Goal: Task Accomplishment & Management: Manage account settings

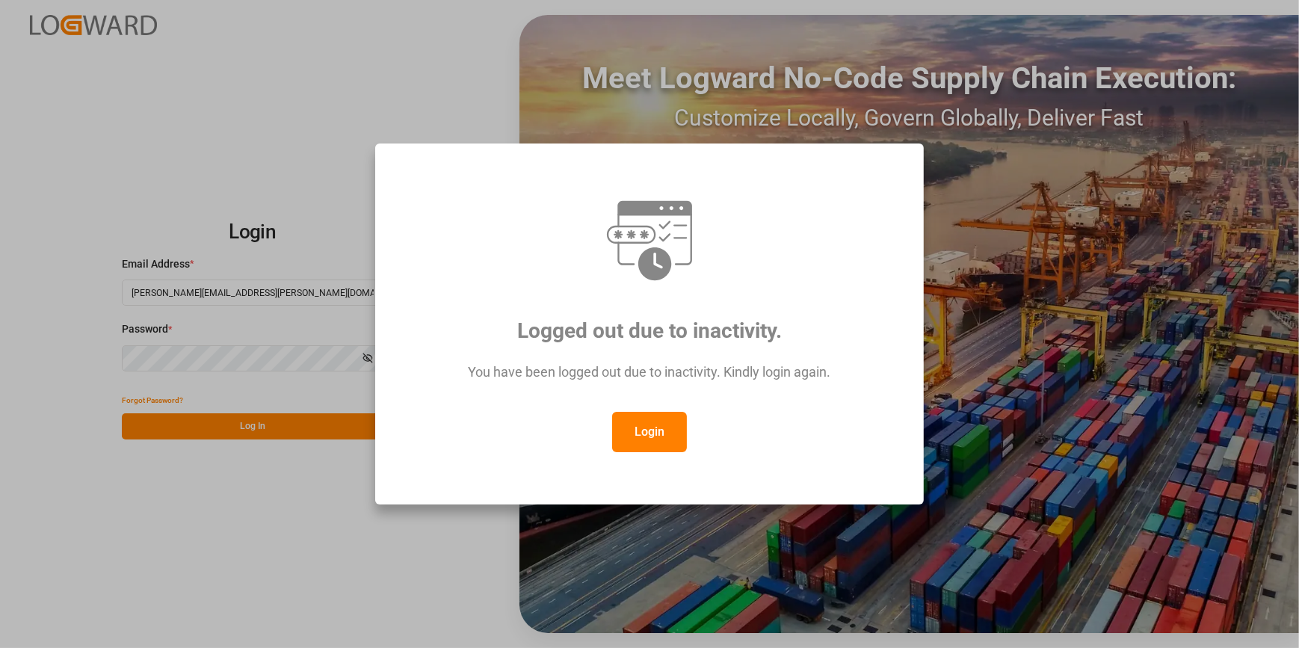
click at [660, 434] on button "Login" at bounding box center [649, 432] width 75 height 40
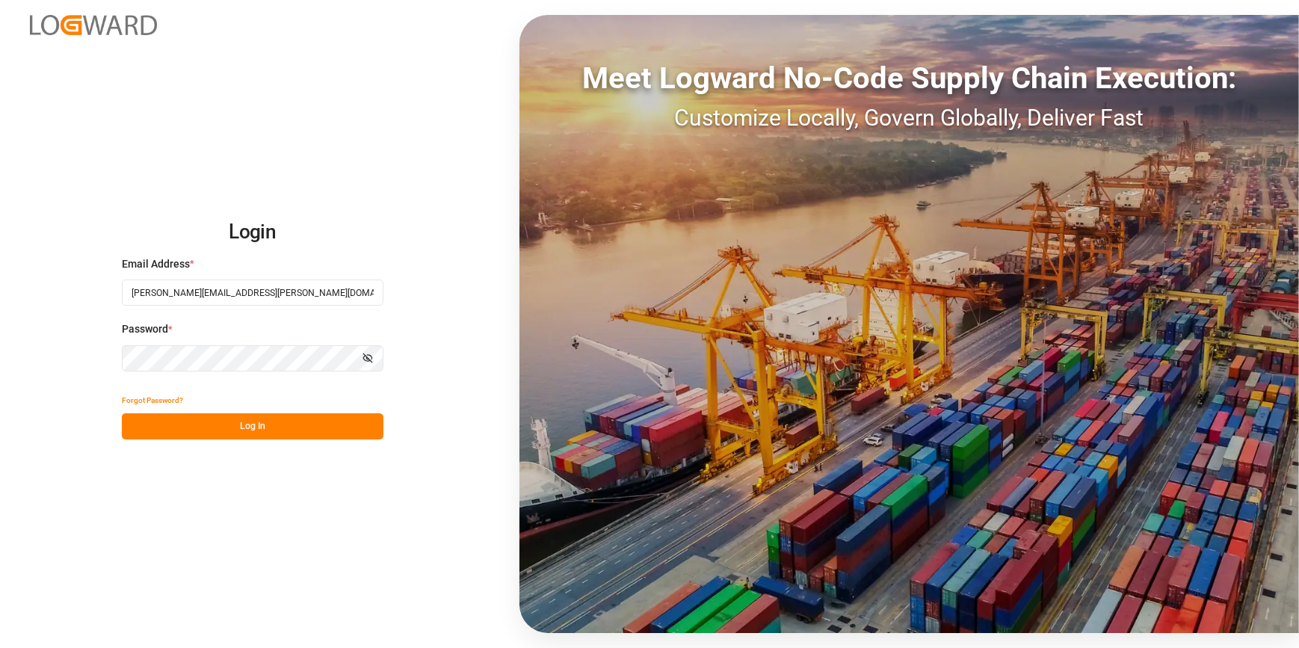
click at [274, 430] on button "Log In" at bounding box center [253, 426] width 262 height 26
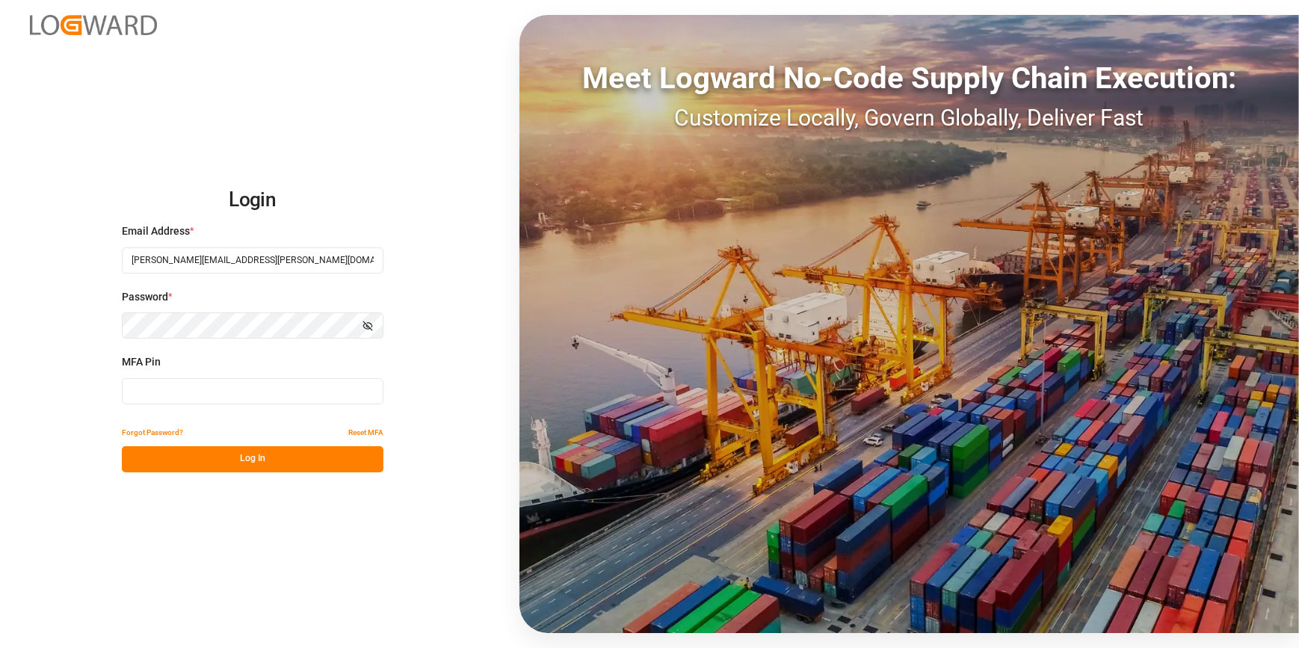
click at [232, 395] on input at bounding box center [253, 391] width 262 height 26
type input "434551"
click at [237, 465] on button "Log In" at bounding box center [253, 459] width 262 height 26
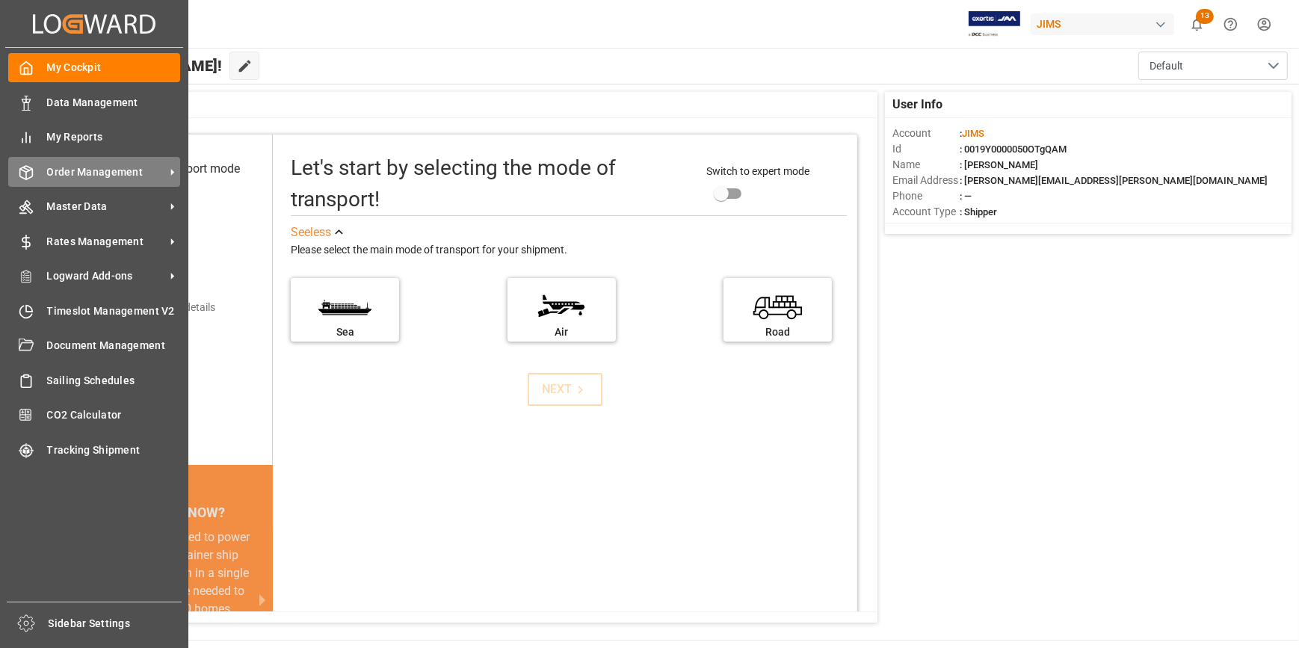
click at [104, 174] on span "Order Management" at bounding box center [106, 172] width 118 height 16
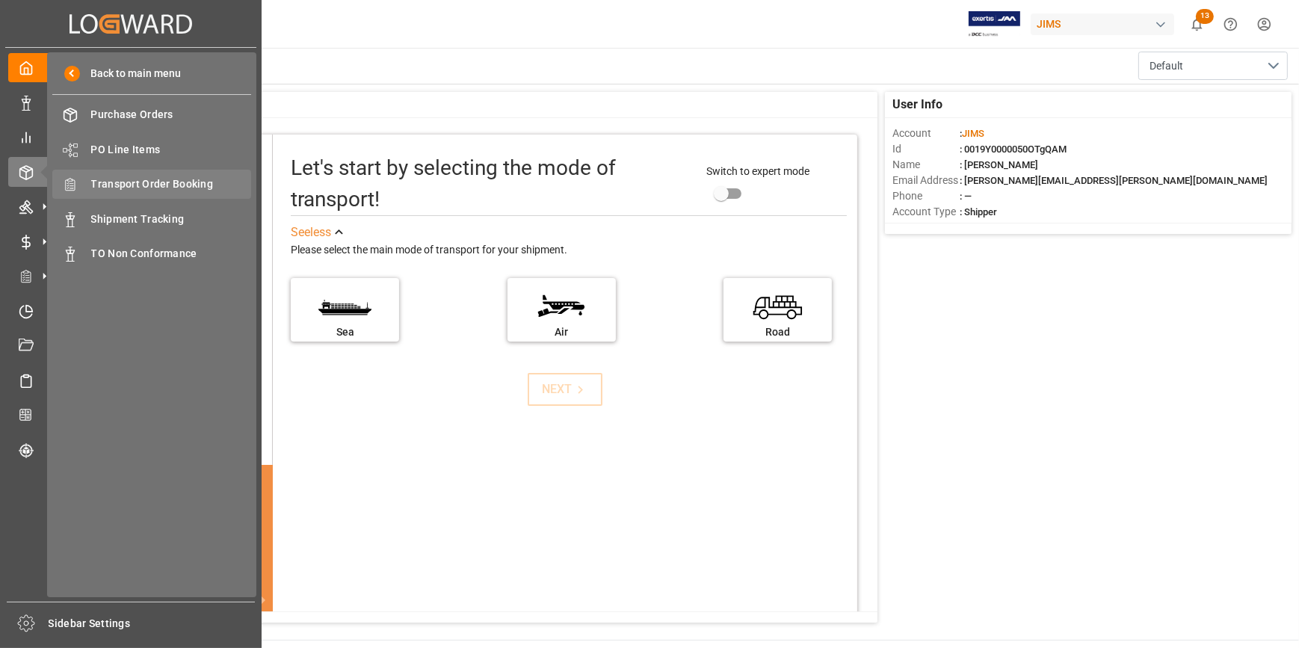
click at [172, 182] on span "Transport Order Booking" at bounding box center [171, 184] width 161 height 16
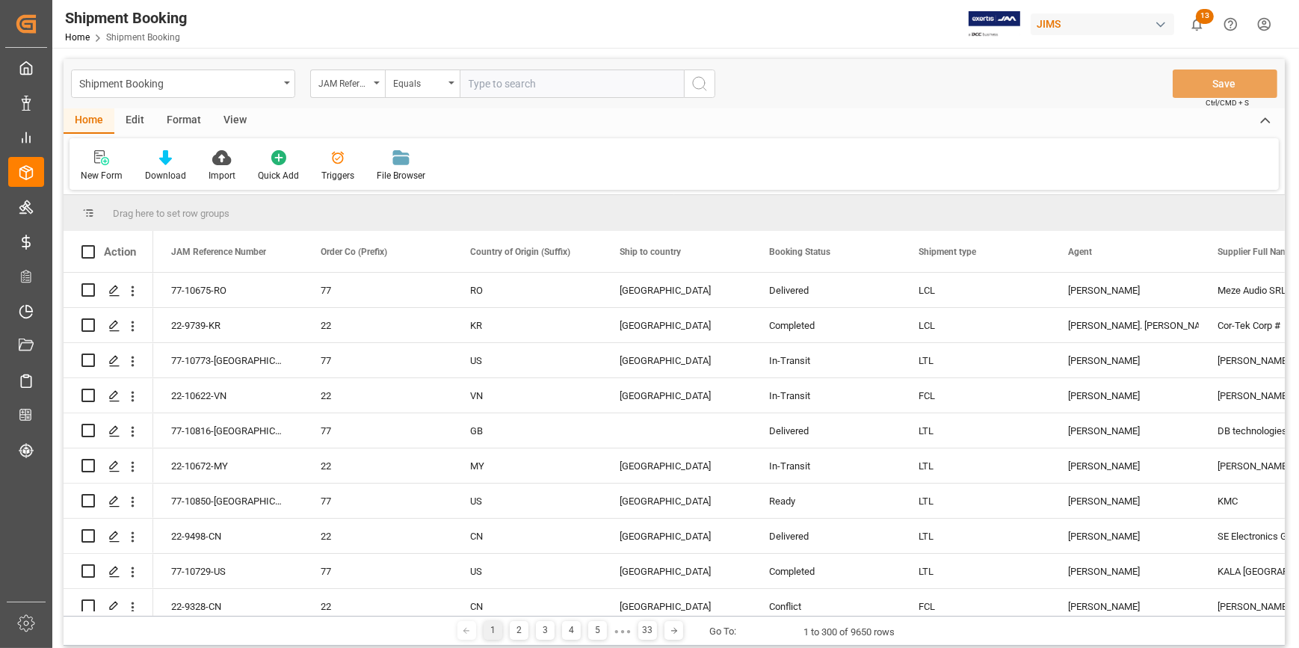
click at [505, 89] on input "text" at bounding box center [572, 84] width 224 height 28
paste input "22-10750-GB"
type input "22-10750-GB"
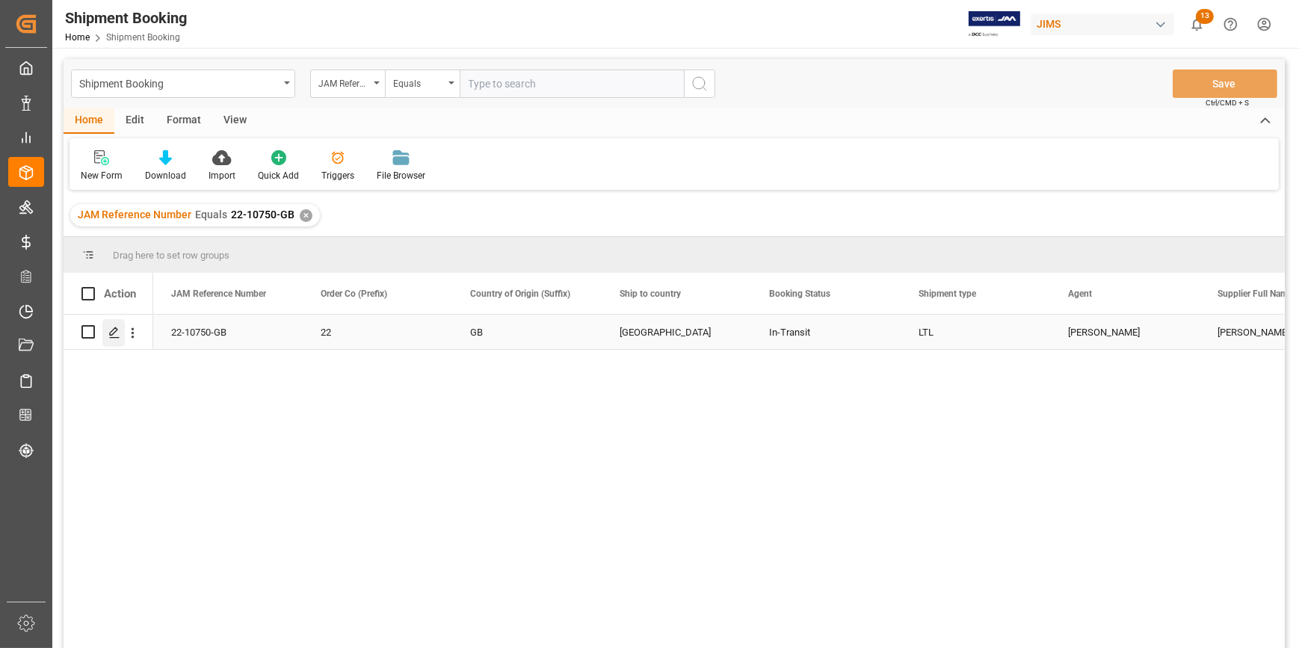
click at [113, 330] on icon "Press SPACE to select this row." at bounding box center [114, 333] width 12 height 12
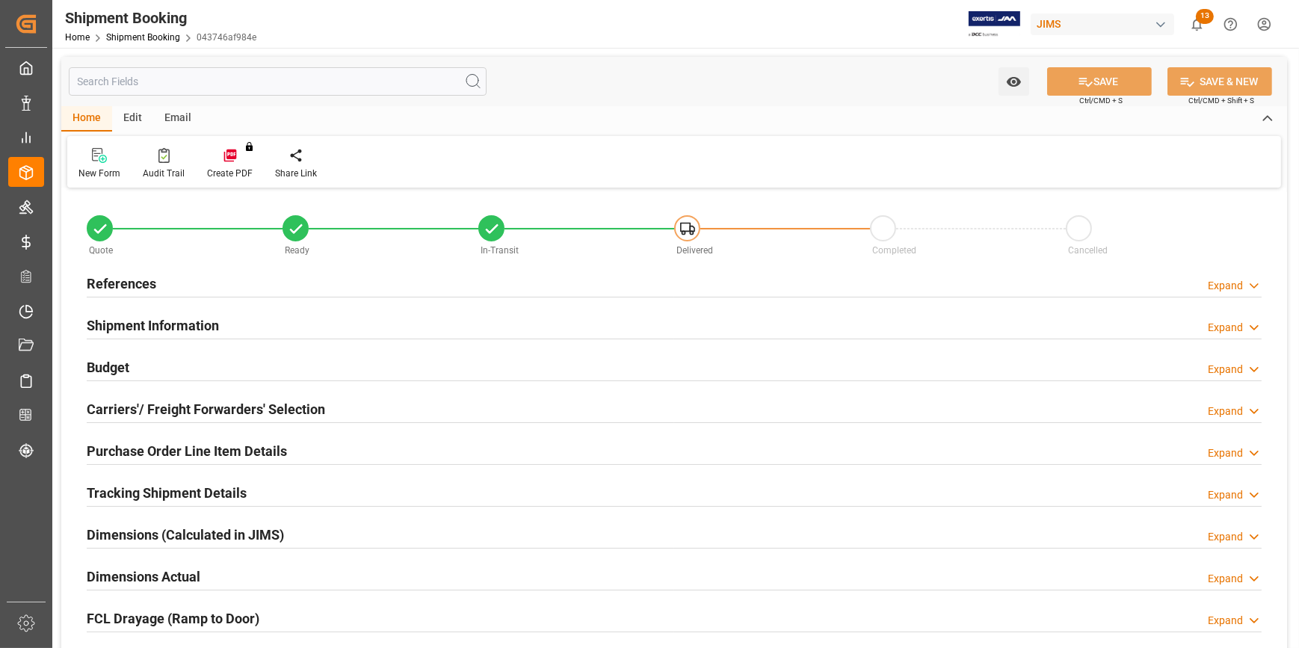
type input "0"
type input "23"
type input "[DATE]"
click at [220, 287] on div "References Expand" at bounding box center [674, 282] width 1175 height 28
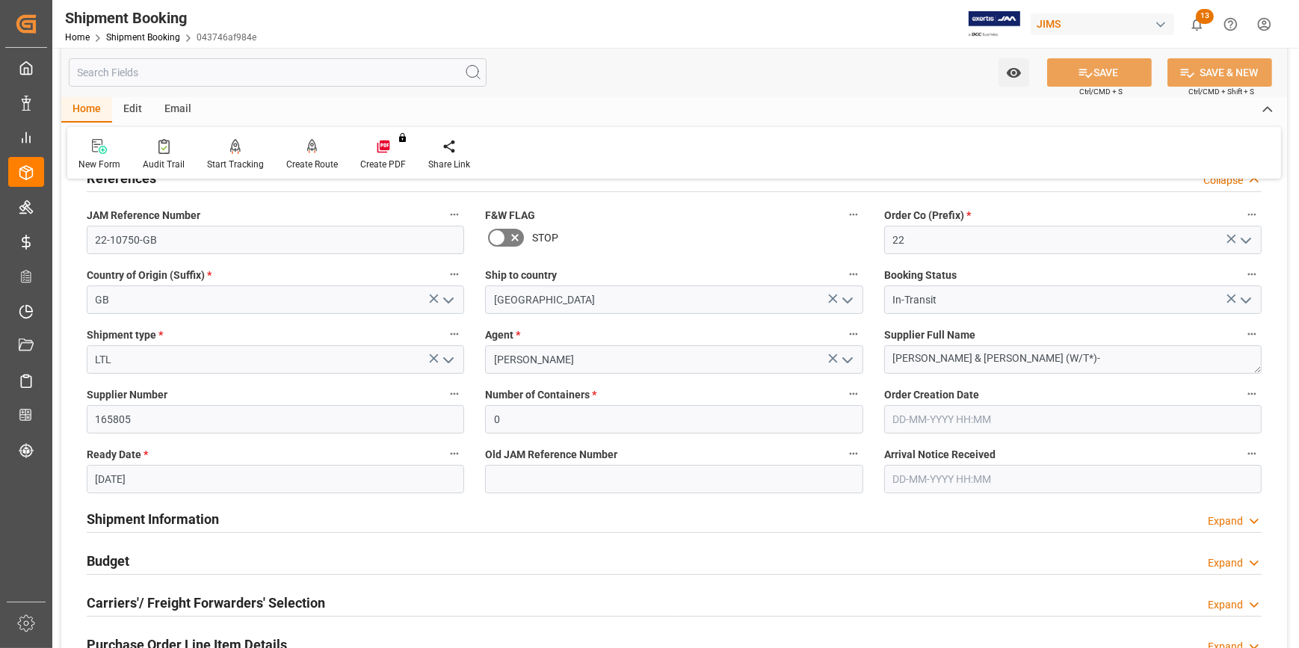
scroll to position [135, 0]
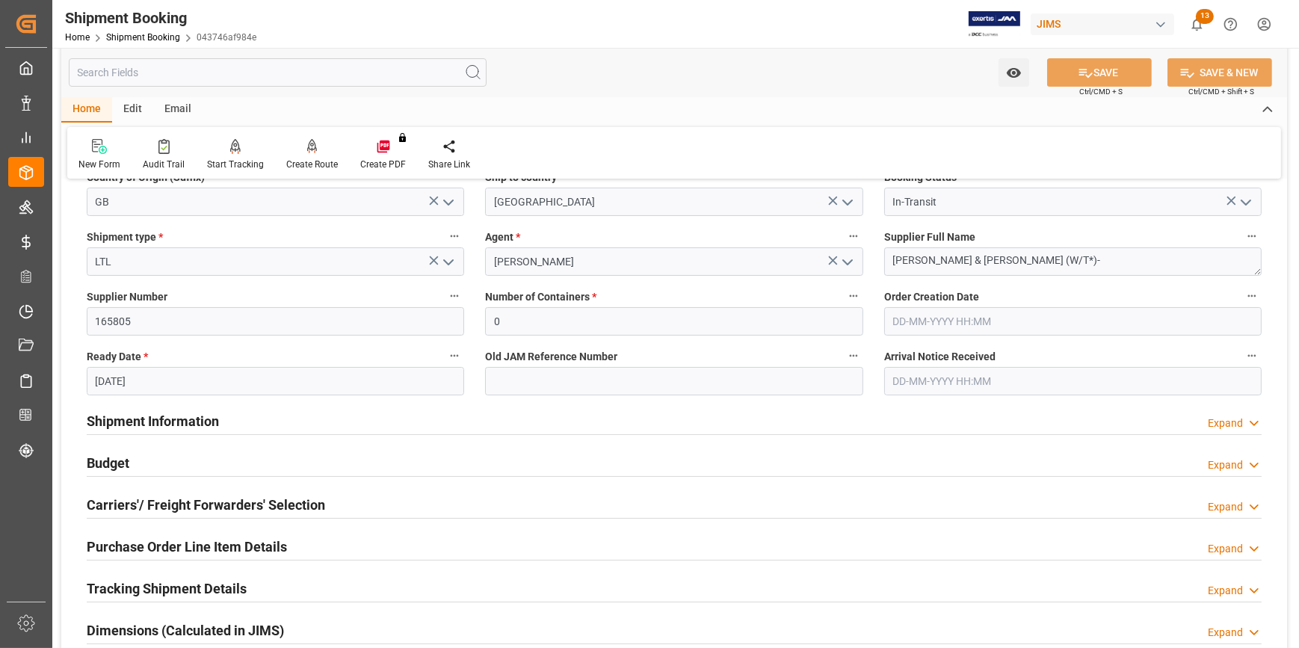
click at [265, 420] on div "Shipment Information Expand" at bounding box center [674, 420] width 1175 height 28
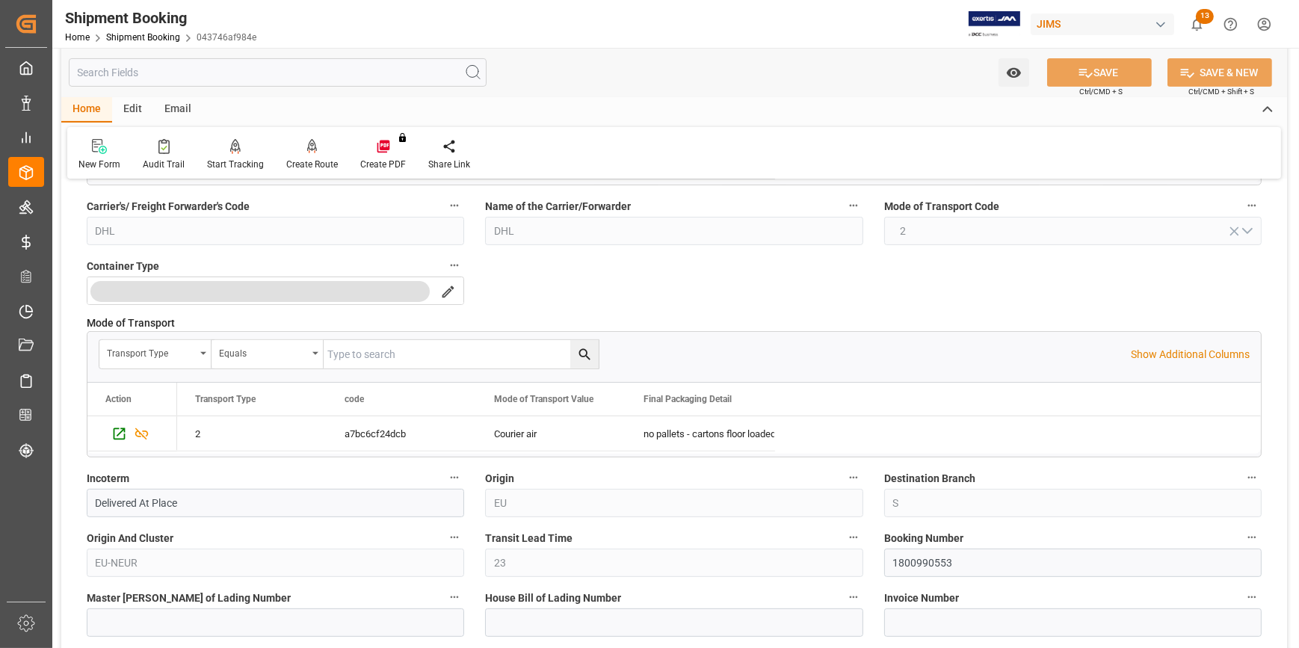
scroll to position [680, 0]
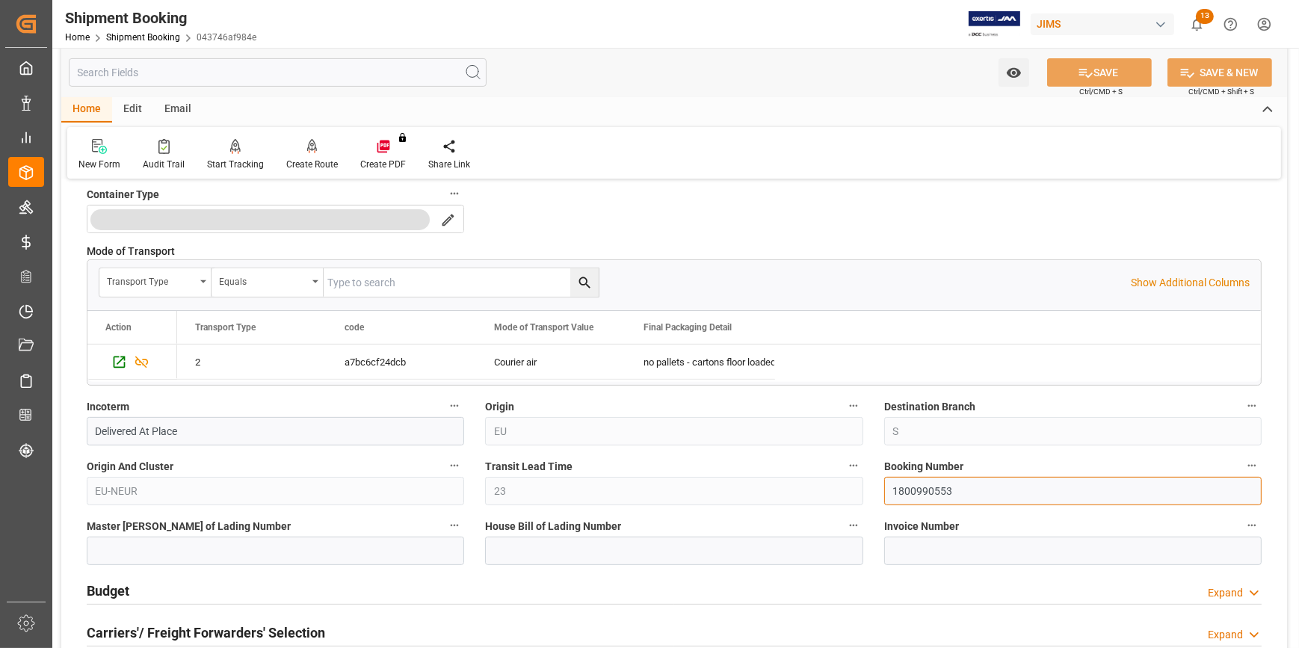
click at [922, 496] on input "1800990553" at bounding box center [1073, 491] width 378 height 28
click at [921, 496] on input "1800990553" at bounding box center [1073, 491] width 378 height 28
click at [920, 496] on input "1800990553" at bounding box center [1073, 491] width 378 height 28
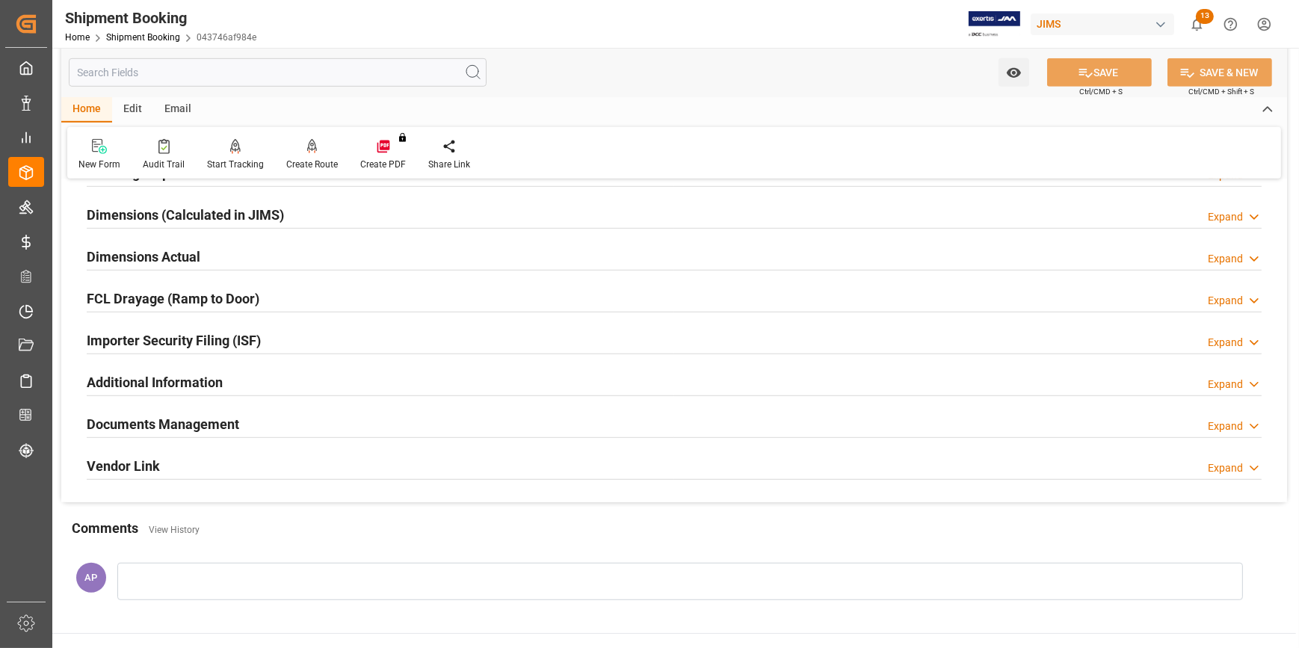
click at [374, 422] on div "Documents Management Expand" at bounding box center [674, 423] width 1175 height 28
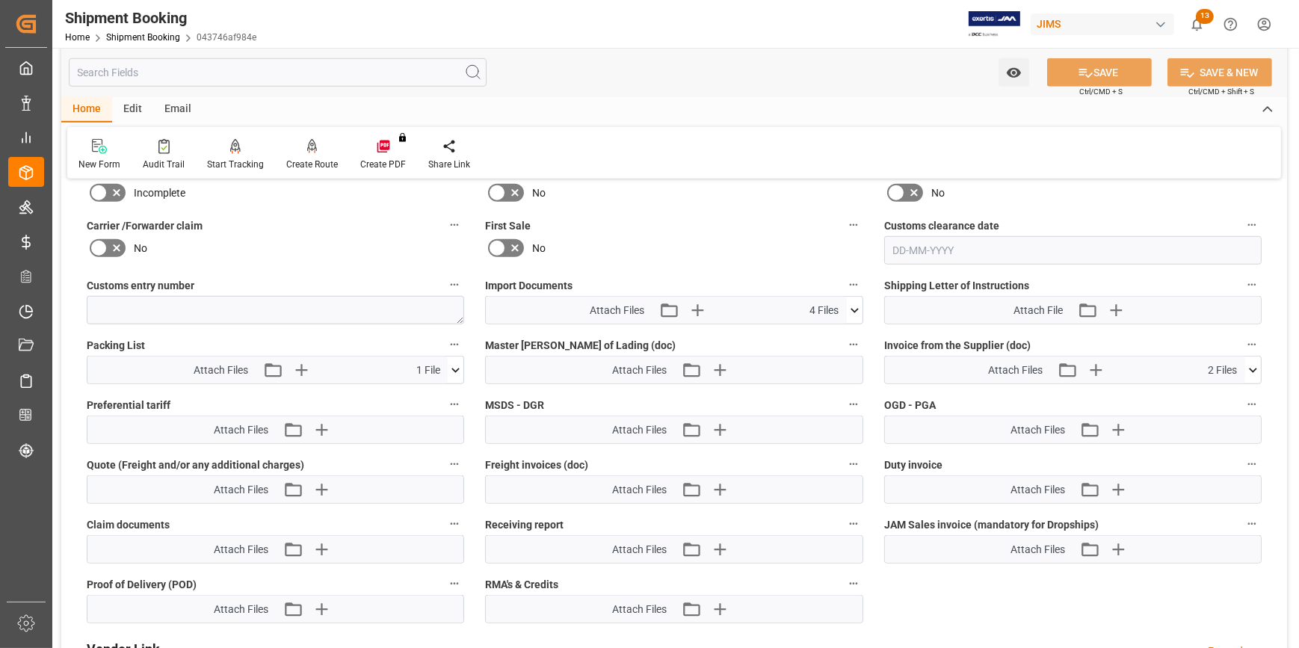
scroll to position [1631, 0]
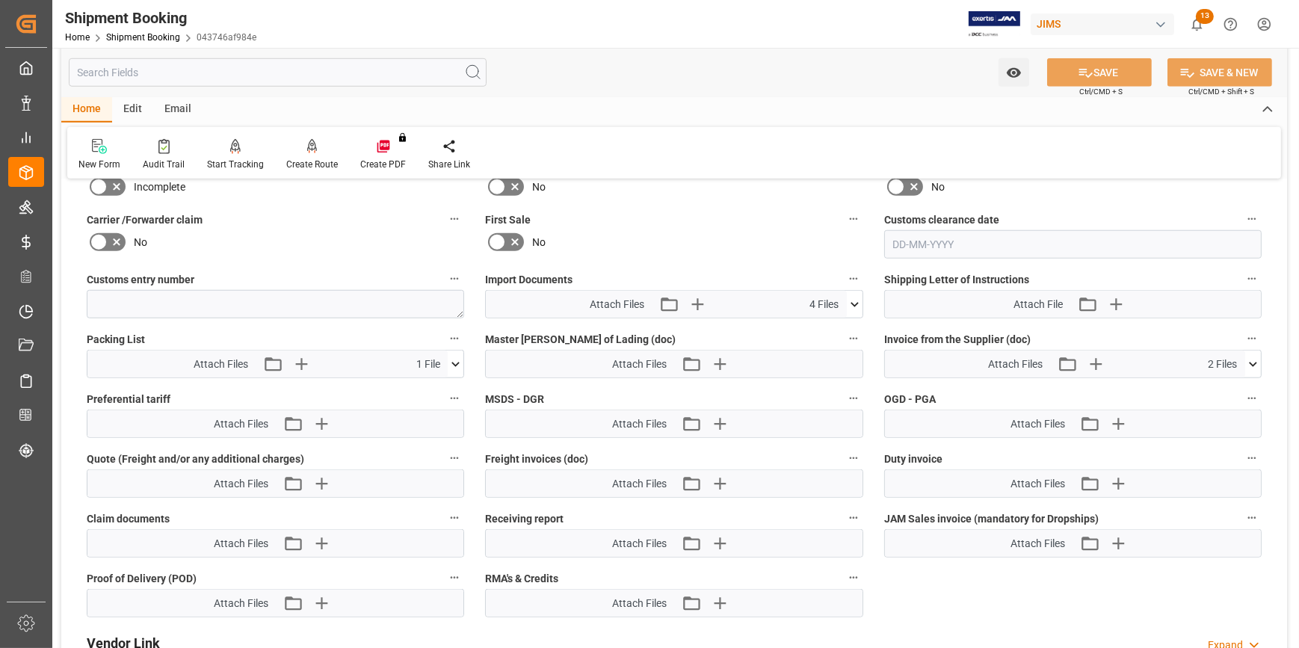
click at [855, 299] on icon at bounding box center [855, 305] width 16 height 16
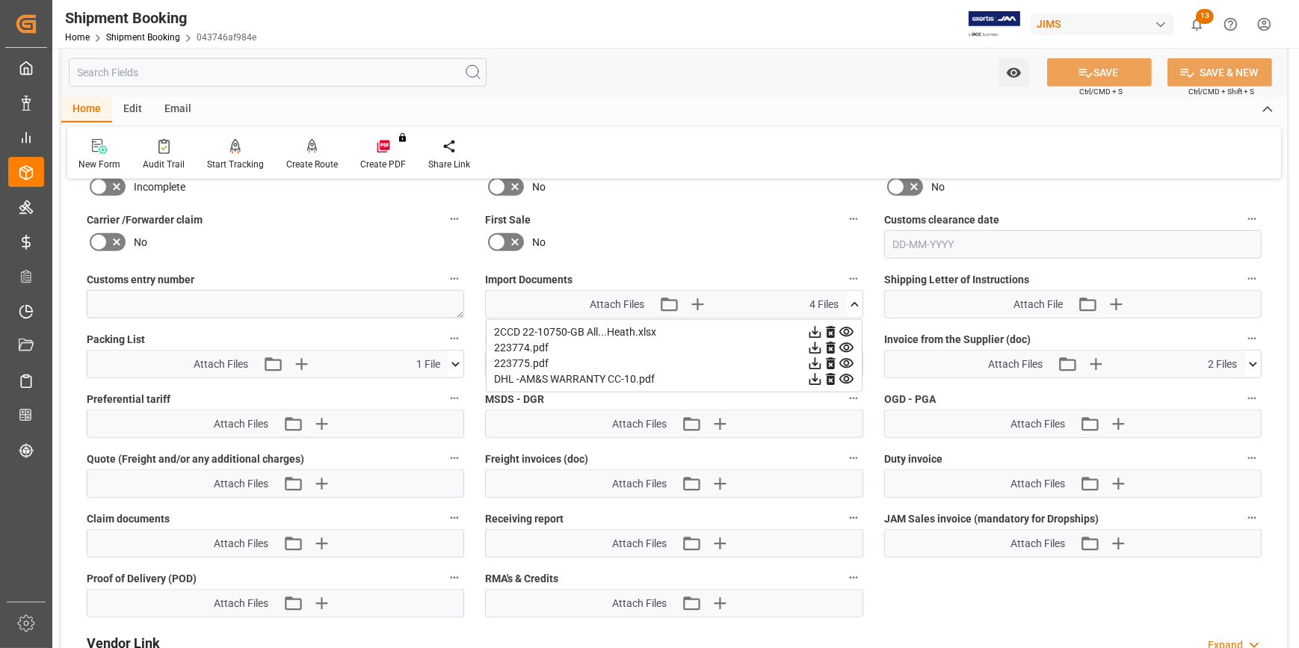
click at [810, 375] on icon at bounding box center [815, 380] width 16 height 16
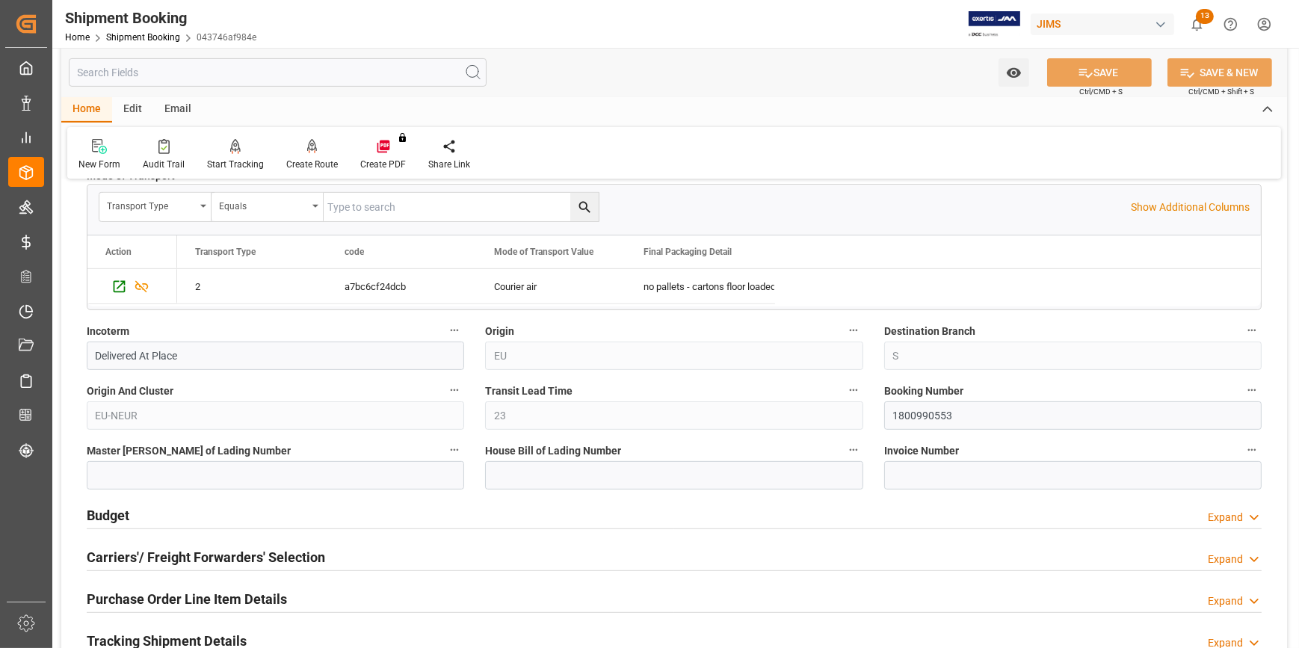
scroll to position [748, 0]
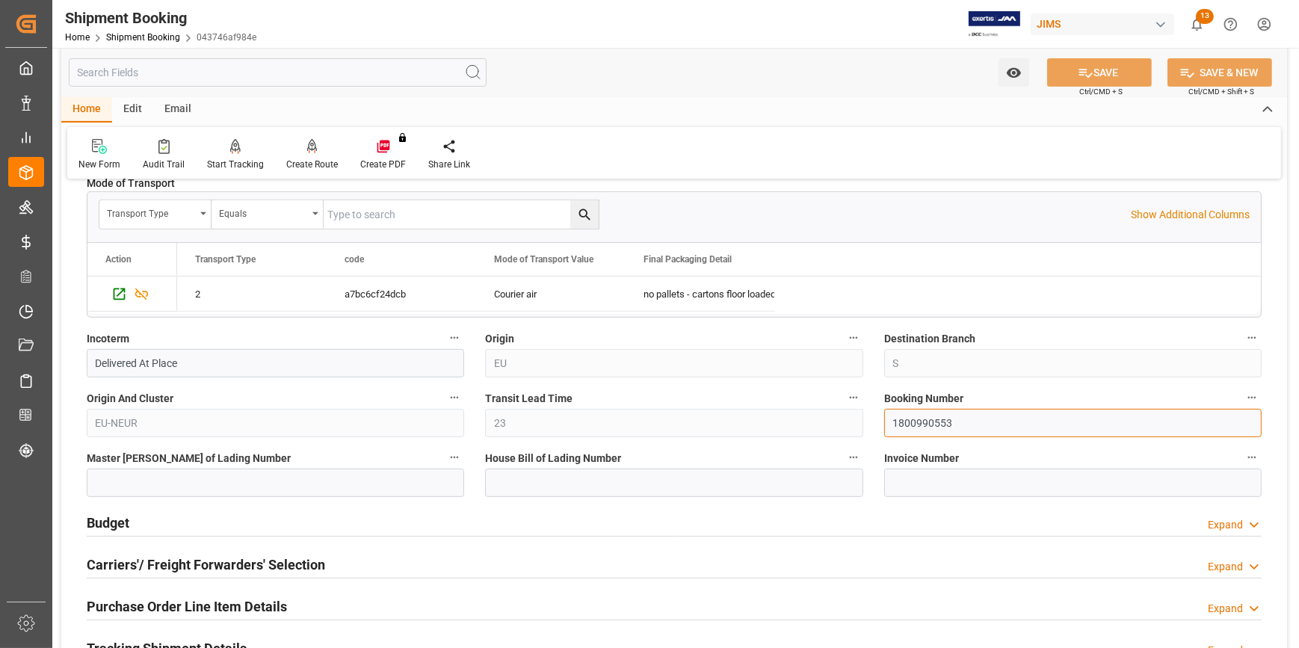
click at [939, 418] on input "1800990553" at bounding box center [1073, 423] width 378 height 28
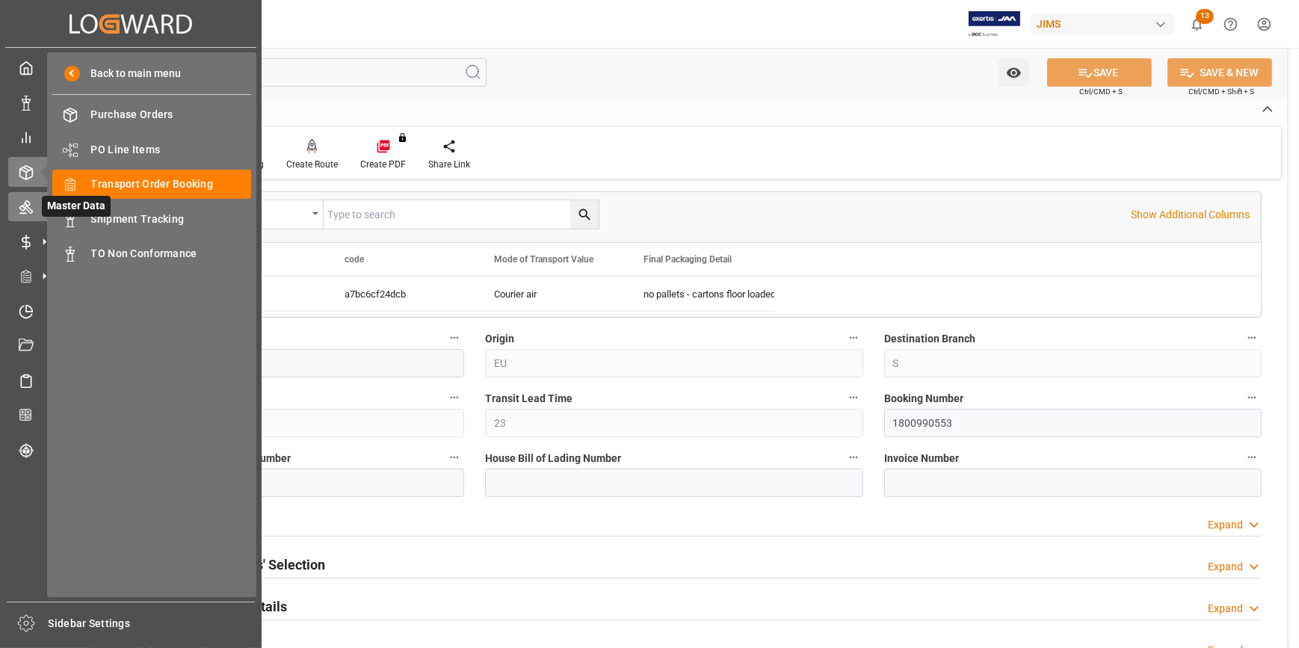
click at [27, 208] on icon at bounding box center [25, 207] width 13 height 13
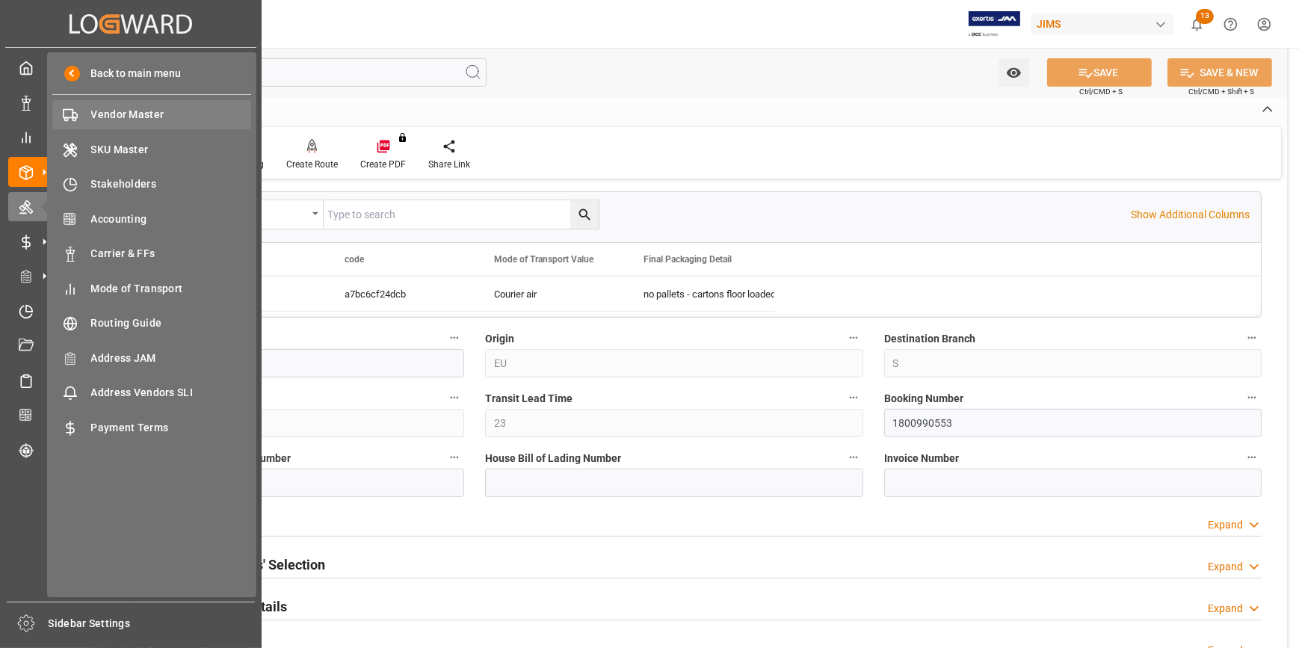
click at [127, 119] on span "Vendor Master" at bounding box center [171, 115] width 161 height 16
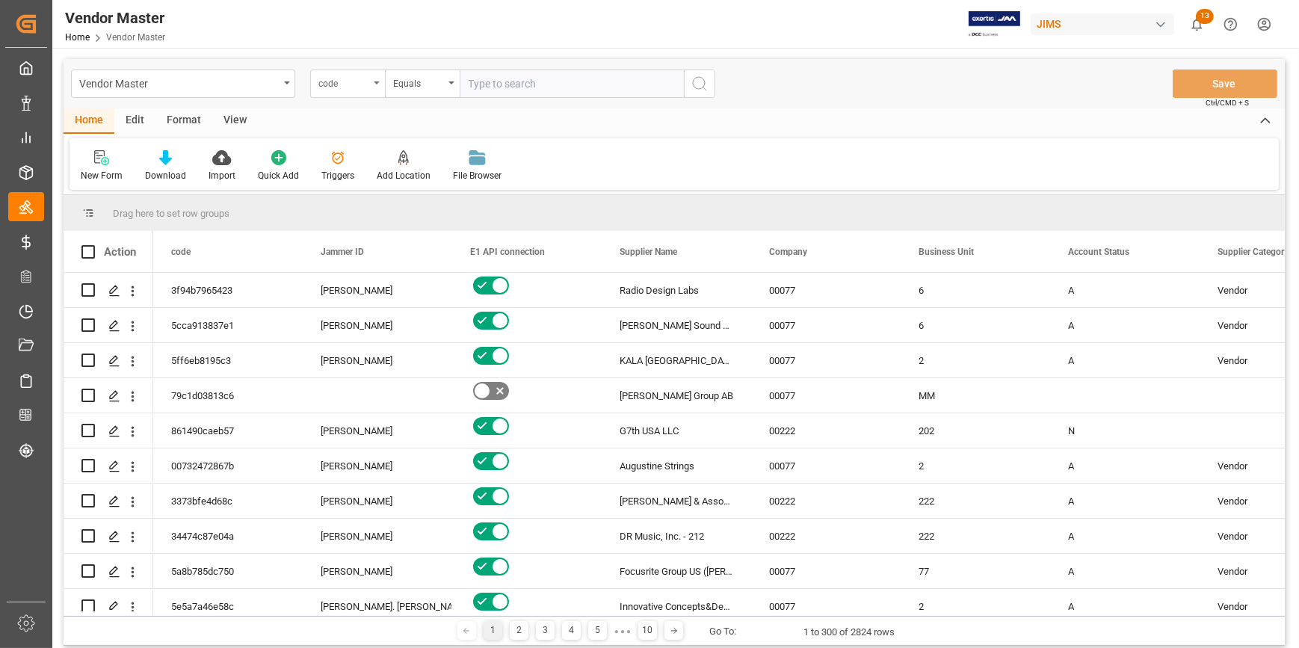
click at [366, 84] on div "code" at bounding box center [343, 81] width 51 height 17
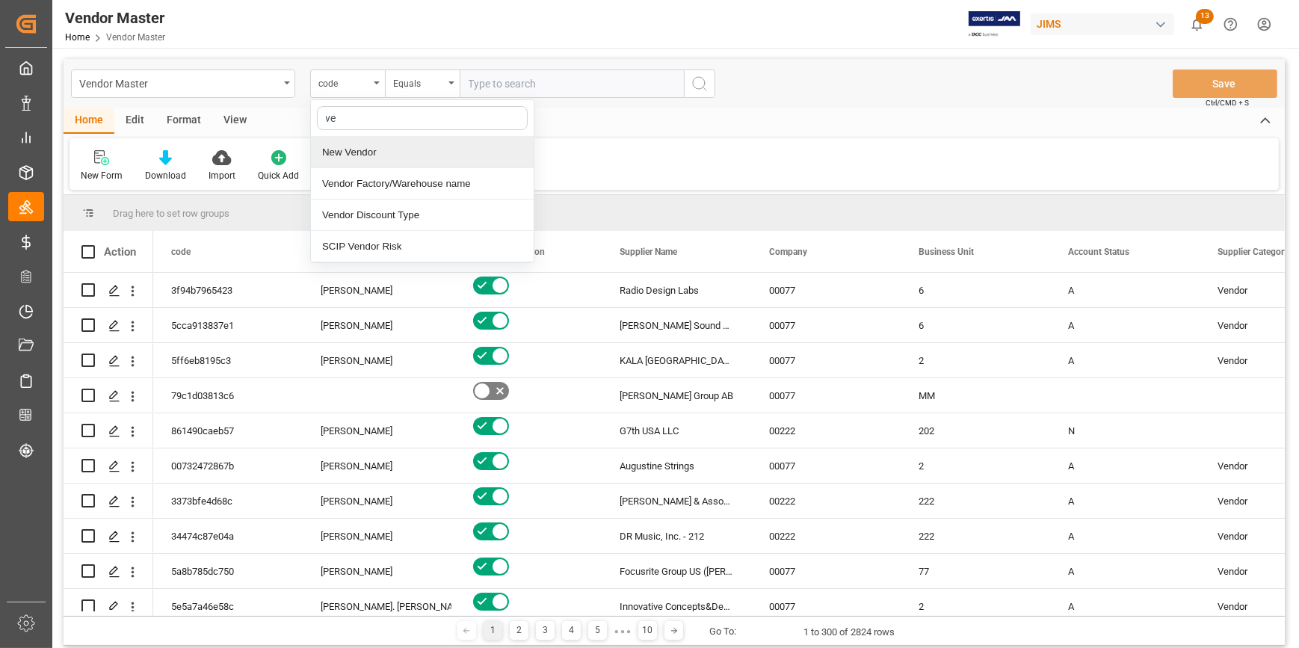
type input "v"
type input "num"
click at [364, 145] on div "Supplier Number" at bounding box center [422, 152] width 223 height 31
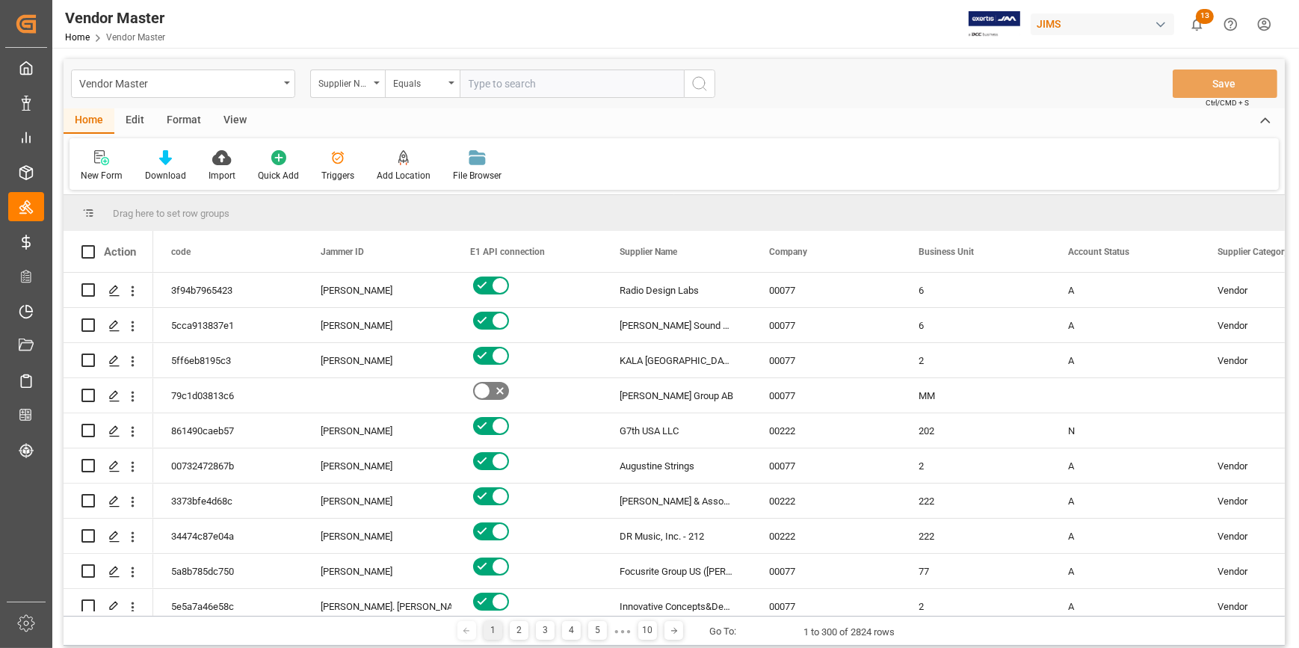
click at [486, 76] on input "text" at bounding box center [572, 84] width 224 height 28
paste input "731183"
type input "731183"
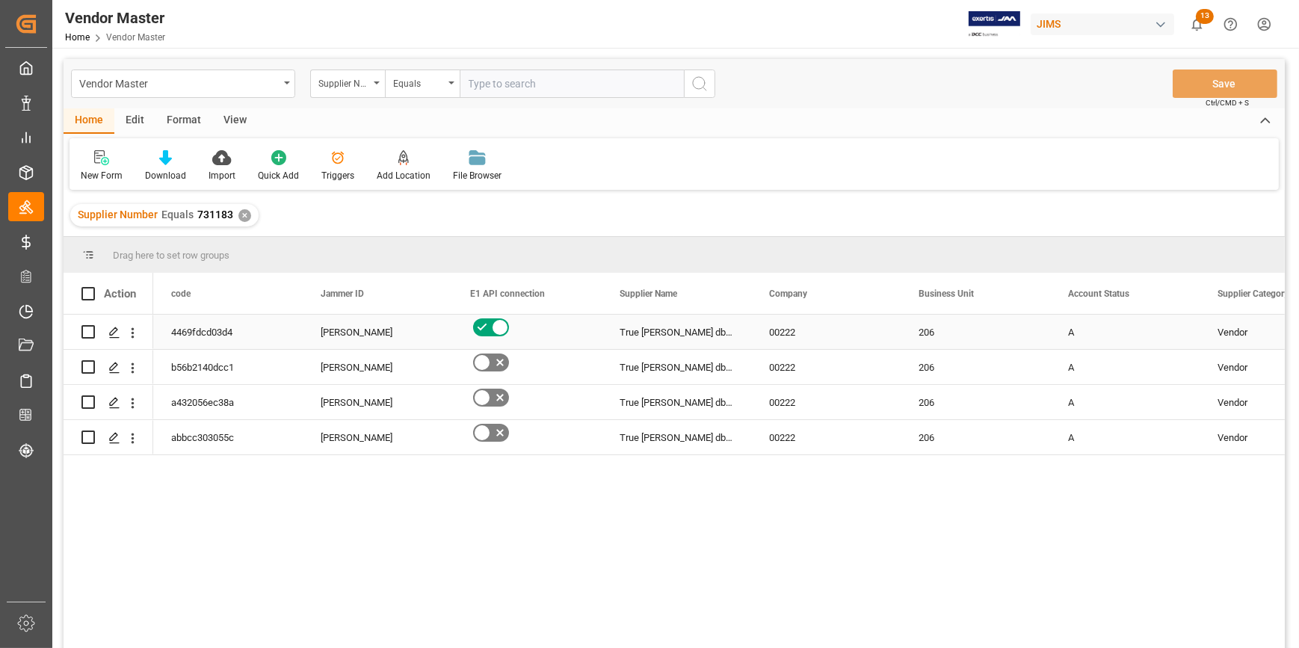
click at [563, 338] on div "Press SPACE to select this row." at bounding box center [527, 327] width 114 height 24
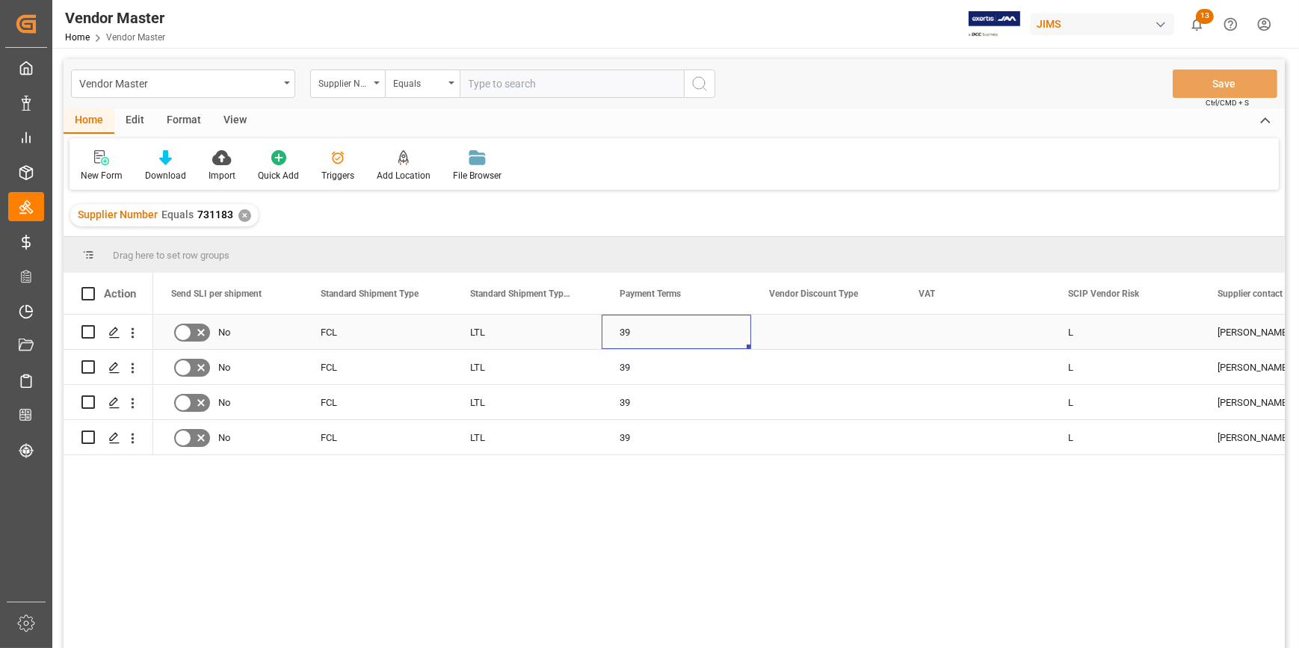
click at [631, 328] on div "39" at bounding box center [677, 332] width 150 height 34
click at [243, 214] on div "✕" at bounding box center [244, 215] width 13 height 13
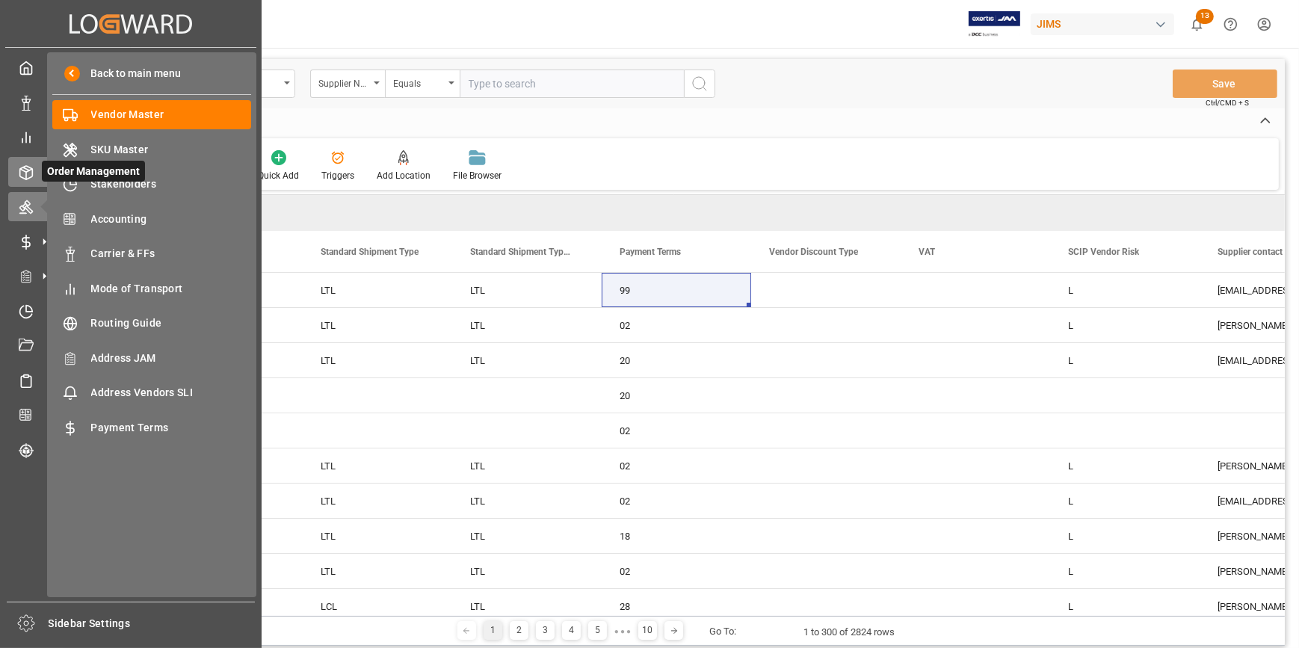
click at [27, 171] on icon at bounding box center [26, 172] width 15 height 15
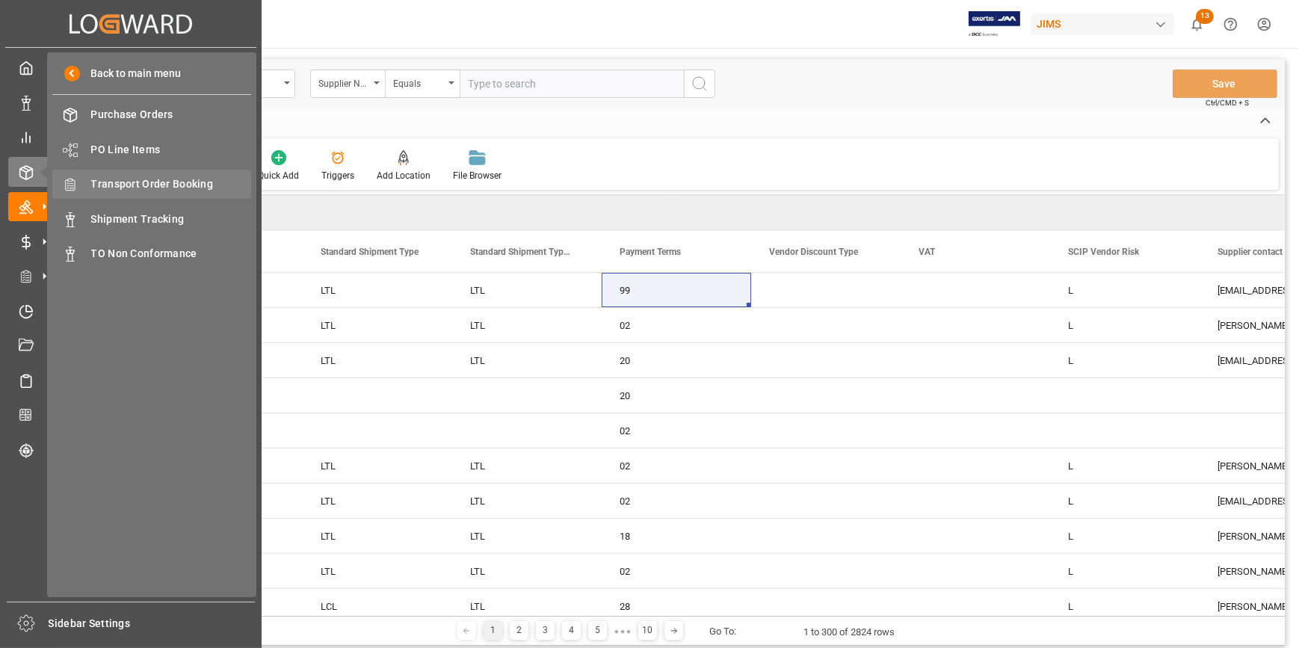
click at [127, 173] on div "Transport Order Booking Transport Order Booking" at bounding box center [151, 184] width 199 height 29
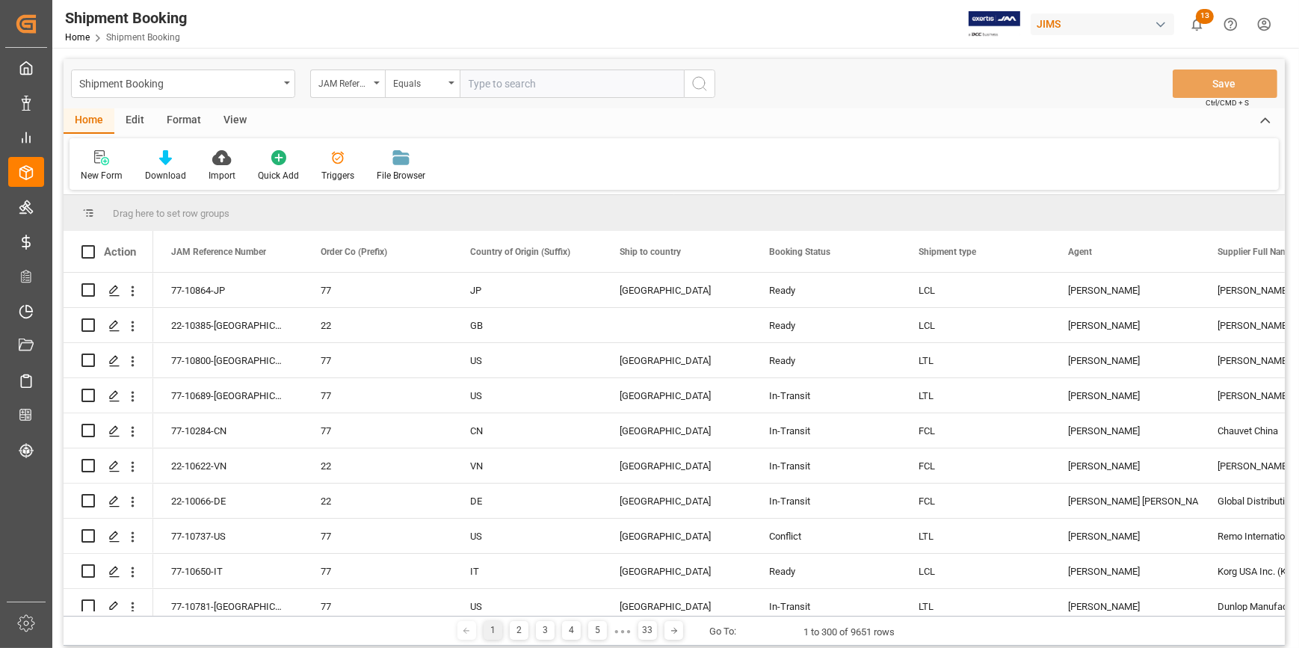
click at [488, 87] on input "text" at bounding box center [572, 84] width 224 height 28
paste input "22-10788-MY"
type input "22-10788-MY"
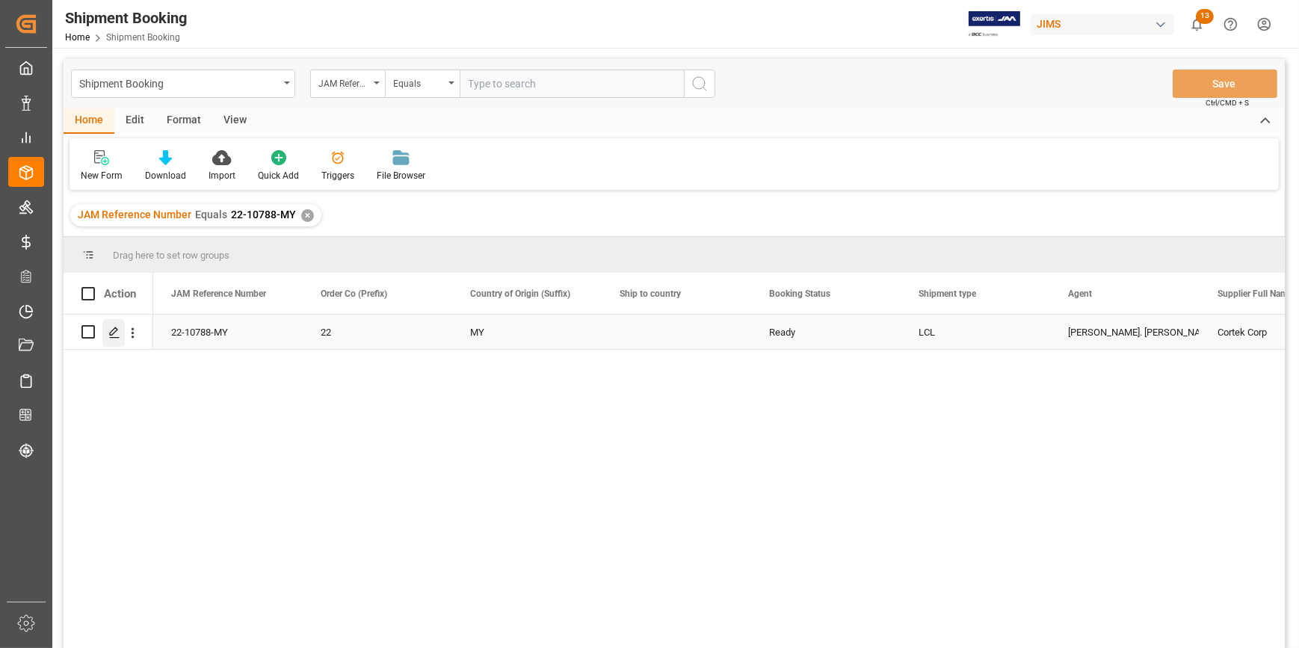
click at [104, 333] on div "Press SPACE to select this row." at bounding box center [113, 333] width 22 height 28
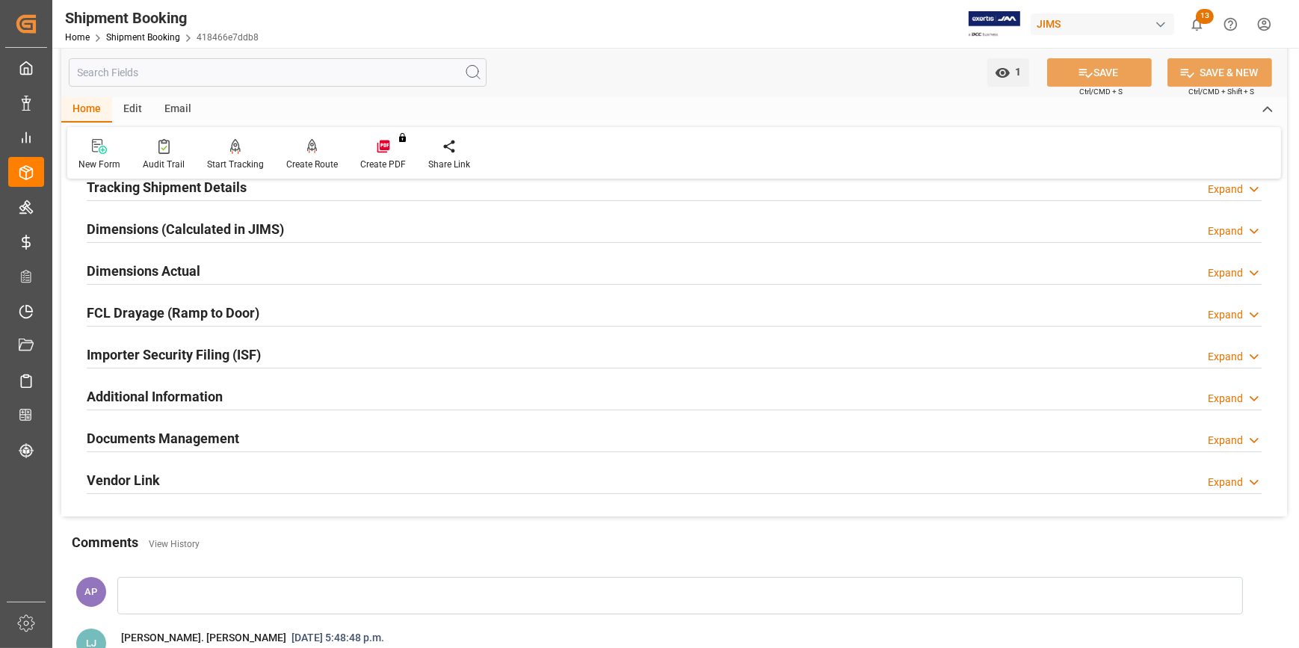
scroll to position [339, 0]
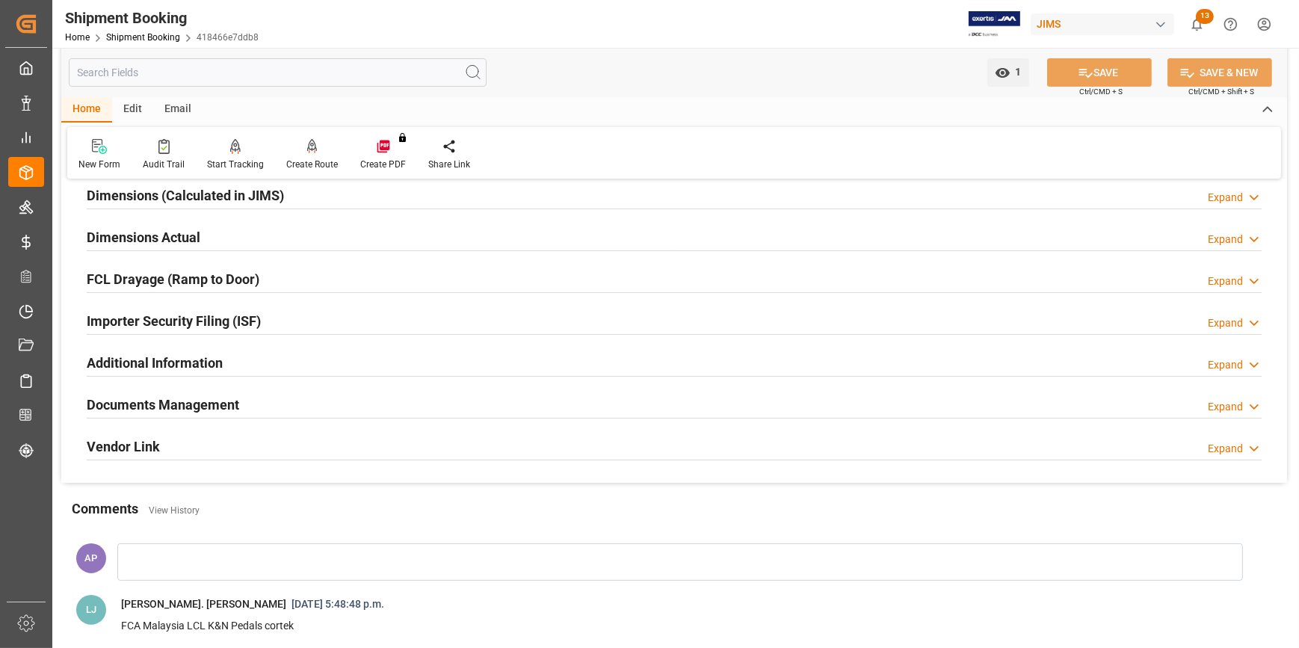
click at [397, 409] on div "Documents Management Expand" at bounding box center [674, 404] width 1175 height 28
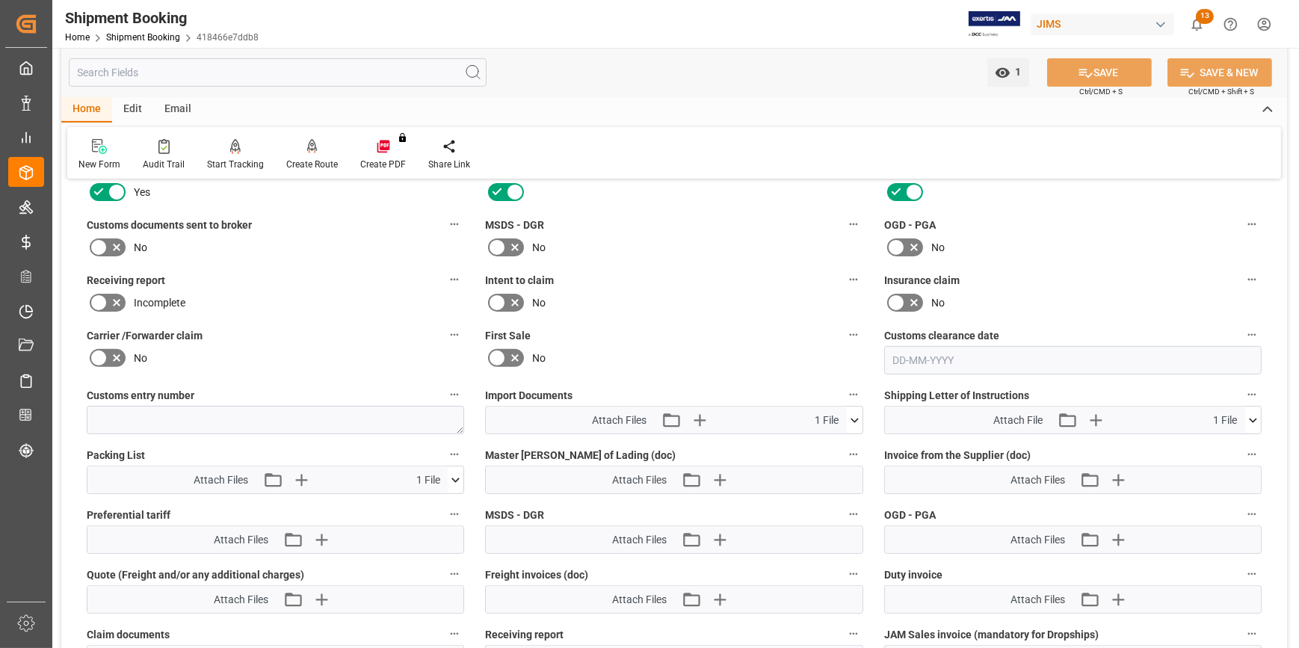
scroll to position [748, 0]
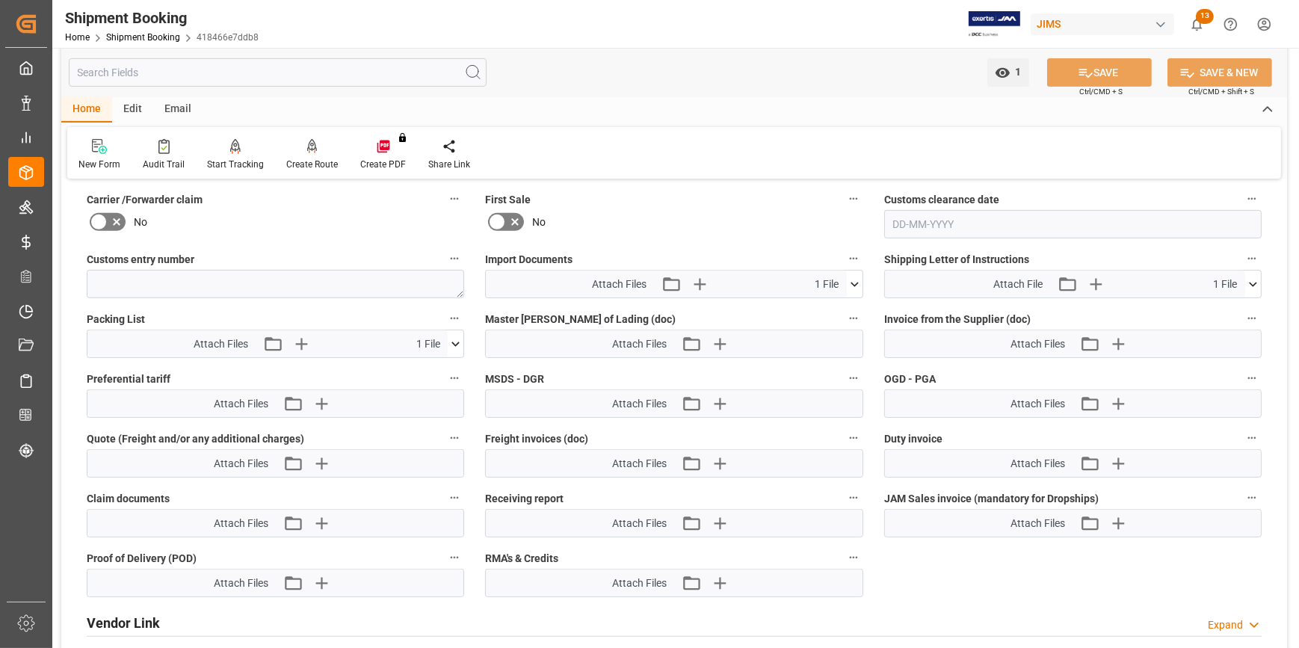
click at [1251, 286] on icon at bounding box center [1254, 285] width 16 height 16
click at [1213, 308] on icon at bounding box center [1214, 313] width 12 height 12
click at [1222, 312] on icon at bounding box center [1214, 312] width 16 height 16
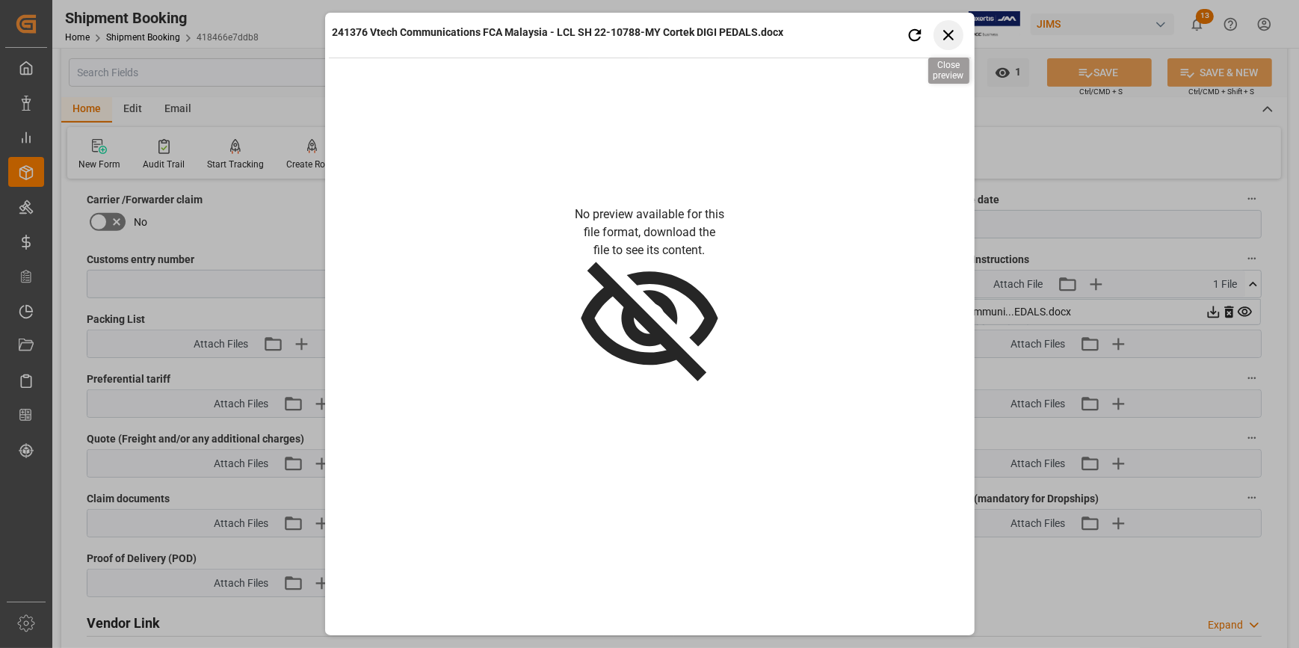
click at [954, 40] on icon "button" at bounding box center [948, 34] width 19 height 19
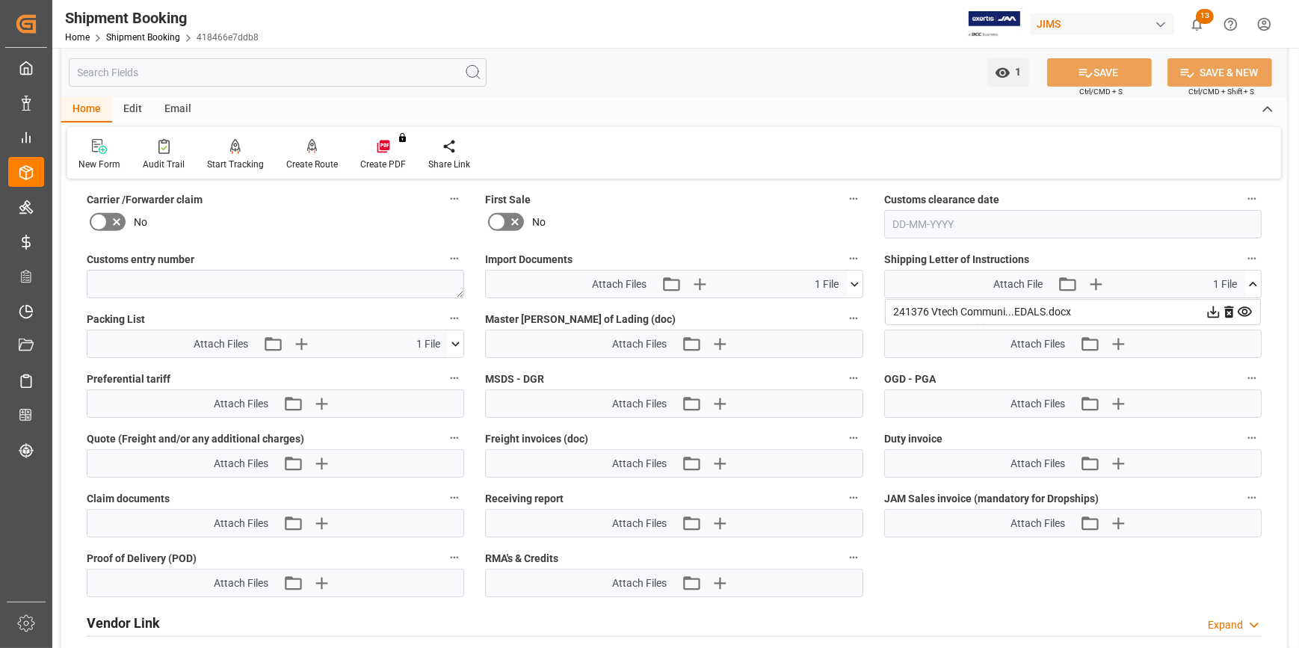
click at [1211, 312] on icon at bounding box center [1214, 312] width 16 height 16
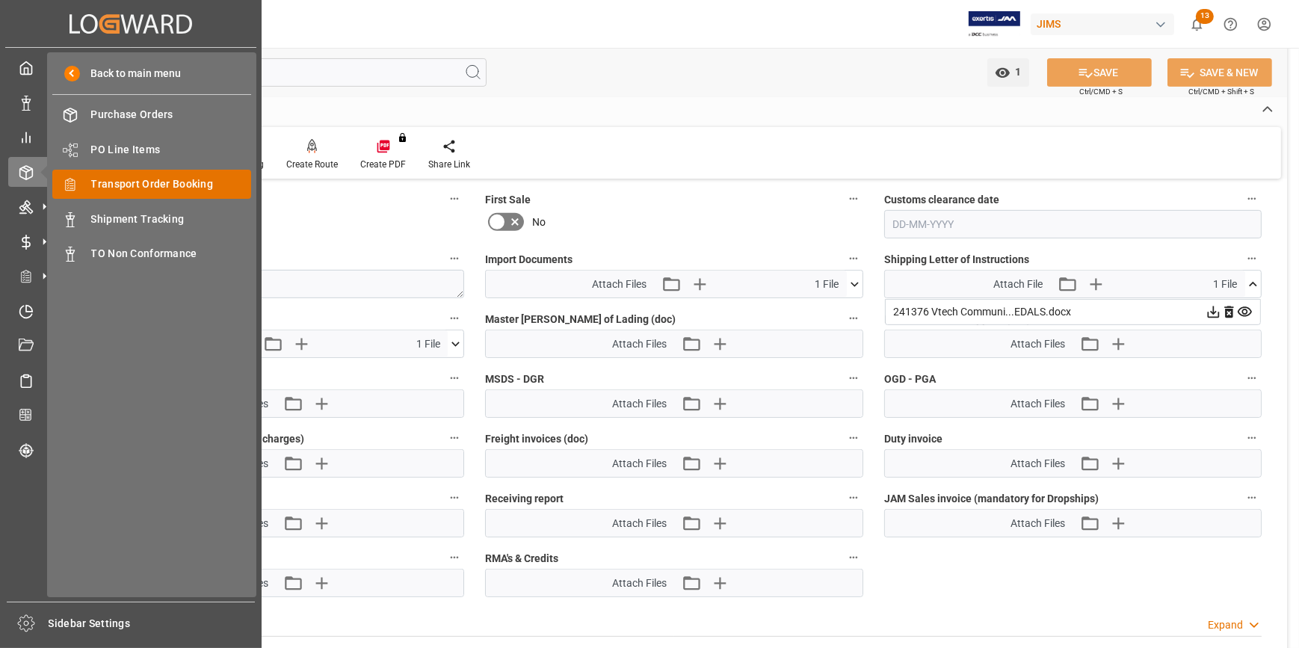
click at [160, 186] on span "Transport Order Booking" at bounding box center [171, 184] width 161 height 16
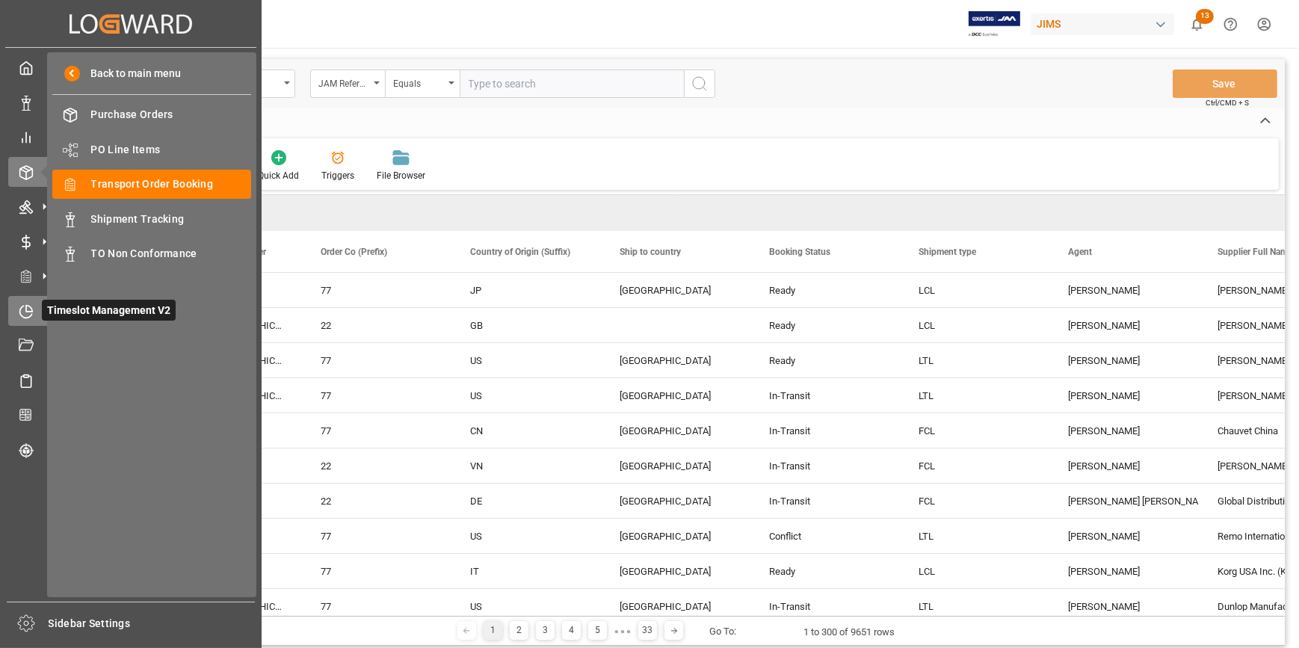
click at [22, 307] on icon at bounding box center [26, 311] width 15 height 15
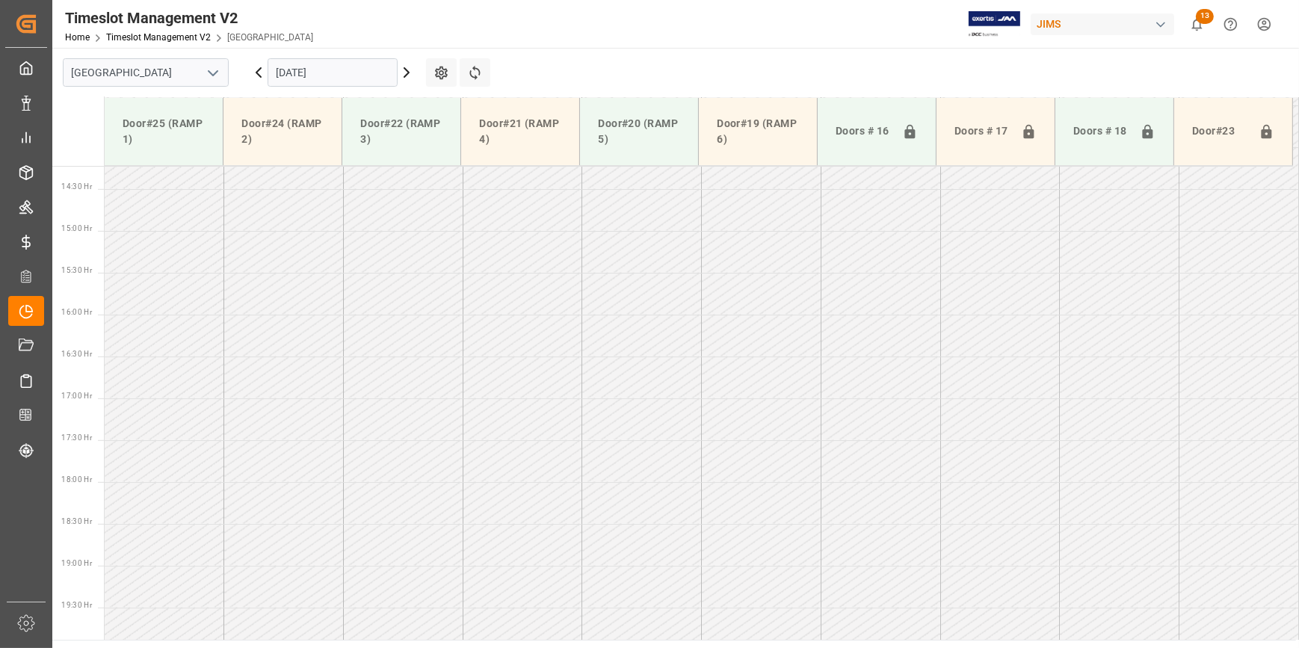
scroll to position [1262, 0]
click at [221, 72] on icon "open menu" at bounding box center [213, 73] width 18 height 18
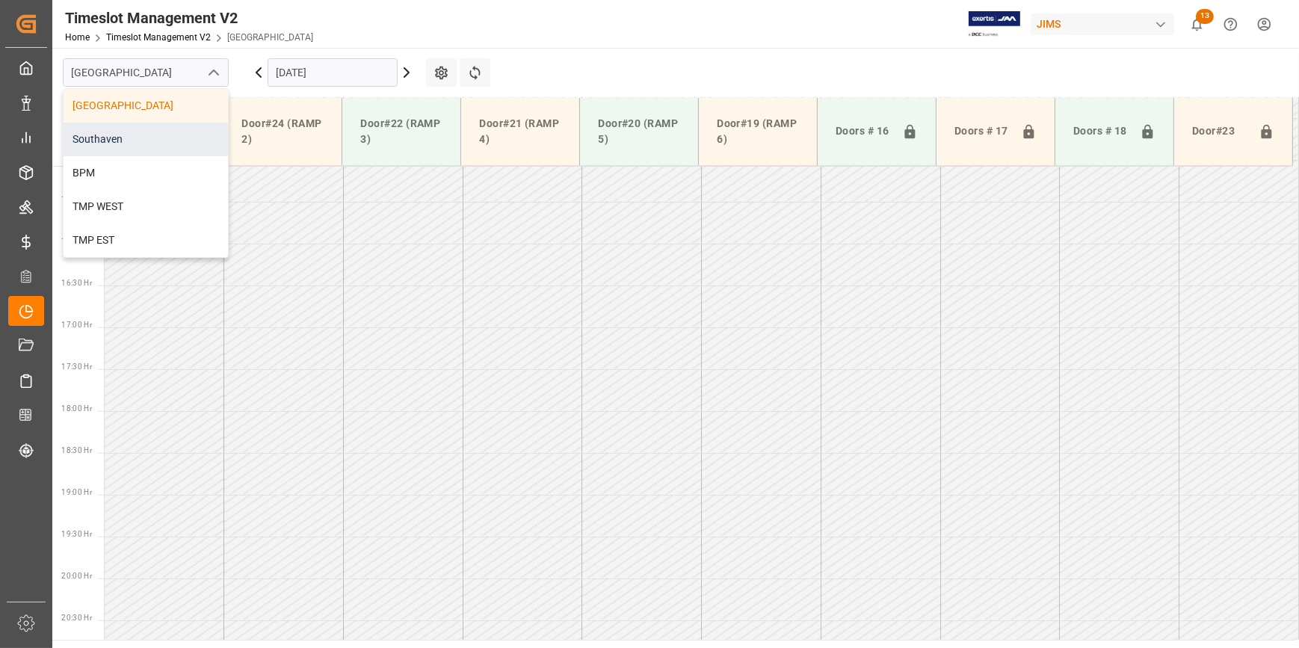
click at [160, 138] on div "Southaven" at bounding box center [146, 140] width 164 height 34
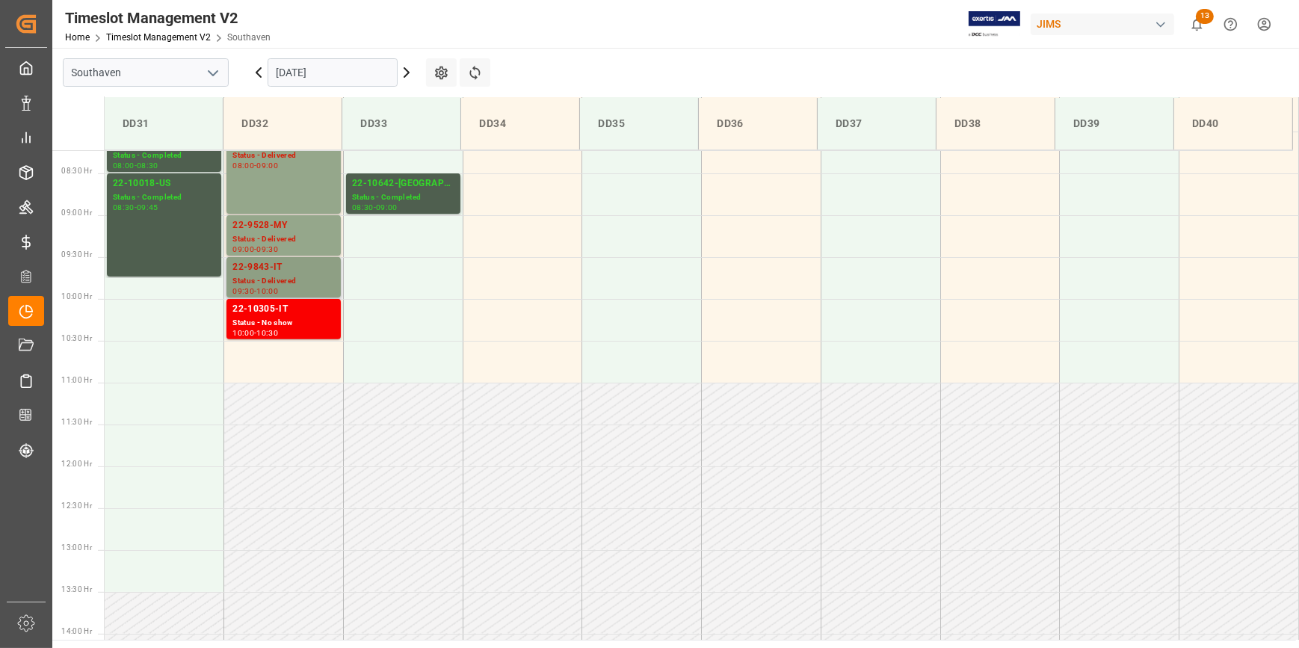
scroll to position [525, 0]
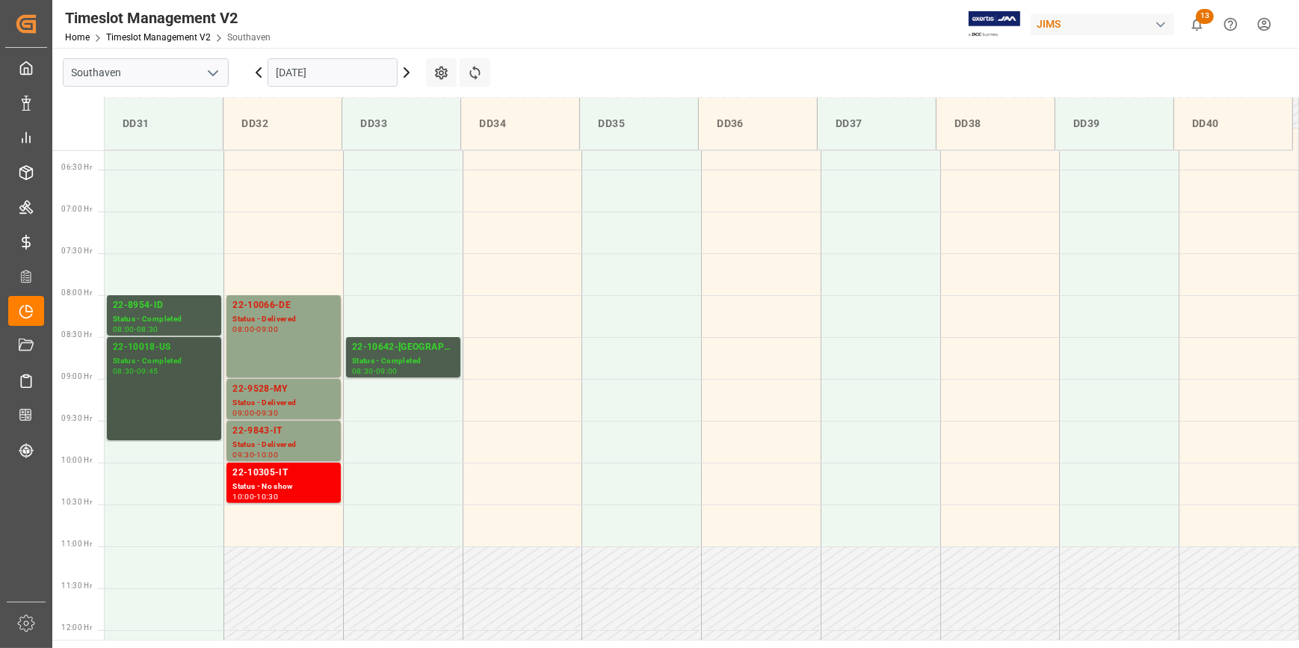
click at [175, 368] on div "08:30 - 09:45" at bounding box center [164, 372] width 102 height 8
click at [381, 363] on div "Status - Completed" at bounding box center [403, 361] width 102 height 13
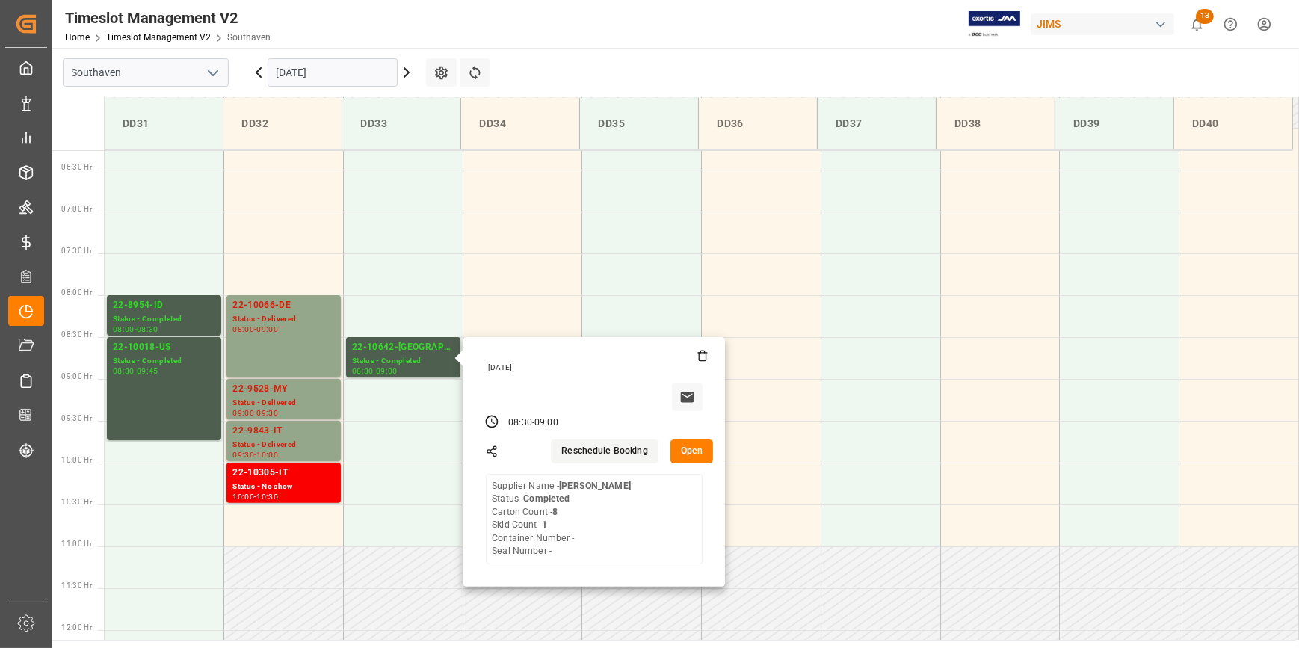
click at [344, 64] on input "03-09-2025" at bounding box center [333, 72] width 130 height 28
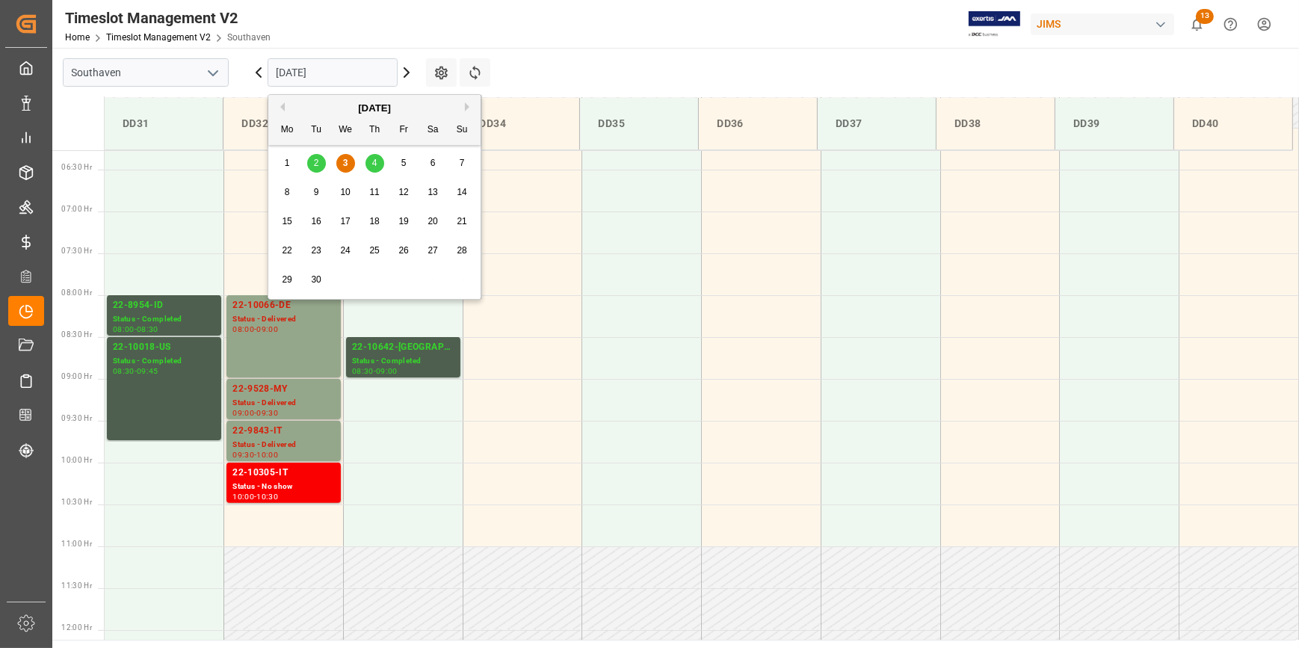
click at [366, 165] on div "4" at bounding box center [375, 164] width 19 height 18
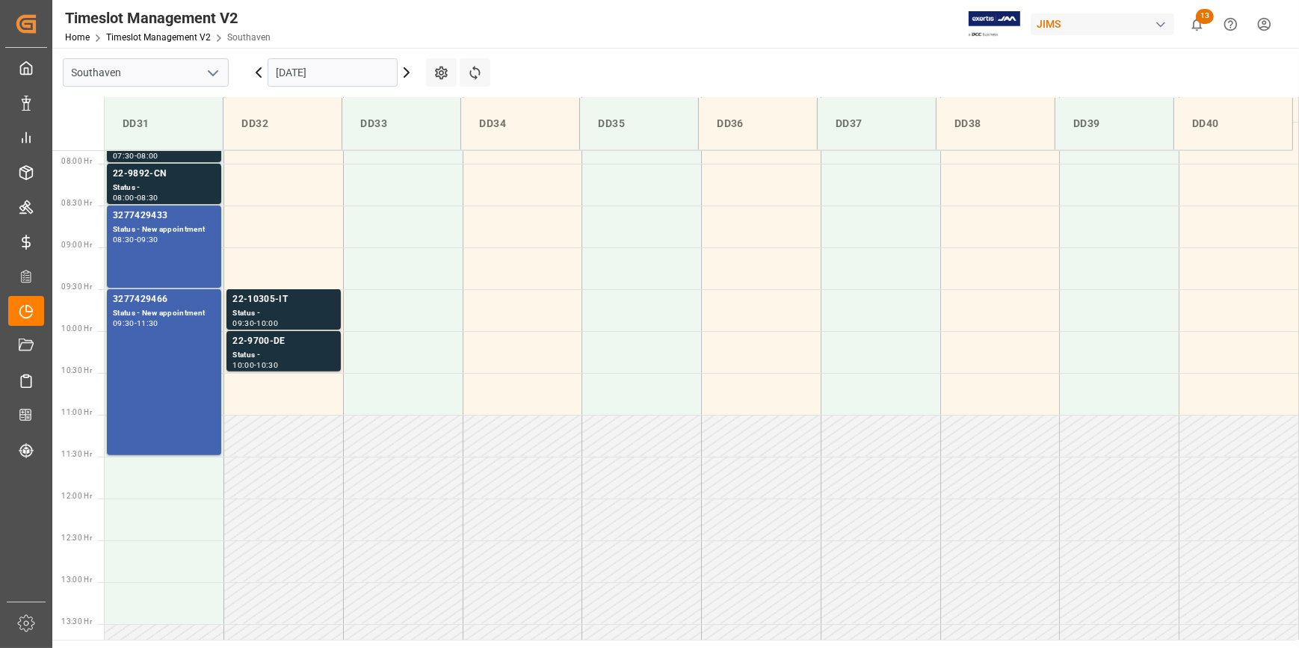
scroll to position [632, 0]
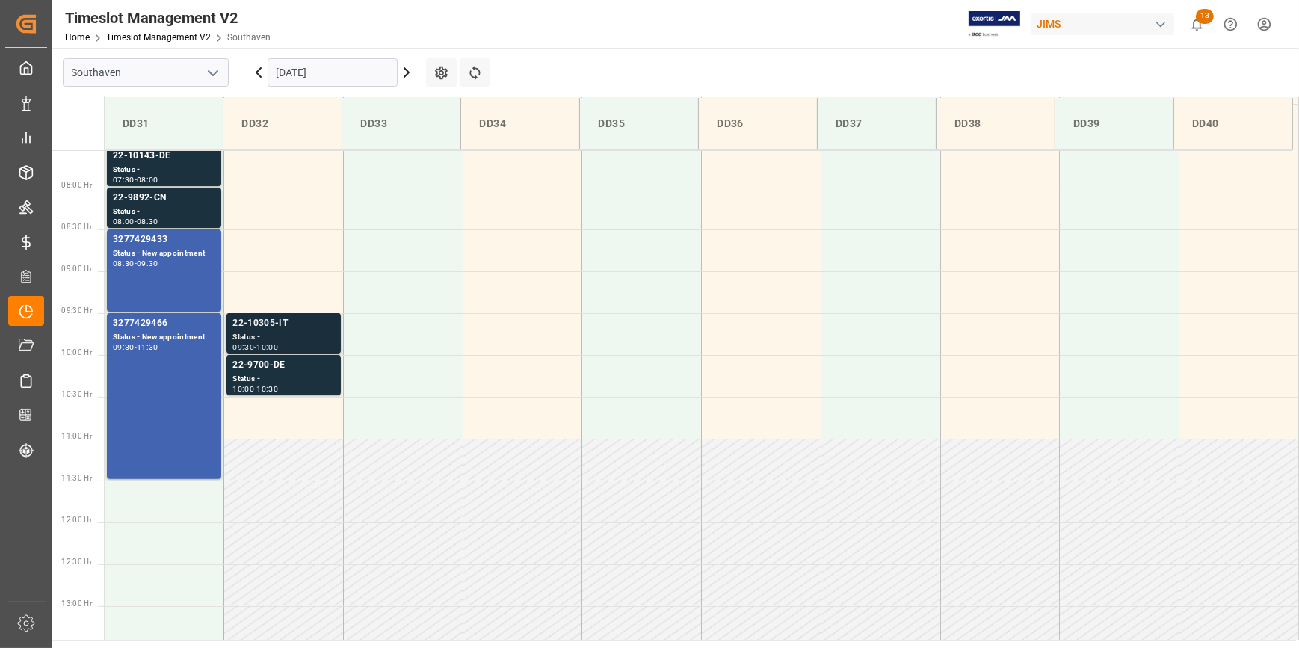
click at [297, 339] on div "Status -" at bounding box center [284, 337] width 102 height 13
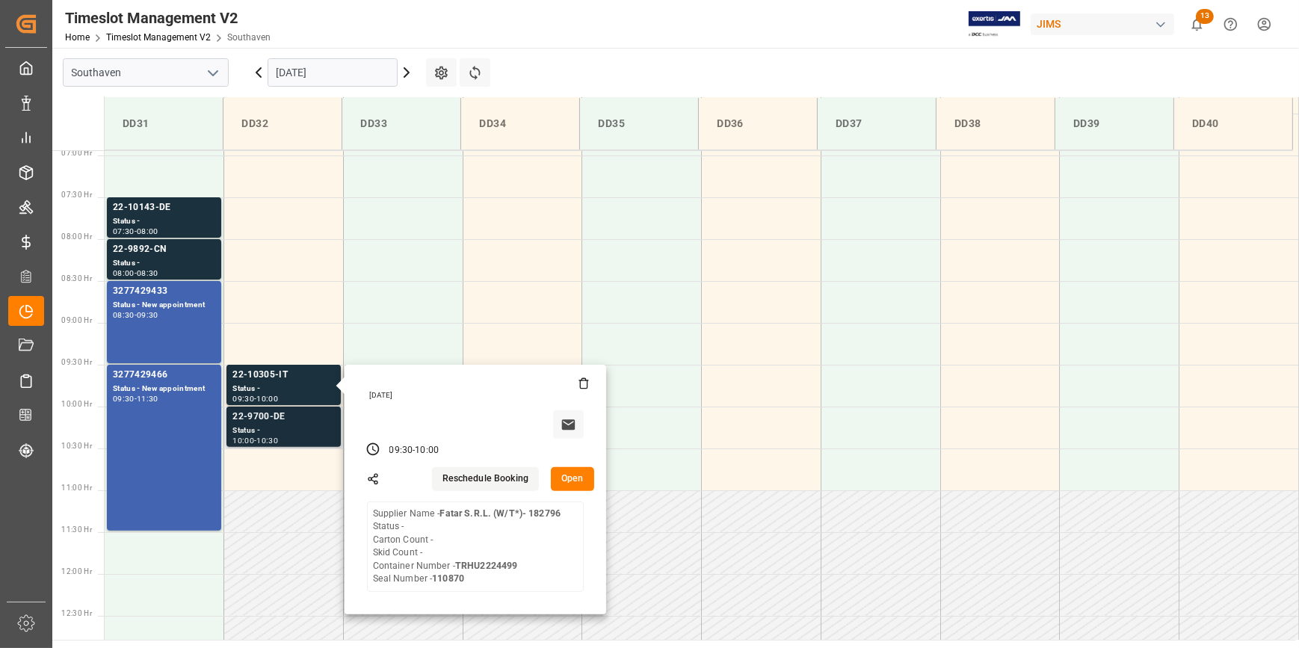
scroll to position [496, 0]
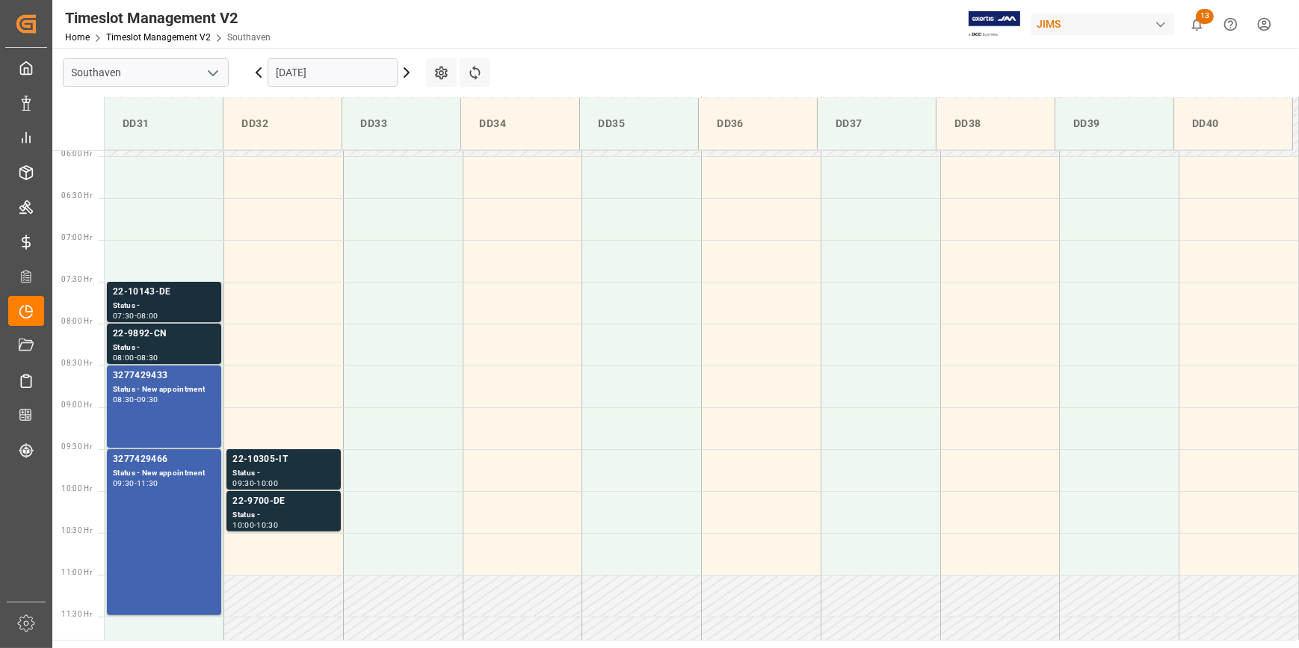
click at [179, 305] on div "Status -" at bounding box center [164, 306] width 102 height 13
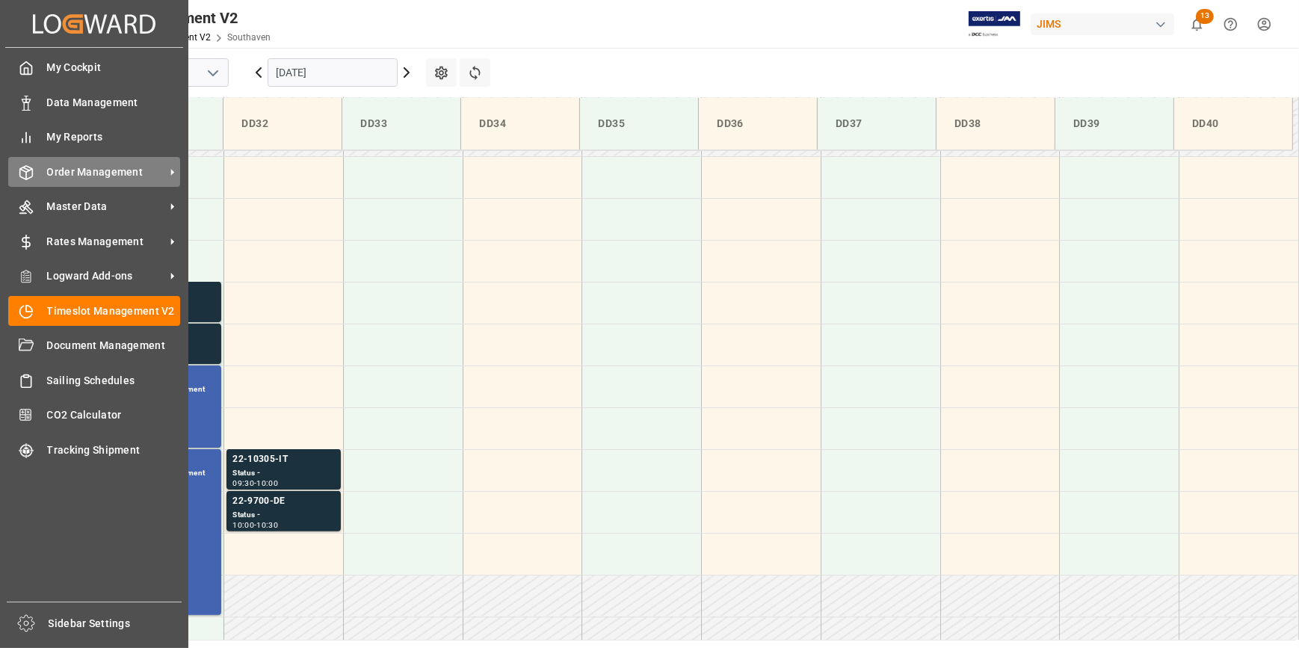
click at [108, 178] on span "Order Management" at bounding box center [106, 172] width 118 height 16
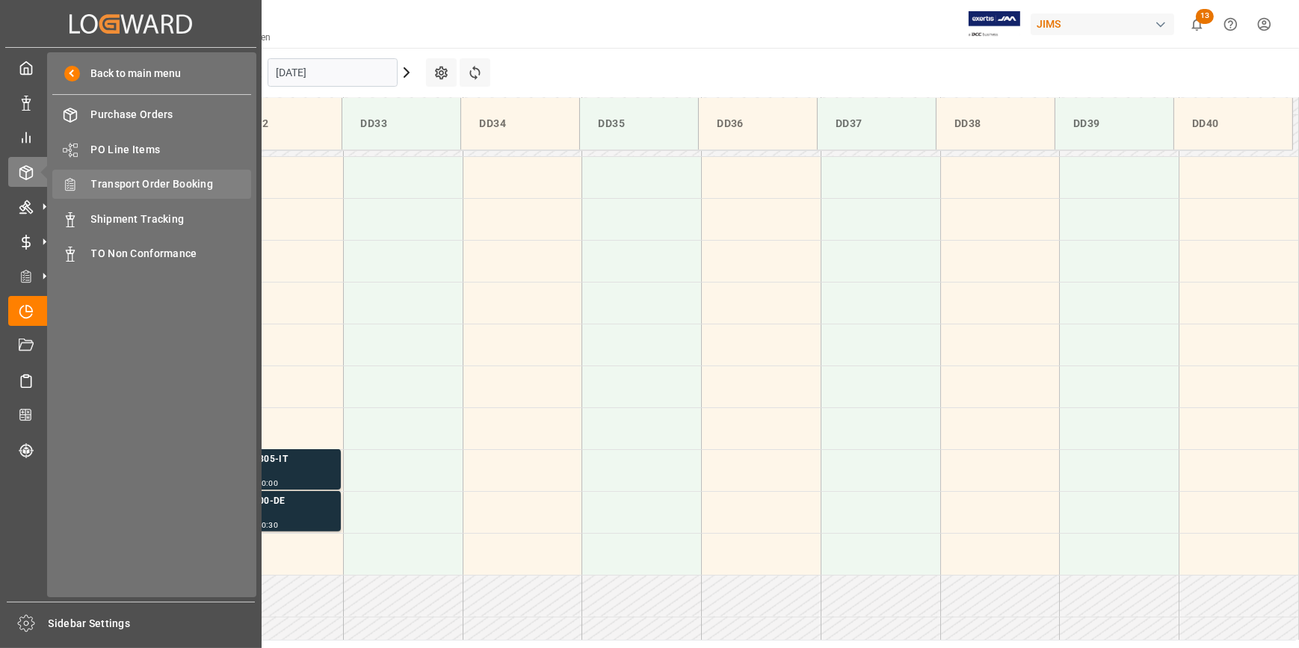
click at [169, 187] on span "Transport Order Booking" at bounding box center [171, 184] width 161 height 16
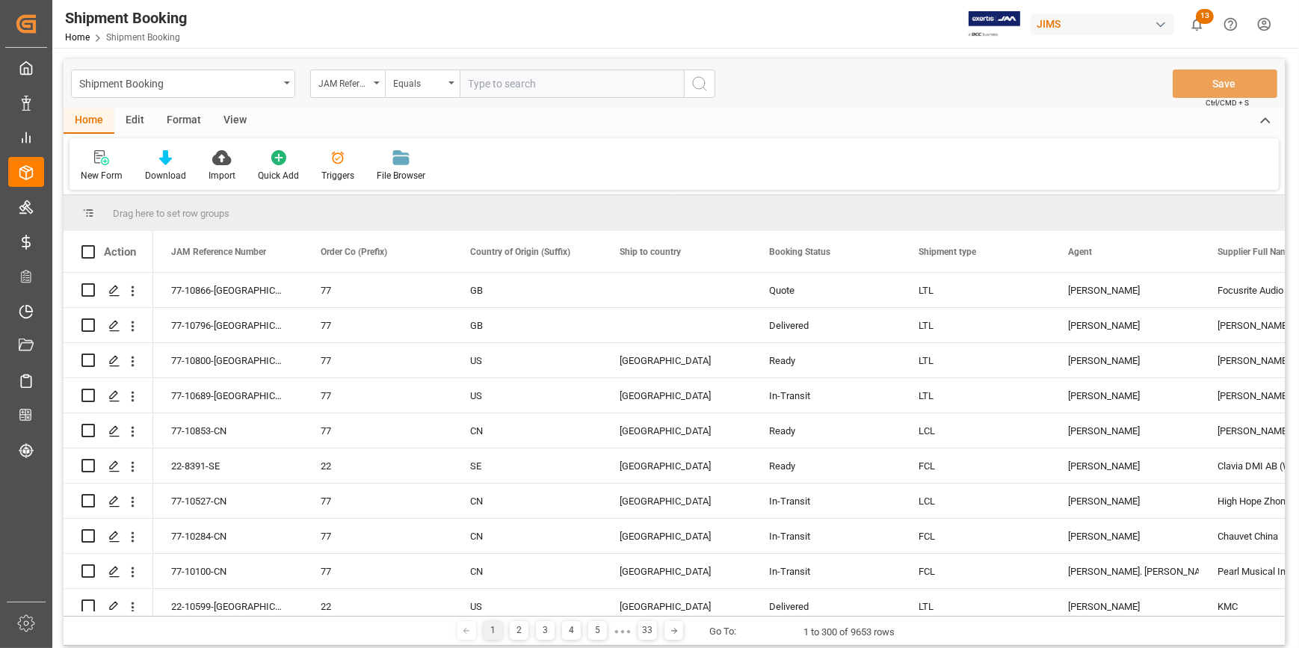
click at [494, 83] on input "text" at bounding box center [572, 84] width 224 height 28
paste input "22-10156-CN"
type input "22-10156-CN"
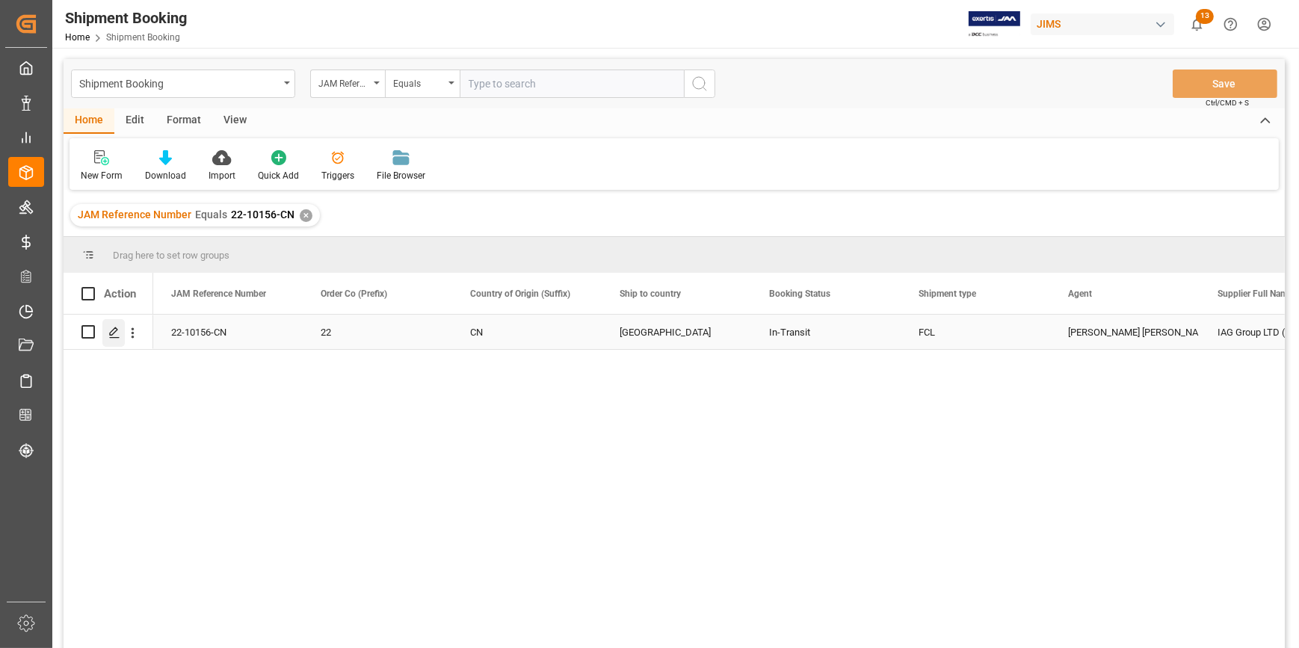
click at [114, 330] on icon "Press SPACE to select this row." at bounding box center [114, 333] width 12 height 12
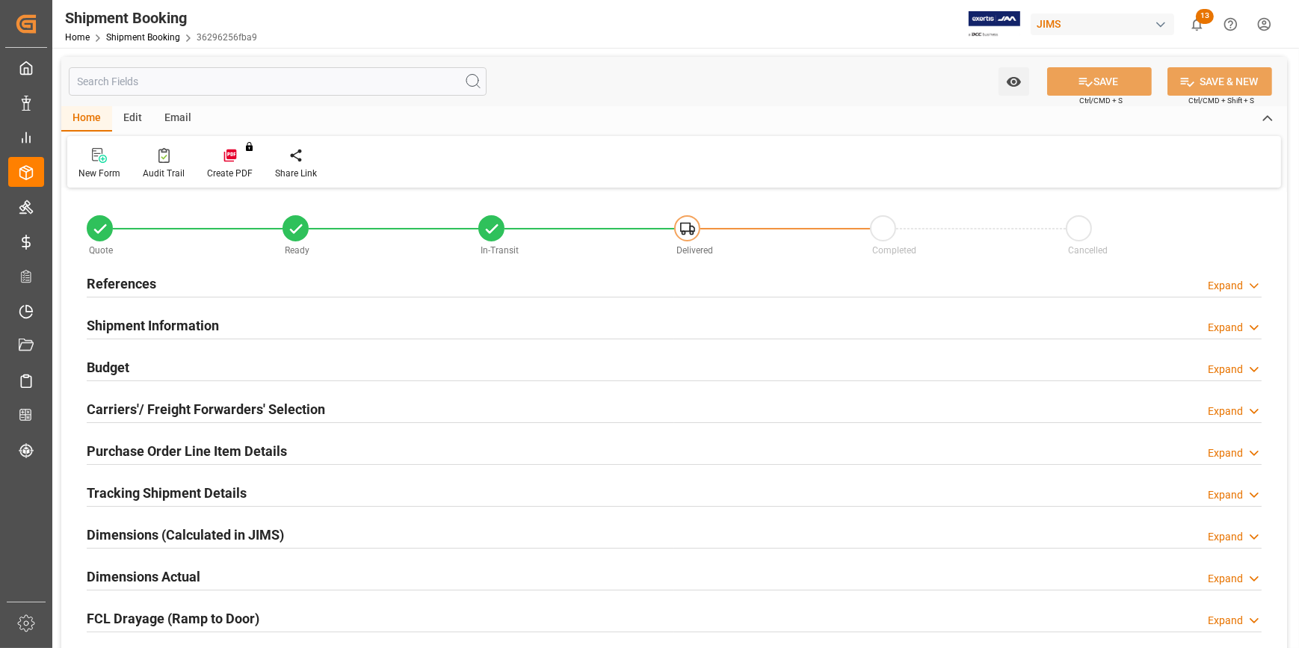
type input "1"
type input "23-07-2025"
type input "26-08-2025 00:00"
click at [407, 283] on div "References Expand" at bounding box center [674, 282] width 1175 height 28
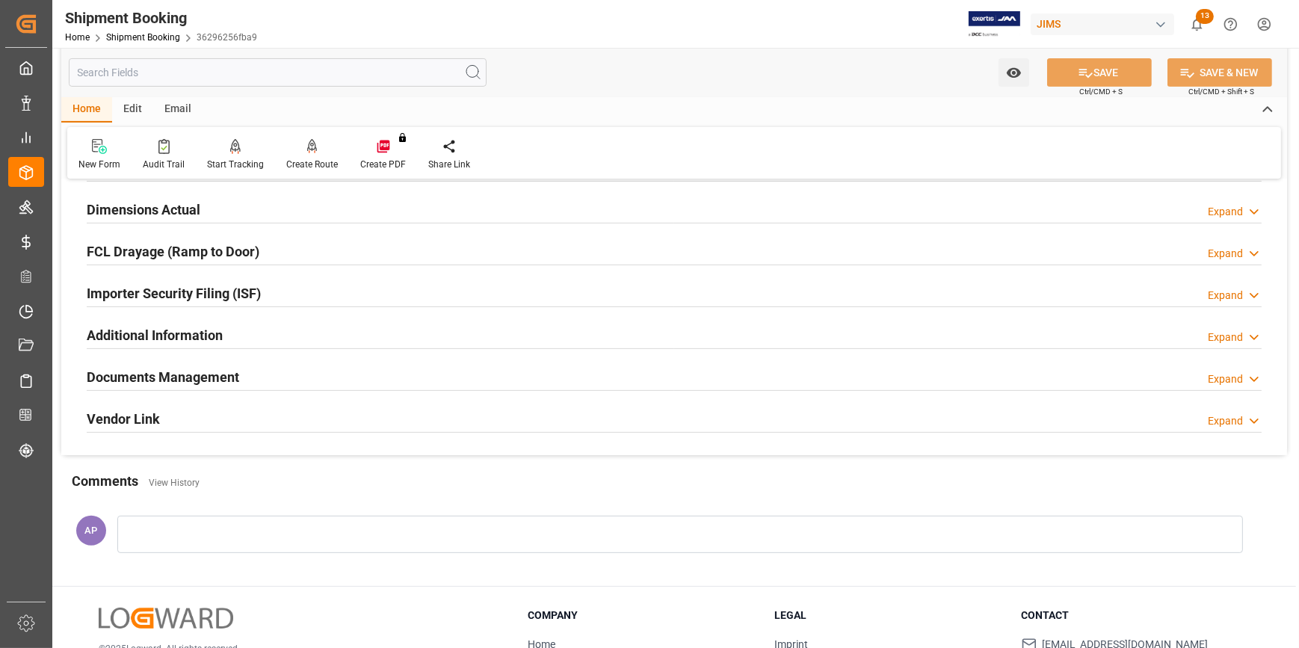
scroll to position [748, 0]
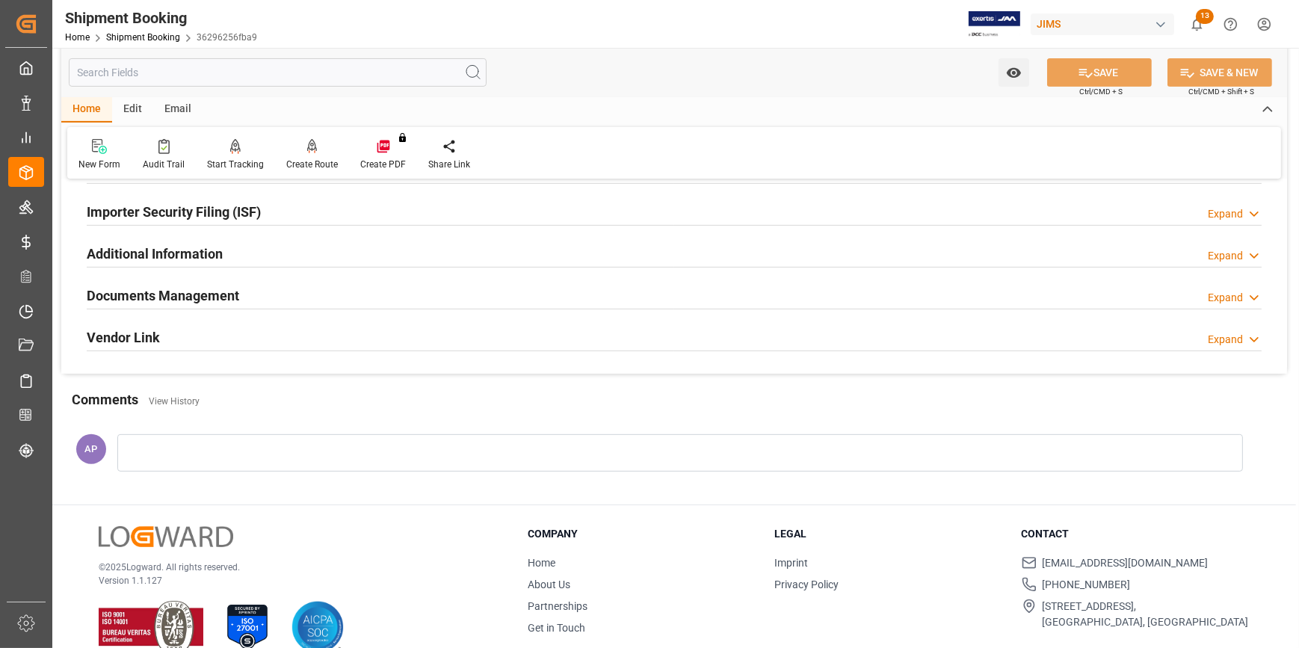
click at [445, 292] on div "Documents Management Expand" at bounding box center [674, 294] width 1175 height 28
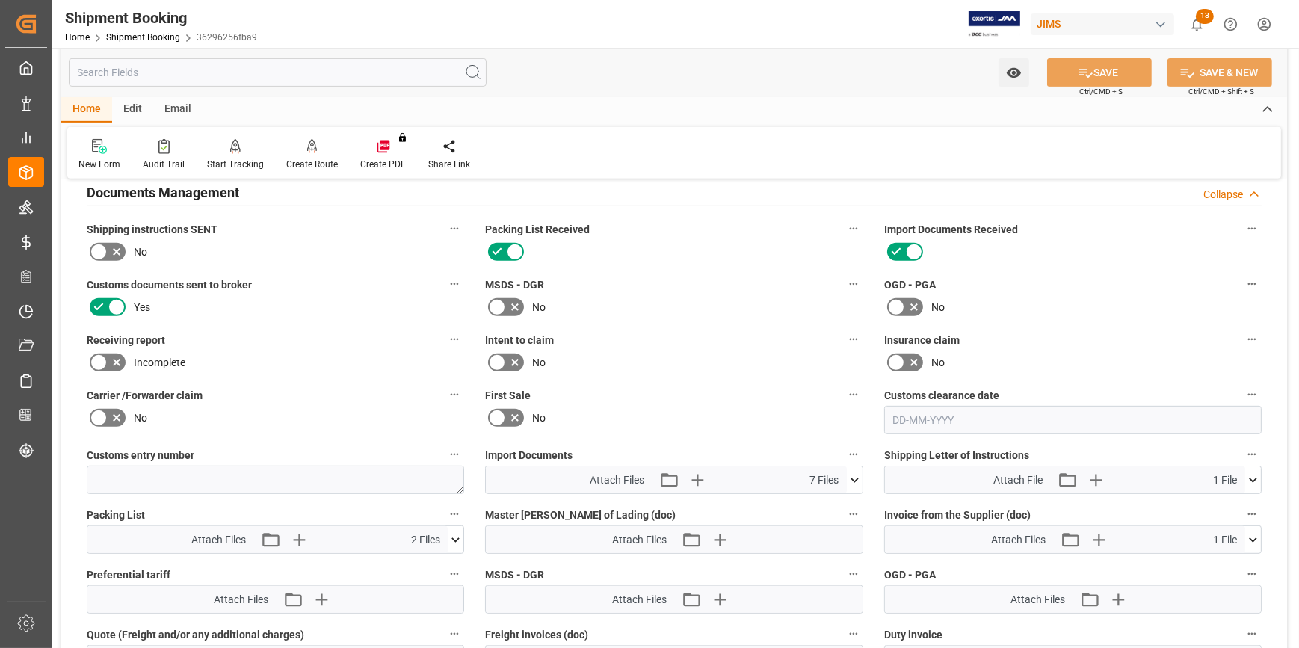
scroll to position [951, 0]
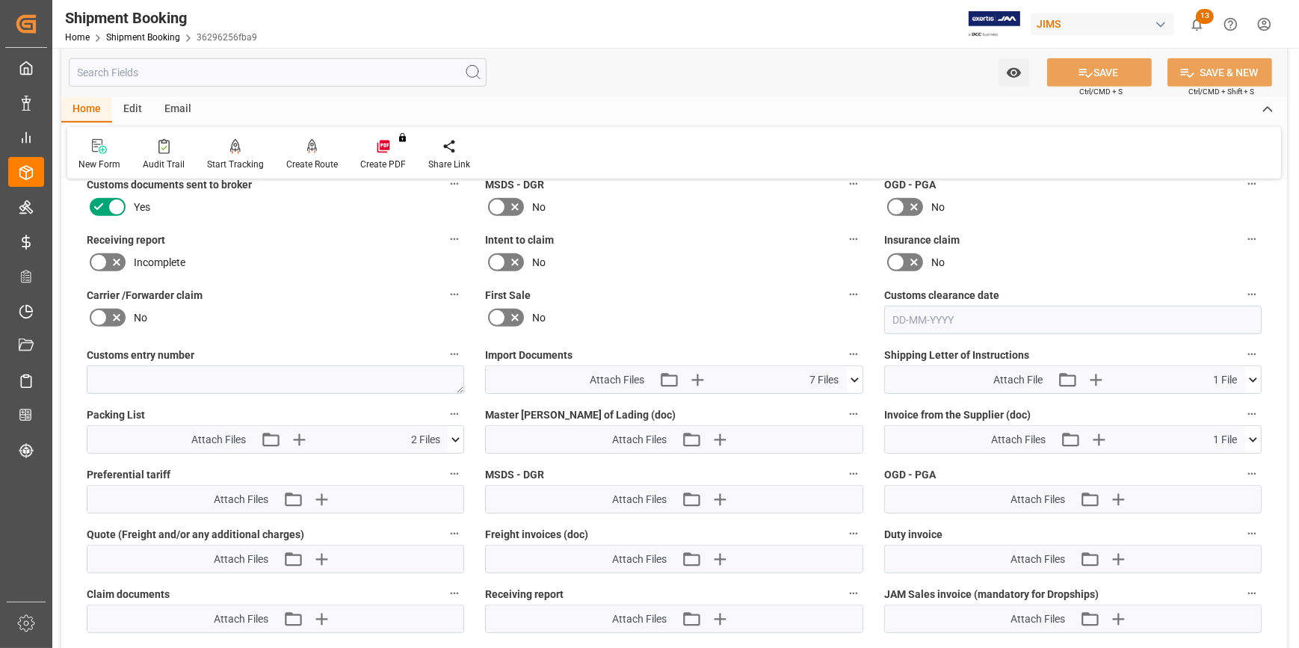
click at [852, 378] on icon at bounding box center [855, 380] width 8 height 4
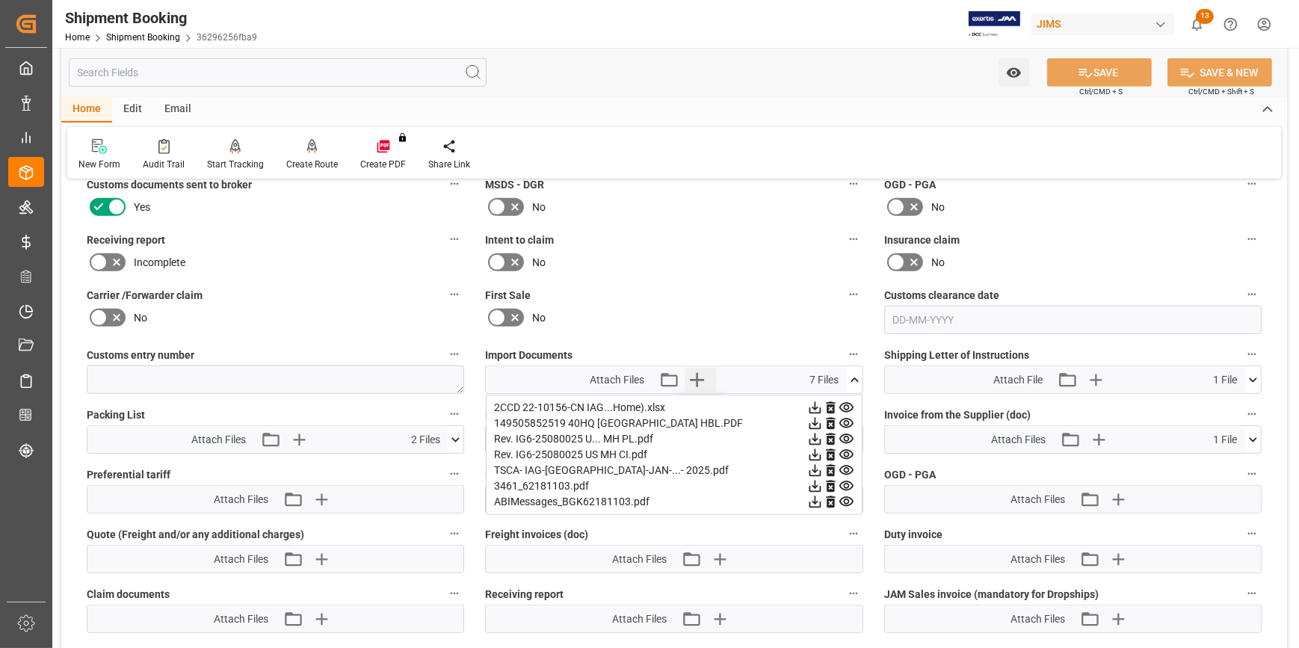
click at [695, 375] on icon "button" at bounding box center [697, 380] width 24 height 24
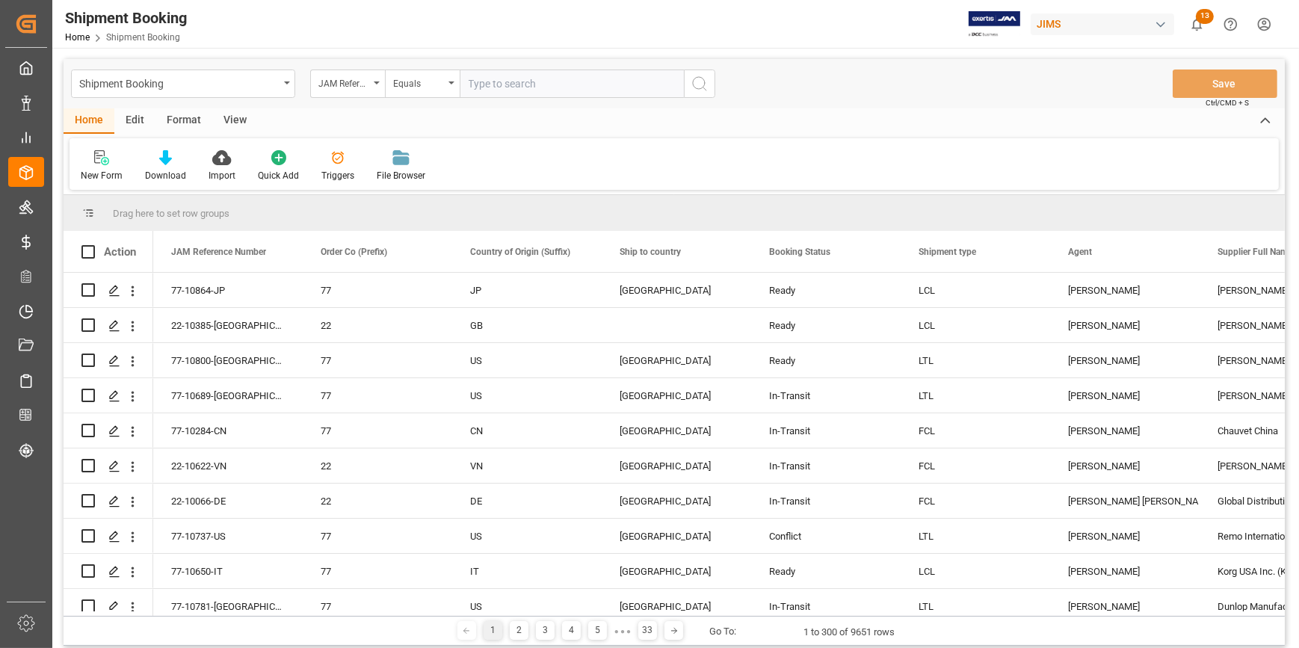
click at [478, 87] on input "text" at bounding box center [572, 84] width 224 height 28
paste input "22-10018-US"
type input "22-10018-US"
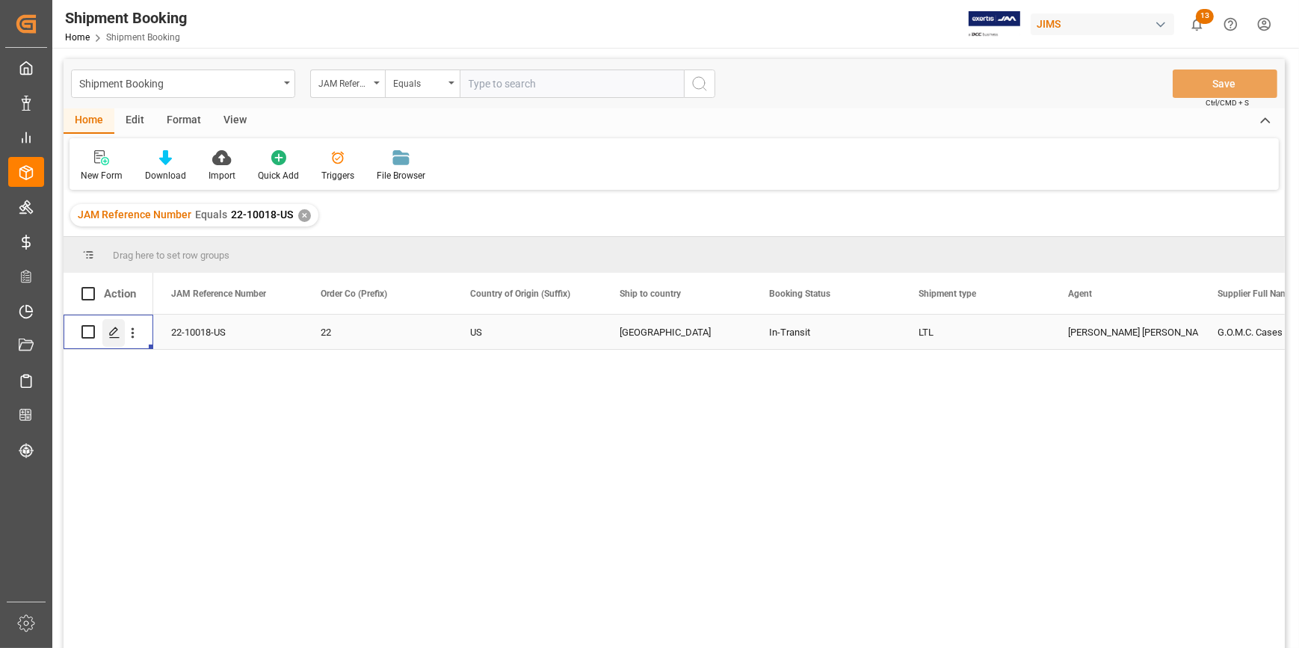
click at [112, 332] on icon "Press SPACE to select this row." at bounding box center [114, 333] width 12 height 12
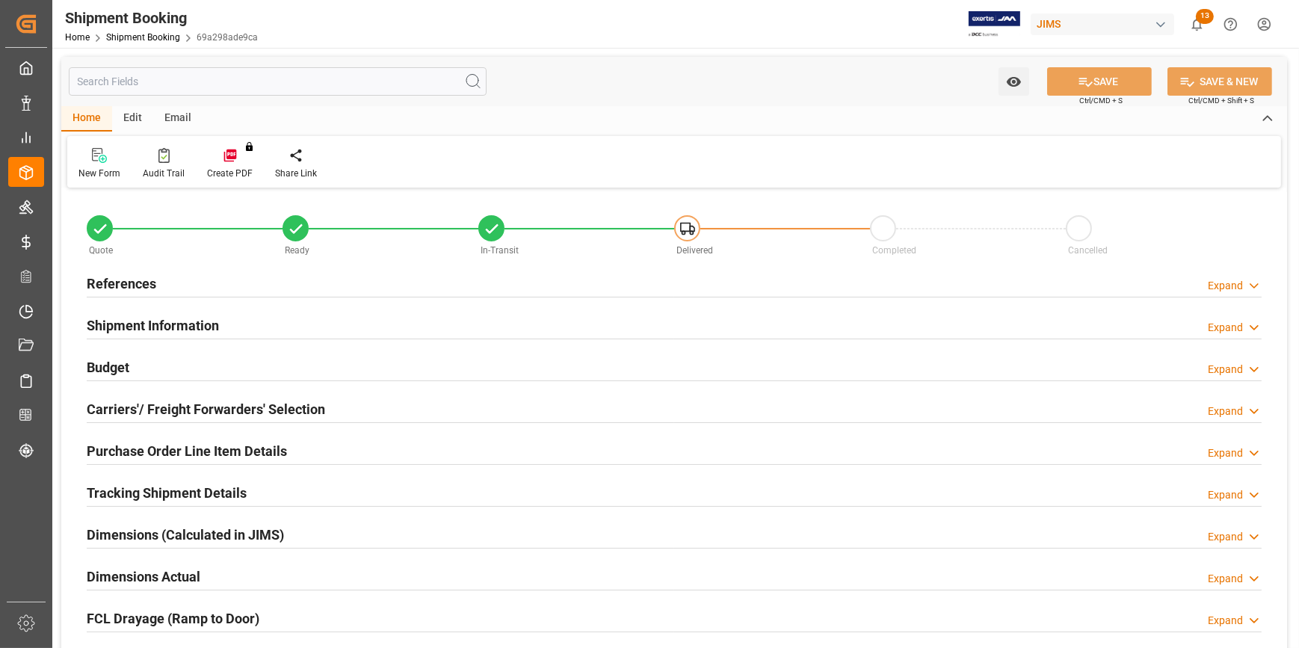
type input "0"
type input "25-08-2025"
click at [356, 277] on div "References Expand" at bounding box center [674, 282] width 1175 height 28
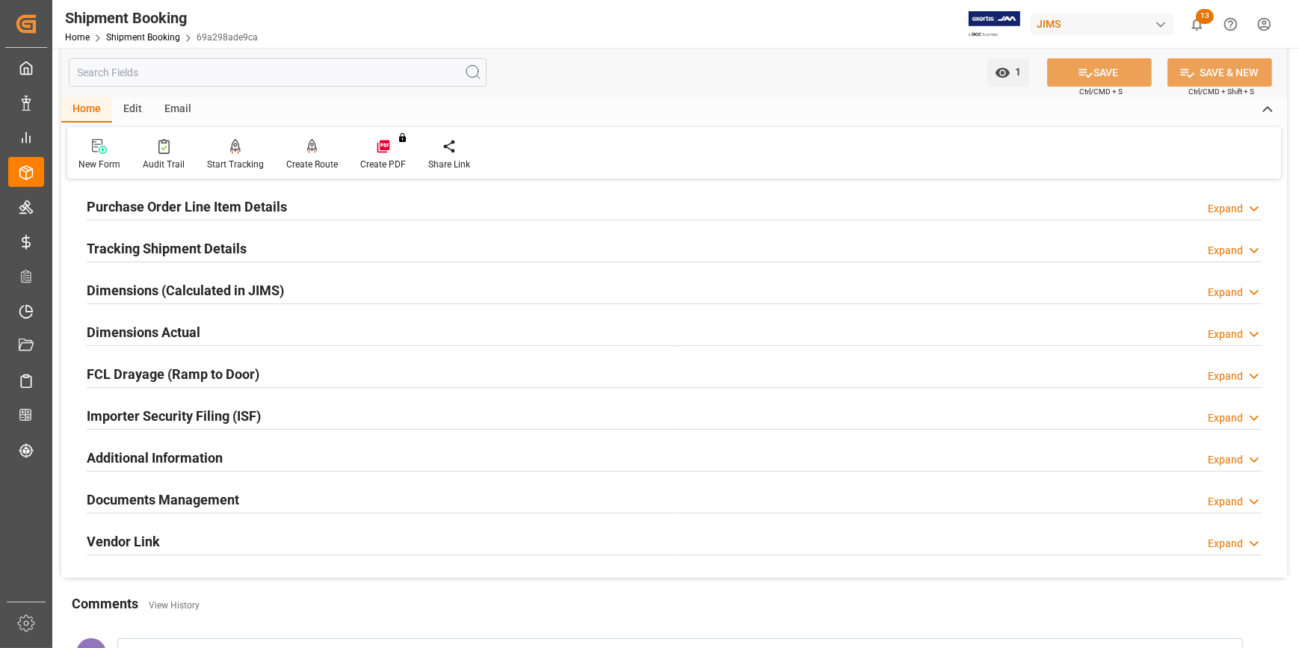
scroll to position [748, 0]
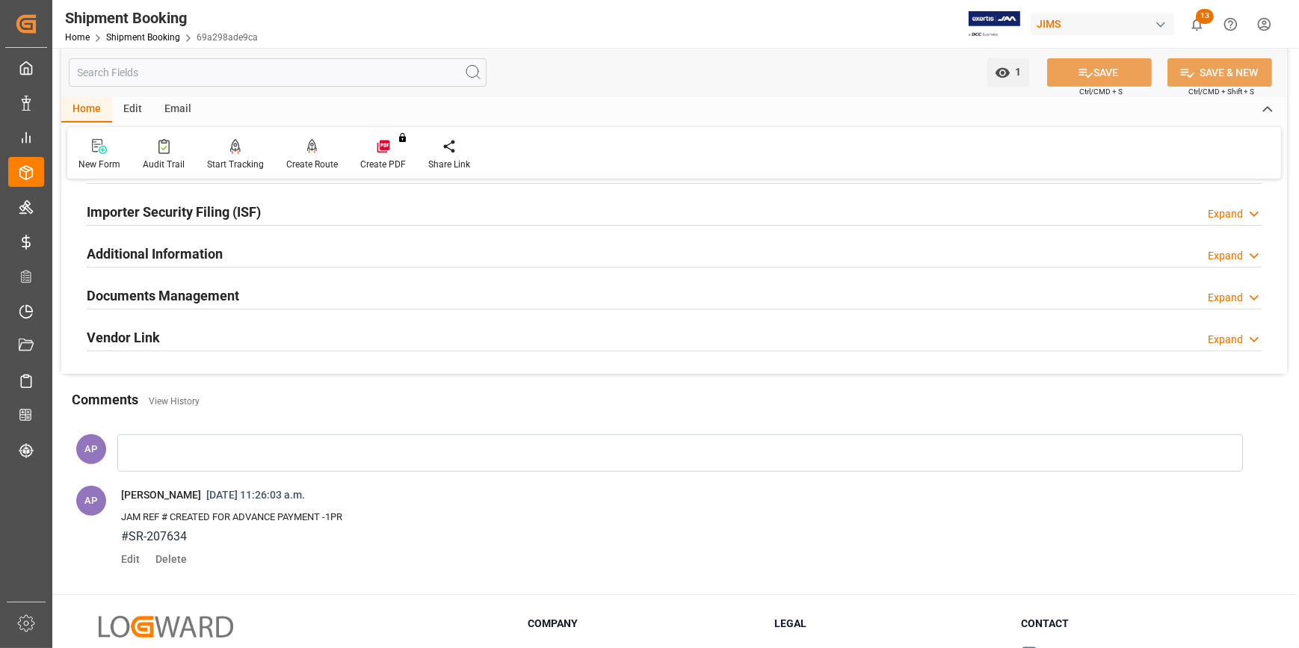
click at [302, 297] on div "Documents Management Expand" at bounding box center [674, 294] width 1175 height 28
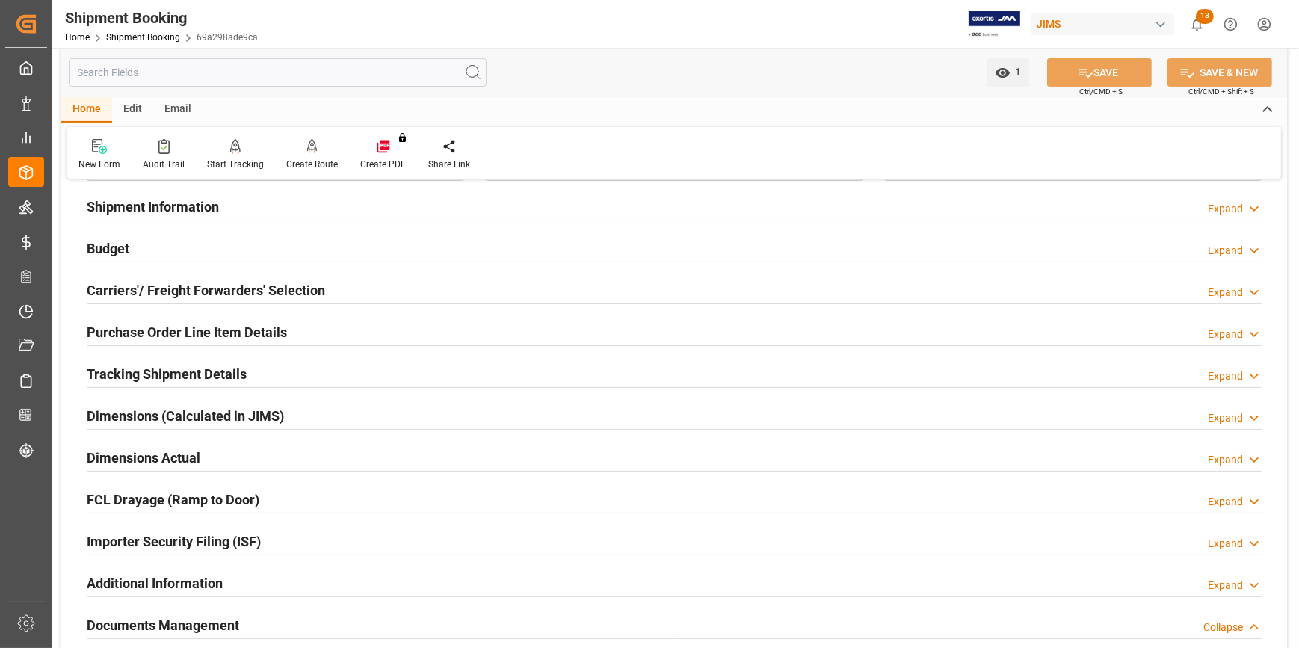
scroll to position [407, 0]
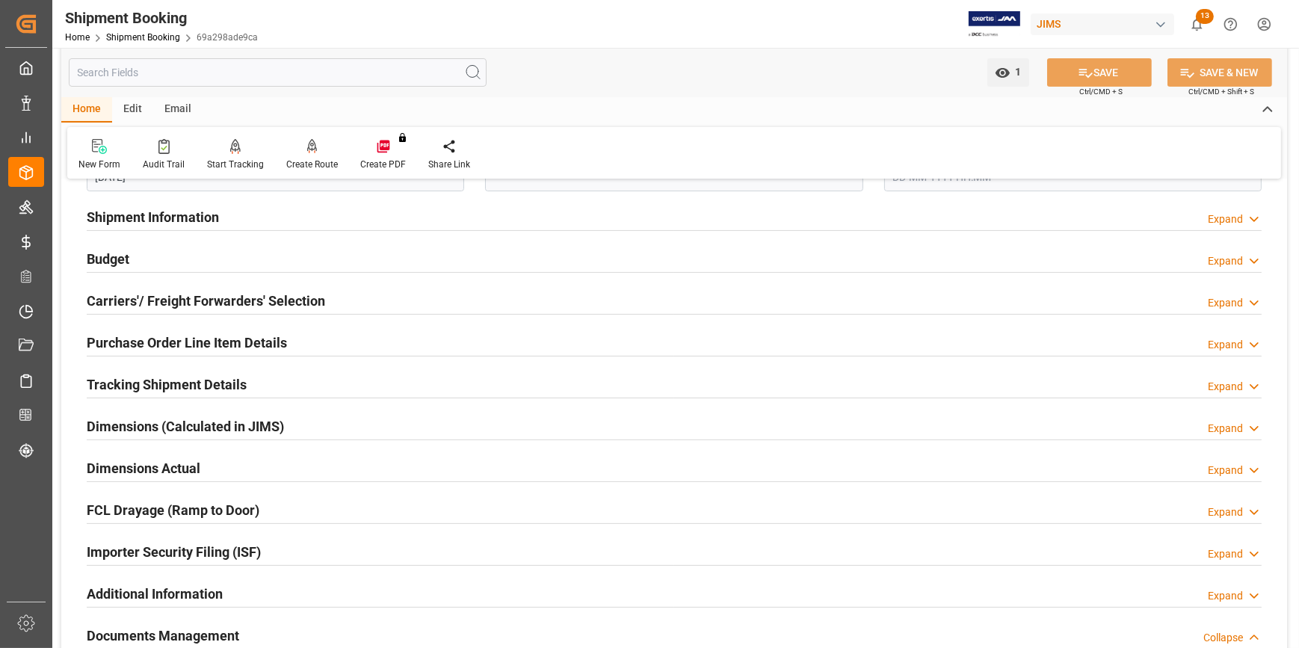
click at [289, 372] on div "Tracking Shipment Details Expand" at bounding box center [674, 383] width 1175 height 28
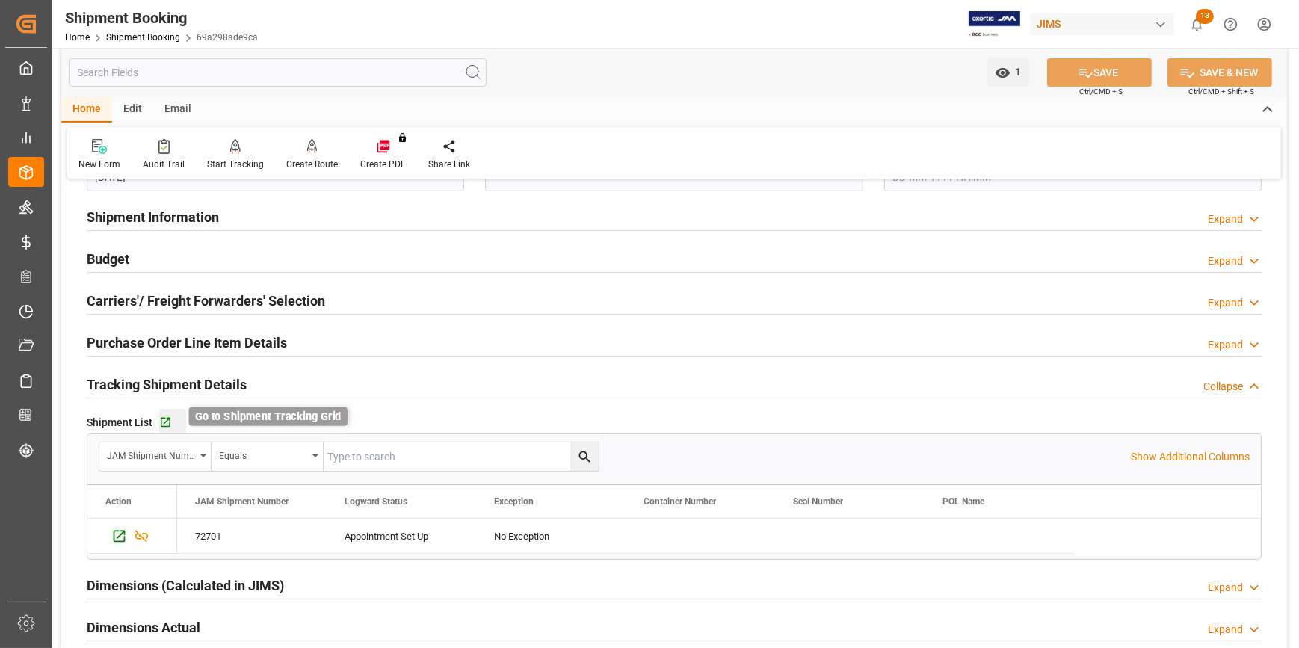
click at [164, 422] on icon "button" at bounding box center [166, 423] width 10 height 10
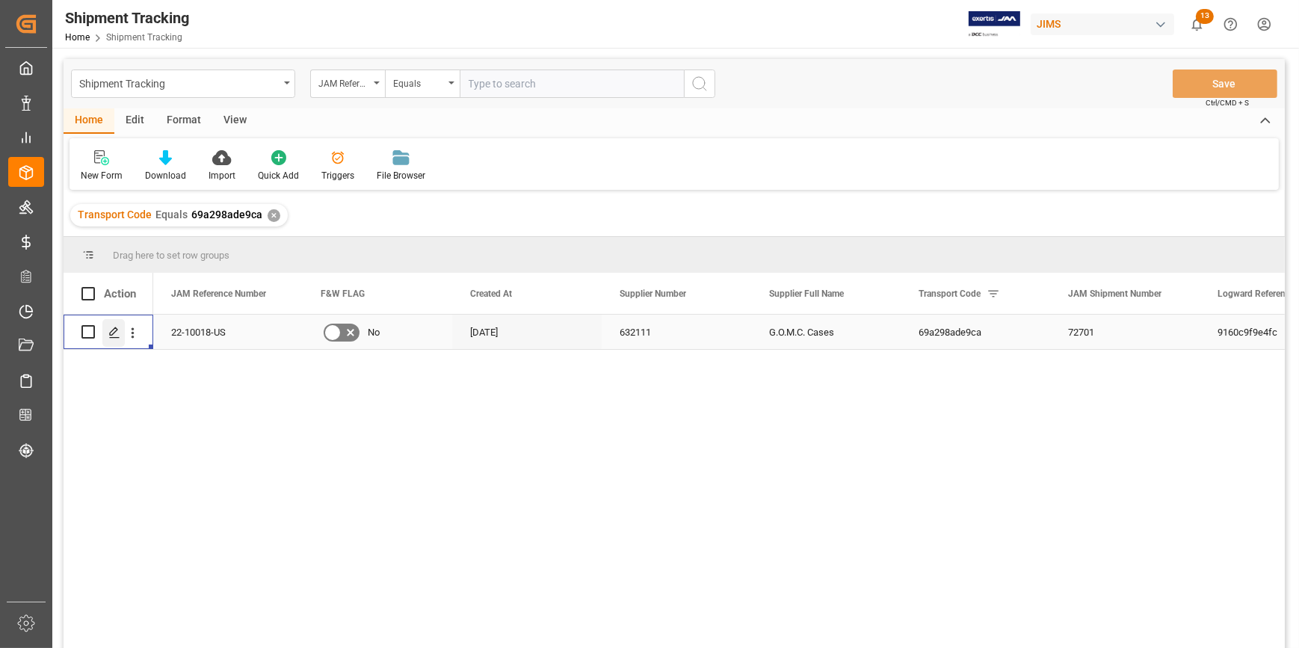
click at [115, 335] on icon "Press SPACE to select this row." at bounding box center [114, 333] width 12 height 12
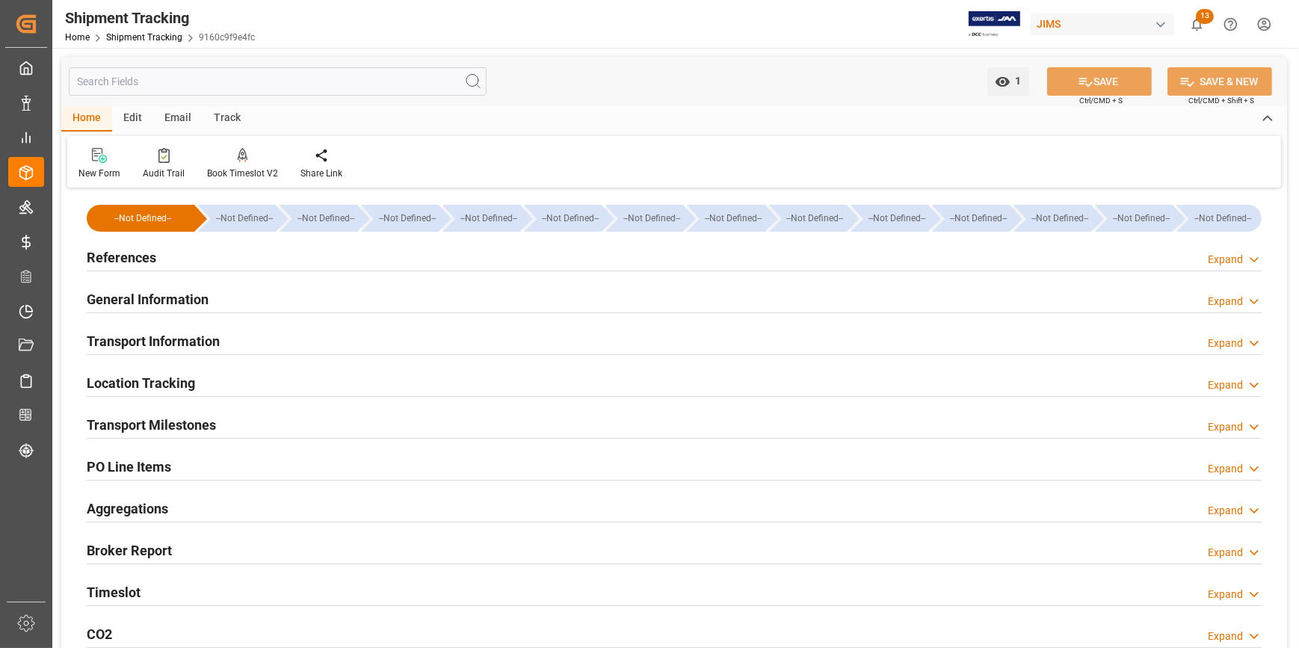
type input "25-08-2025 00:00"
type input "[DATE] 00:00"
type input "28-08-2025 00:00"
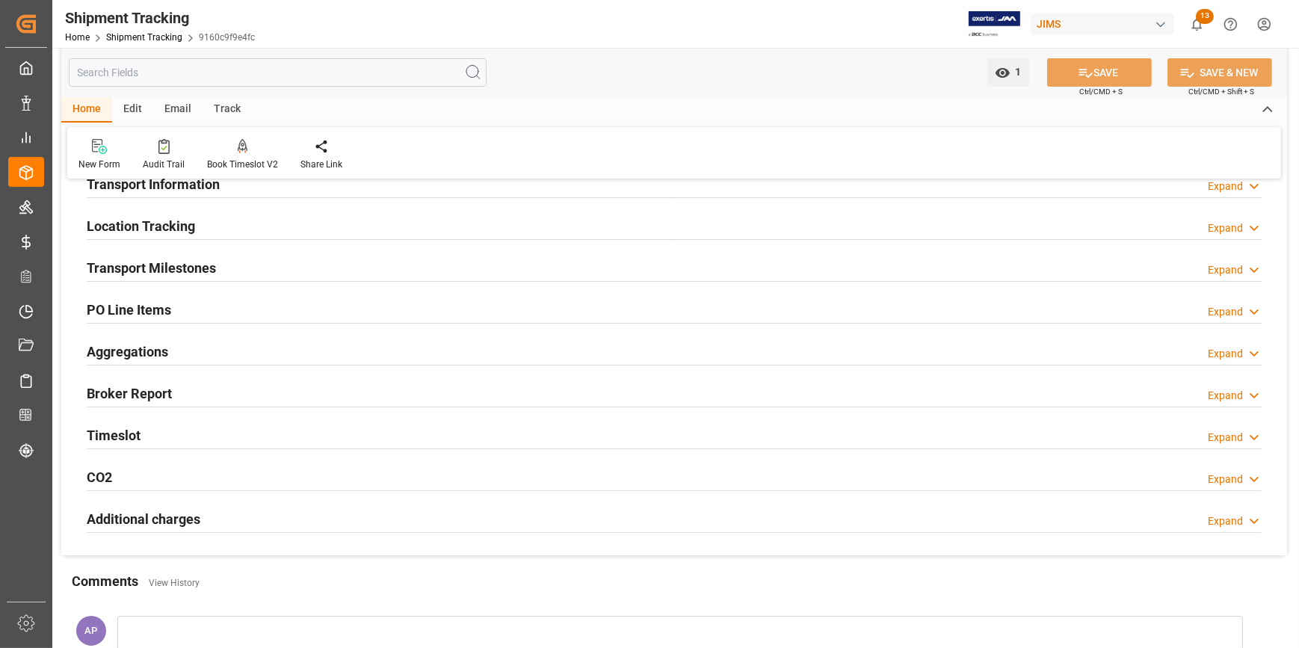
scroll to position [135, 0]
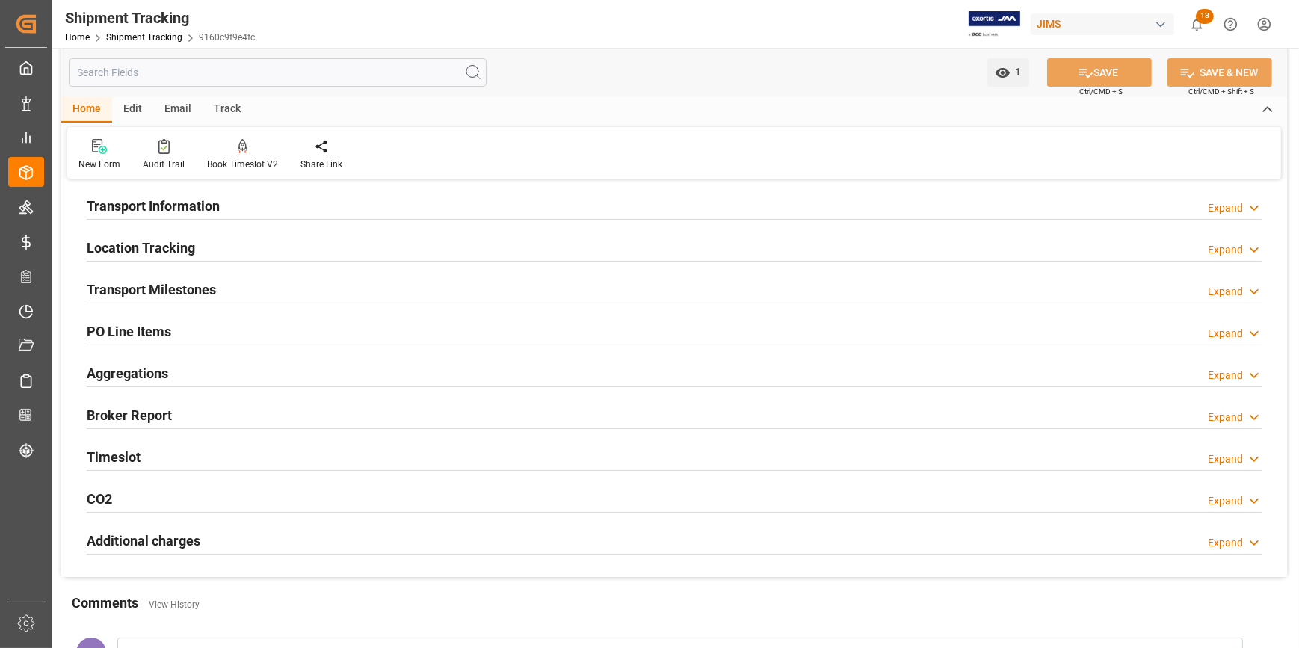
click at [289, 292] on div "Transport Milestones Expand" at bounding box center [674, 288] width 1175 height 28
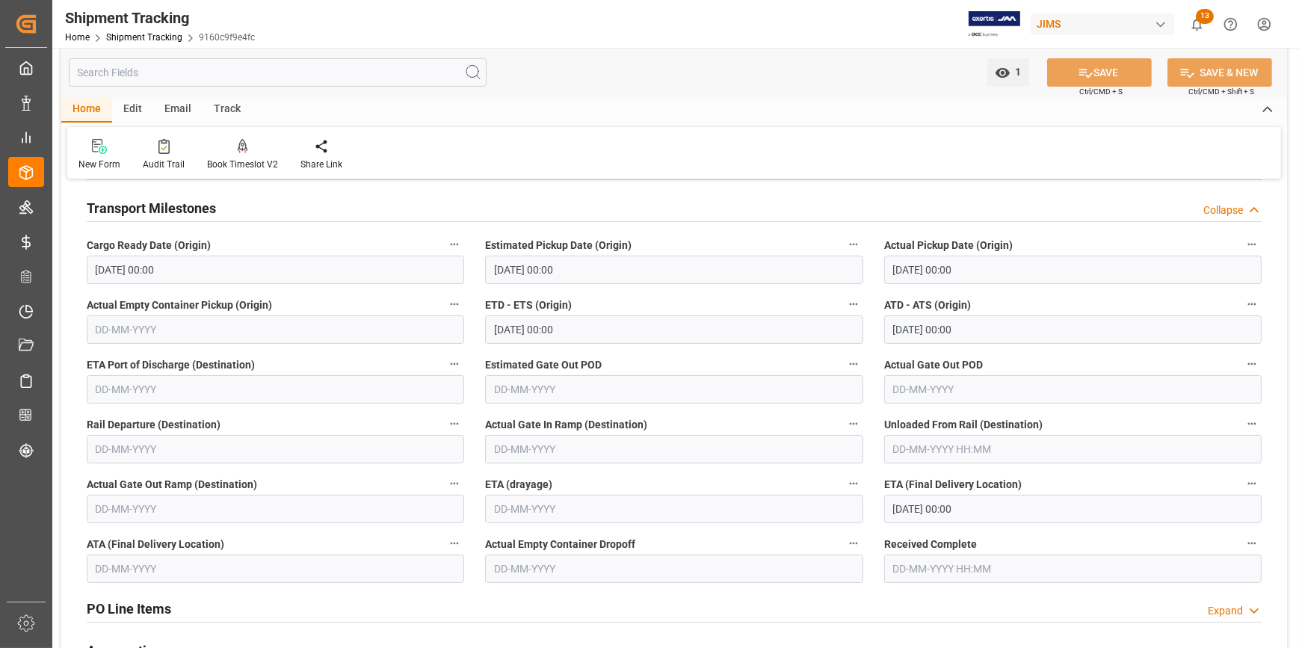
scroll to position [339, 0]
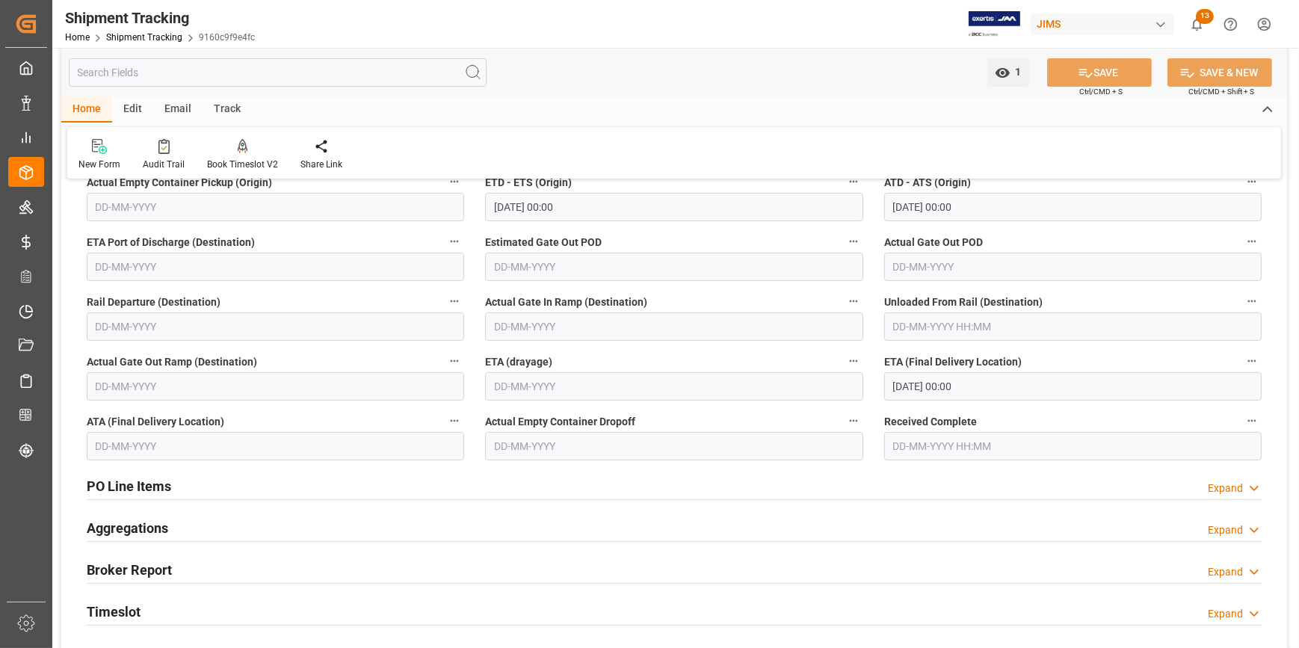
click at [913, 384] on input "04-09-2025 00:00" at bounding box center [1073, 386] width 378 height 28
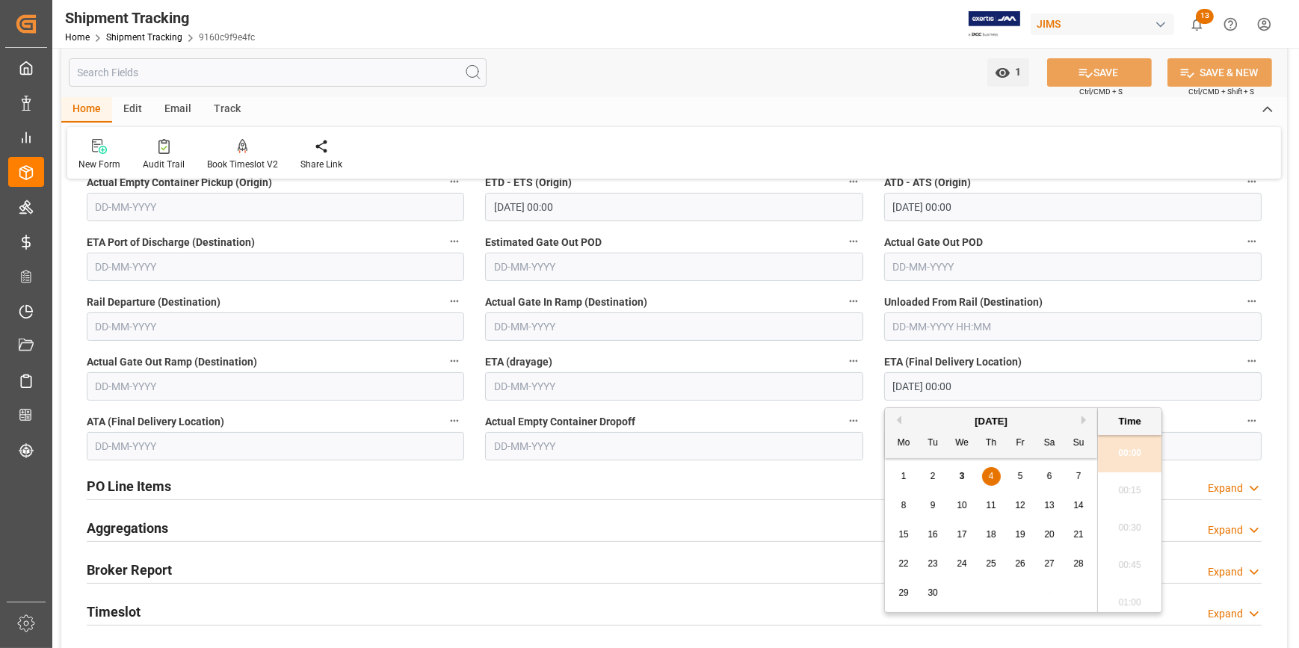
click at [961, 469] on div "3" at bounding box center [962, 477] width 19 height 18
type input "03-09-2025 00:00"
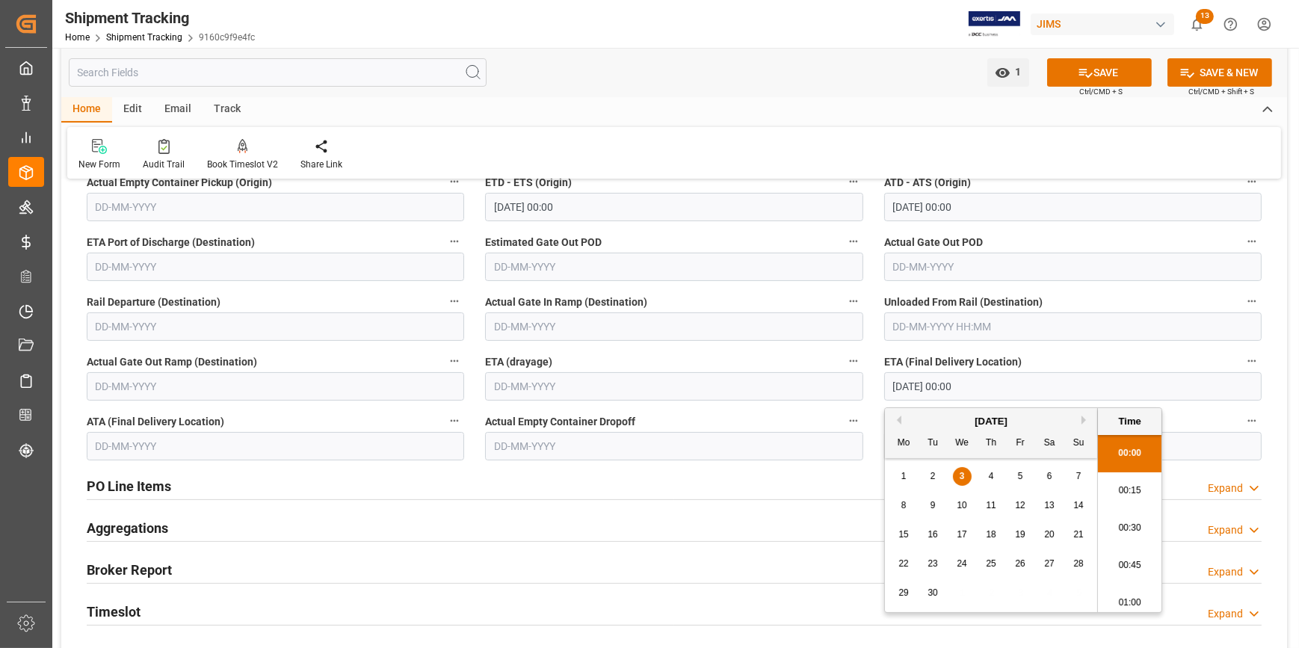
click at [236, 446] on input "text" at bounding box center [276, 446] width 378 height 28
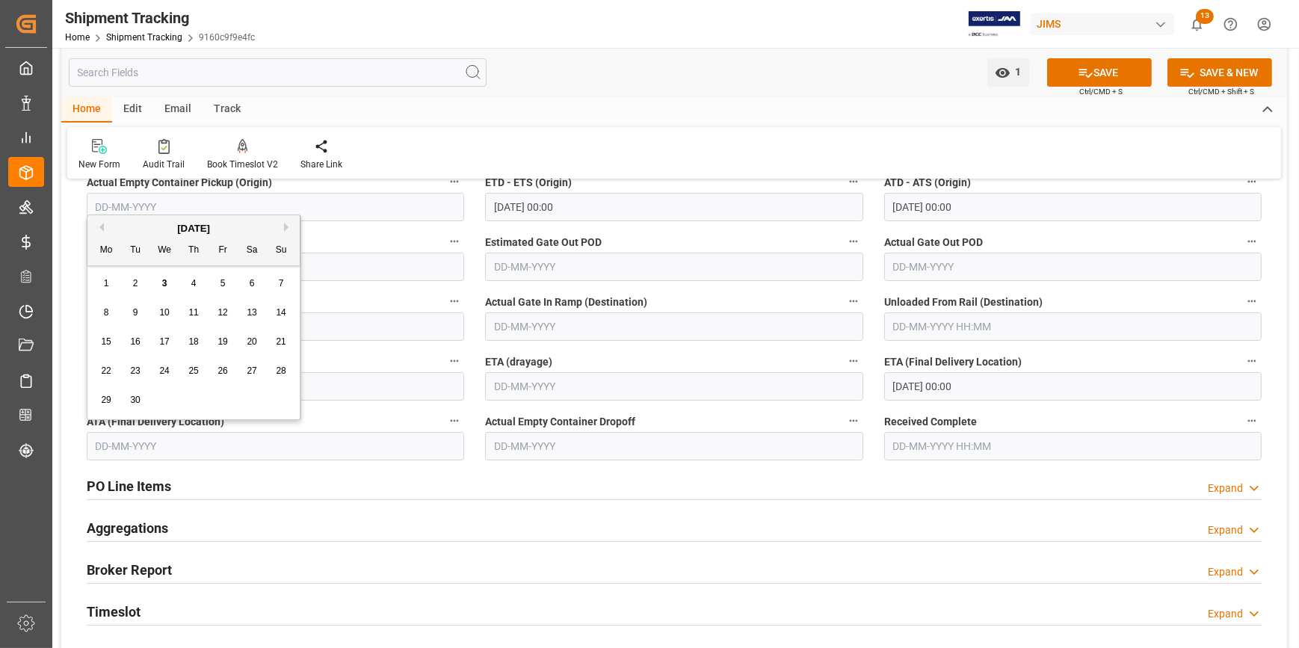
click at [164, 280] on span "3" at bounding box center [164, 283] width 5 height 10
type input "[DATE]"
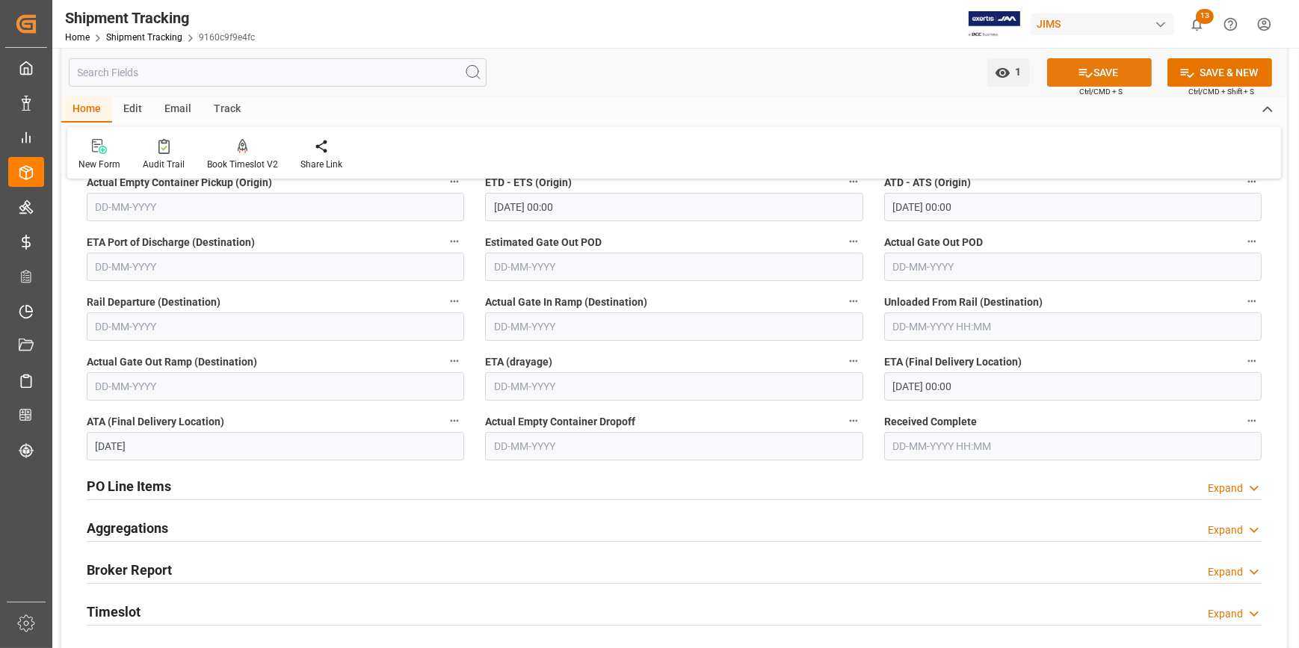
click at [1102, 74] on button "SAVE" at bounding box center [1099, 72] width 105 height 28
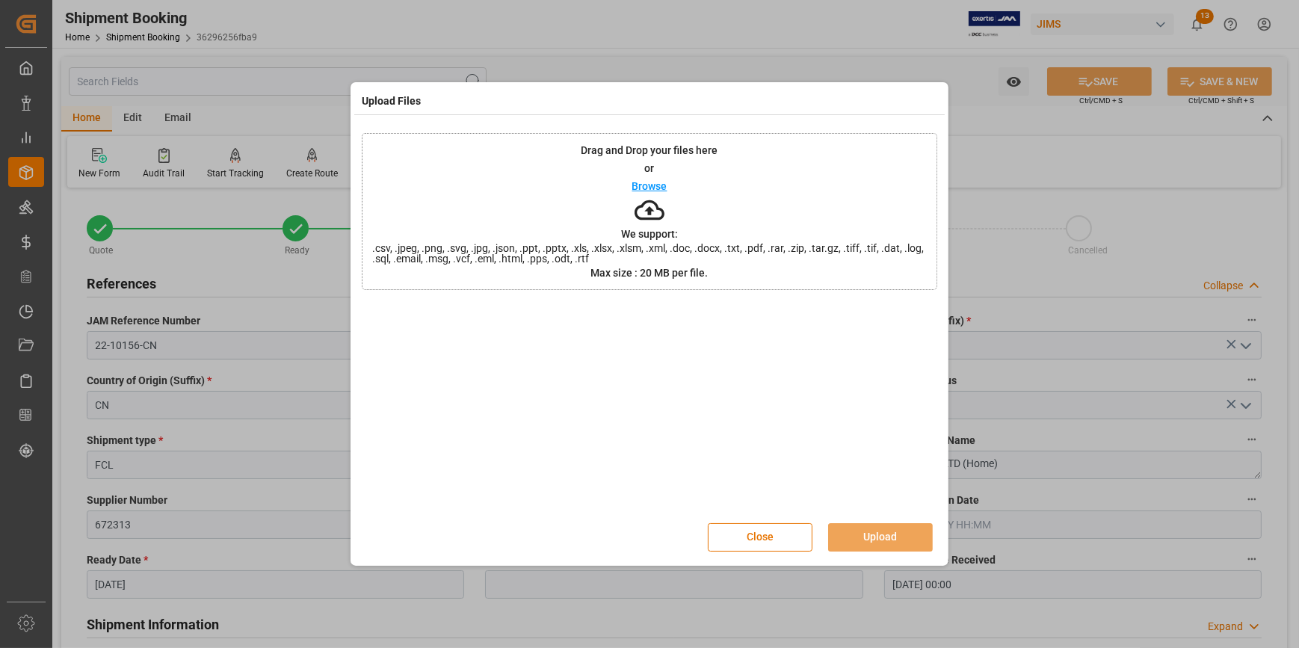
scroll to position [951, 0]
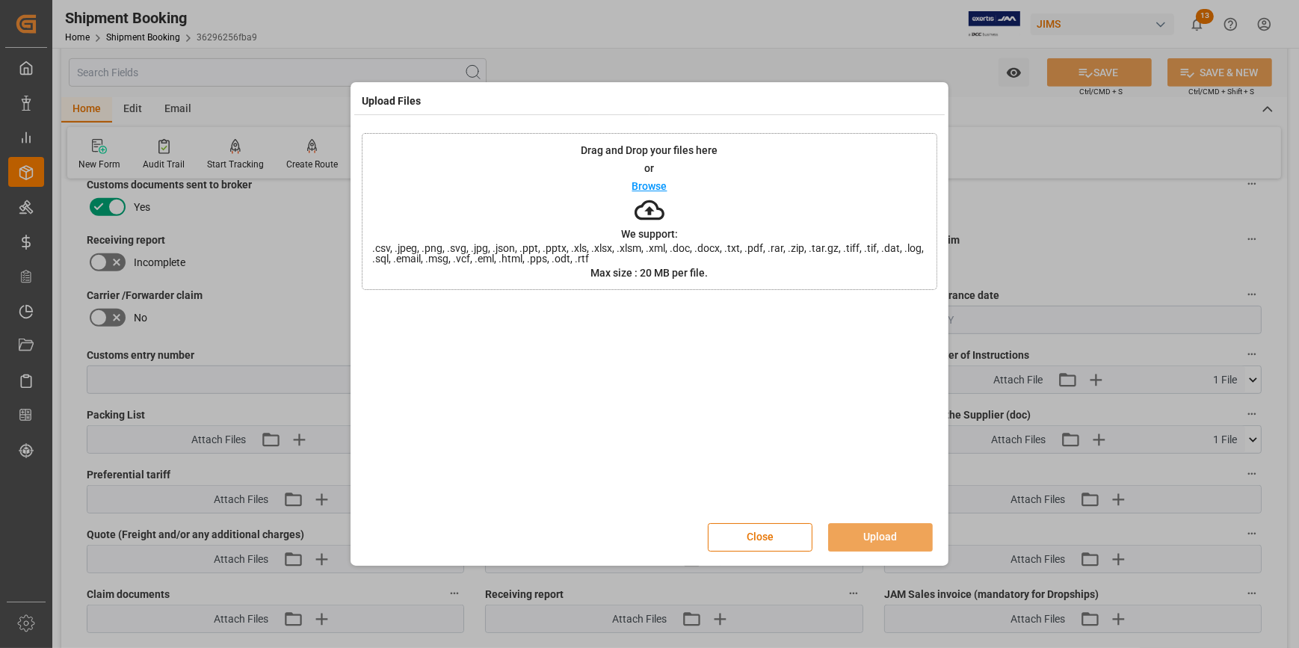
click at [653, 187] on p "Browse" at bounding box center [649, 186] width 35 height 10
click at [890, 534] on button "Upload" at bounding box center [880, 537] width 105 height 28
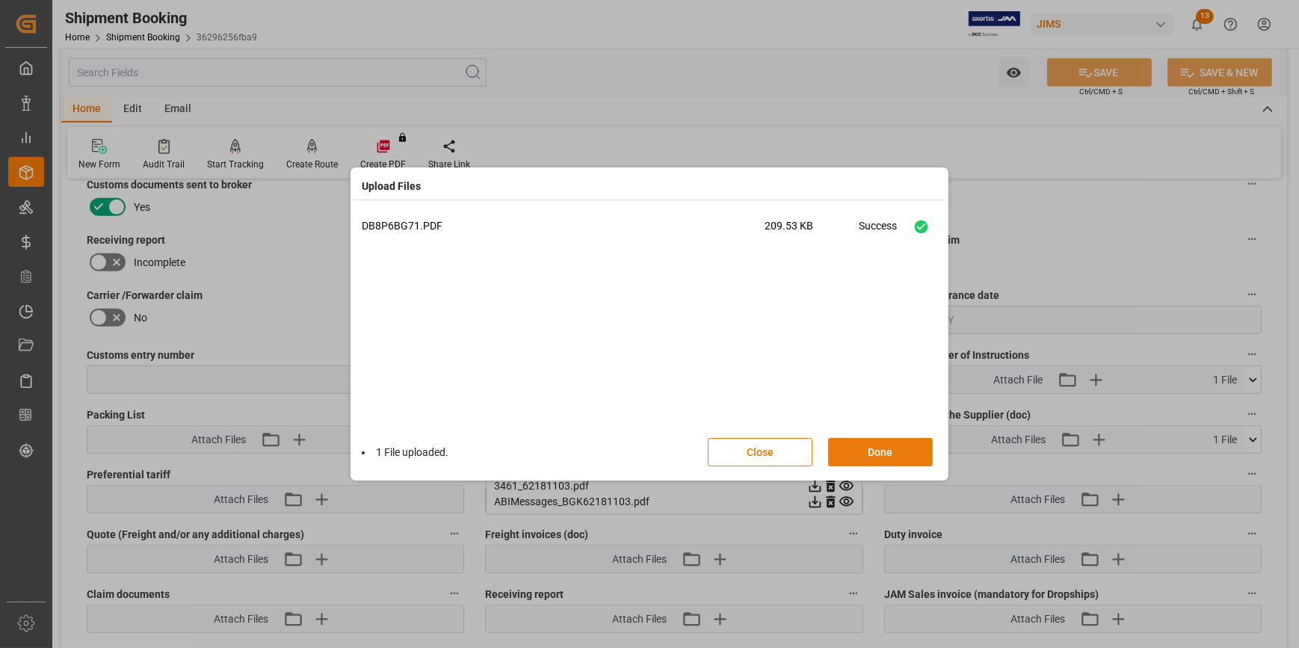
click at [887, 455] on button "Done" at bounding box center [880, 452] width 105 height 28
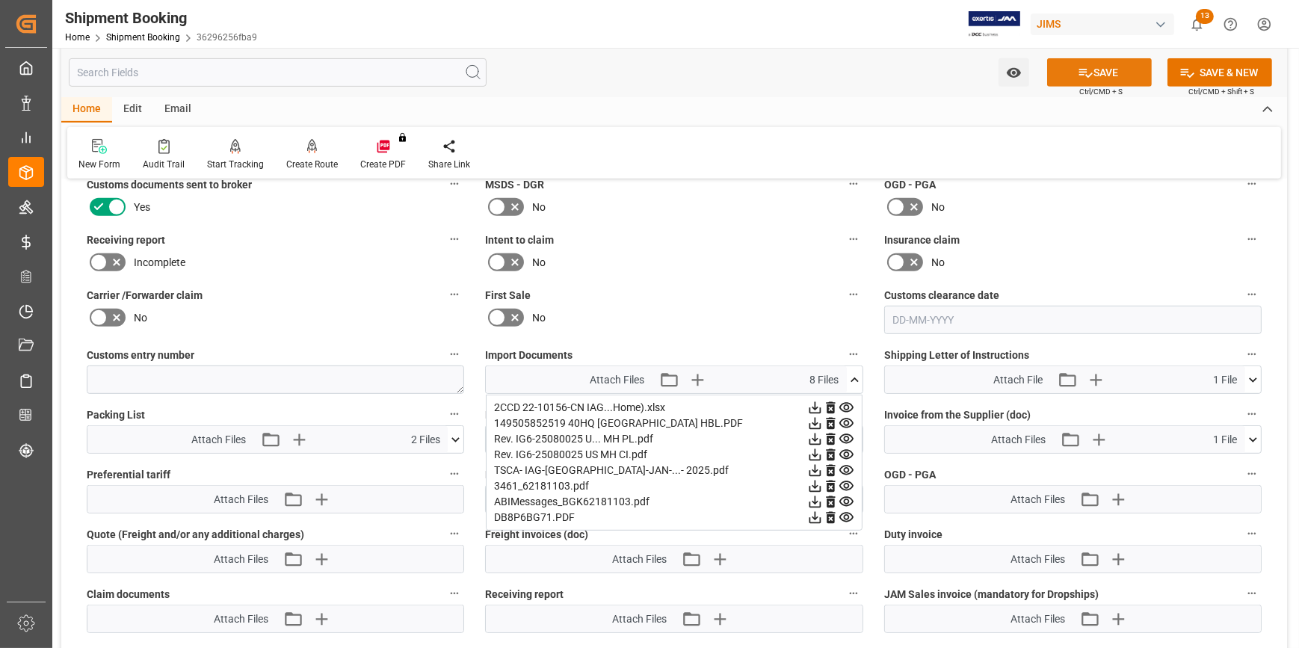
click at [1107, 74] on button "SAVE" at bounding box center [1099, 72] width 105 height 28
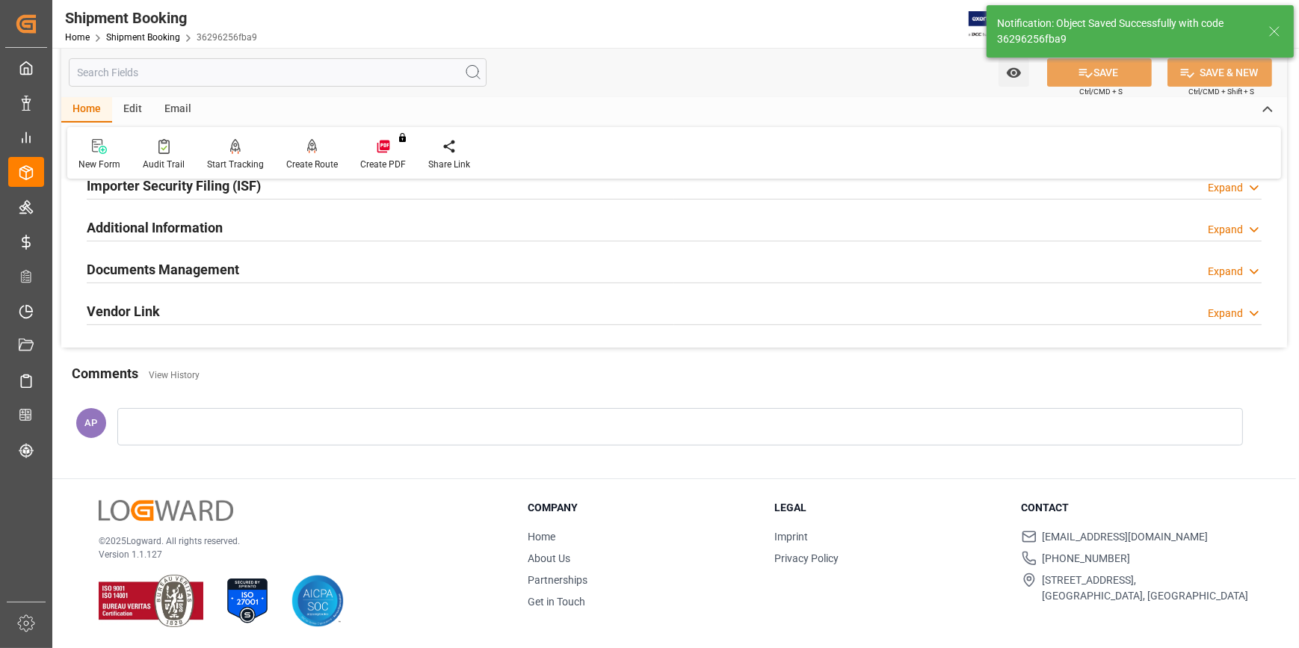
scroll to position [472, 0]
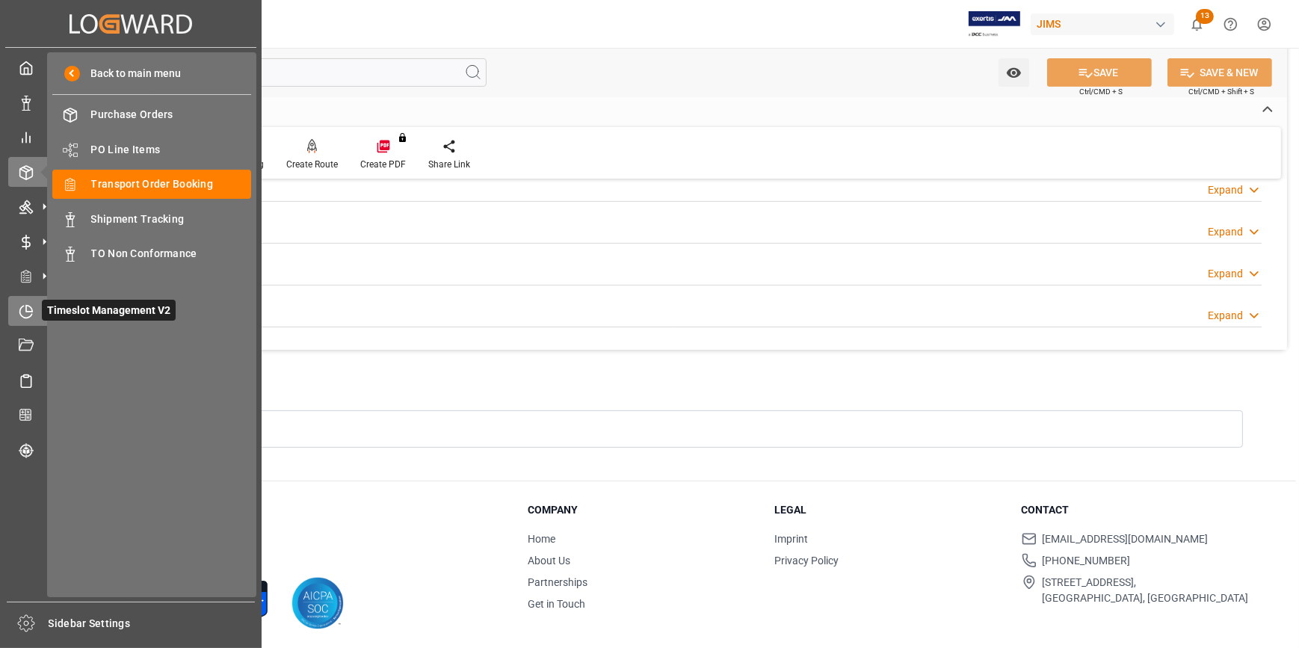
click at [31, 315] on icon at bounding box center [26, 311] width 15 height 15
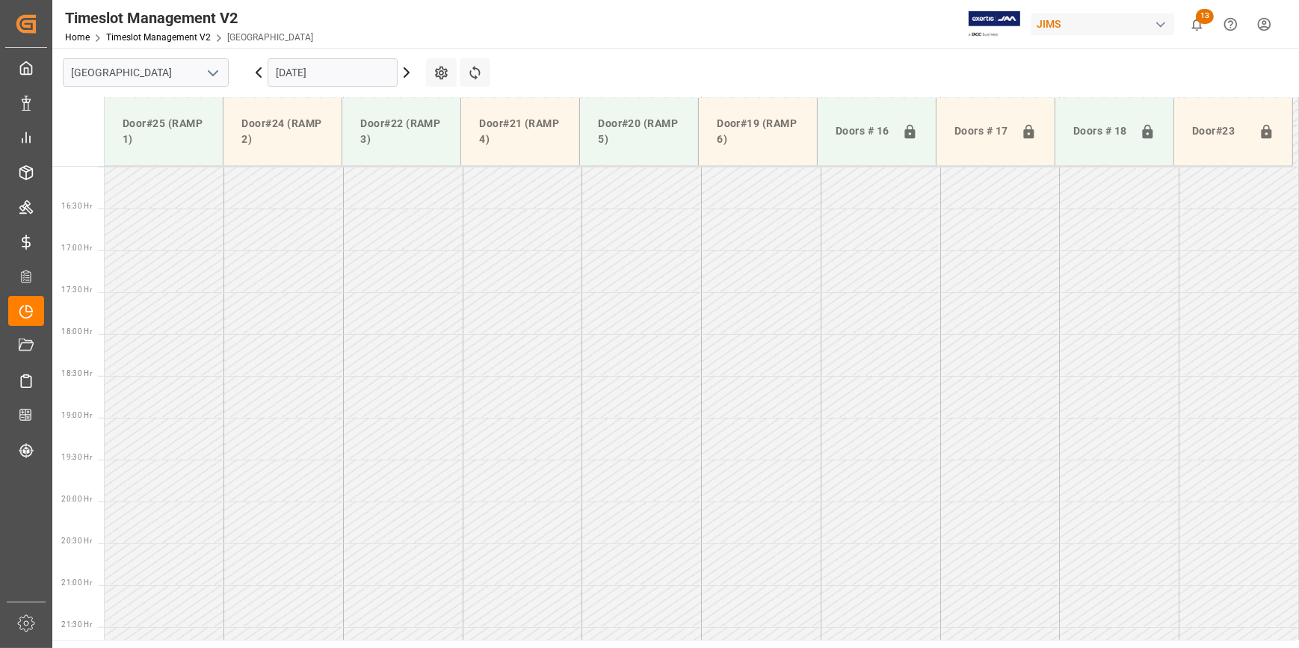
scroll to position [1346, 0]
click at [212, 77] on icon "open menu" at bounding box center [213, 73] width 18 height 18
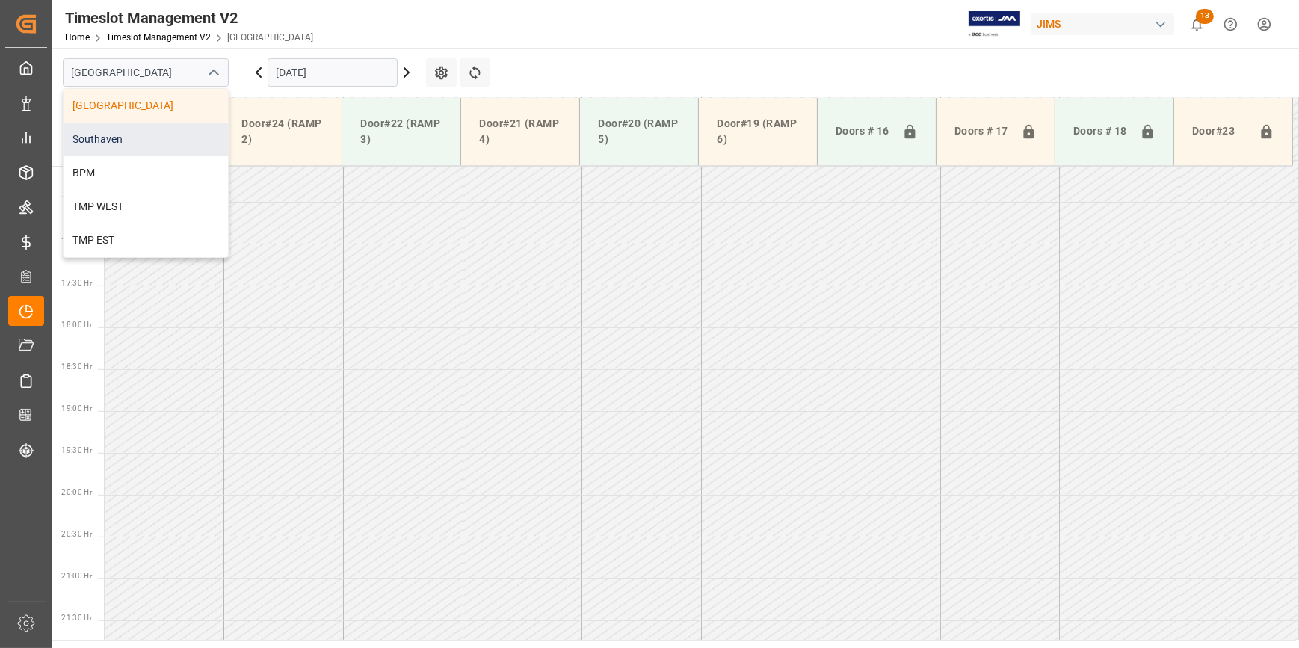
click at [164, 128] on div "Southaven" at bounding box center [146, 140] width 164 height 34
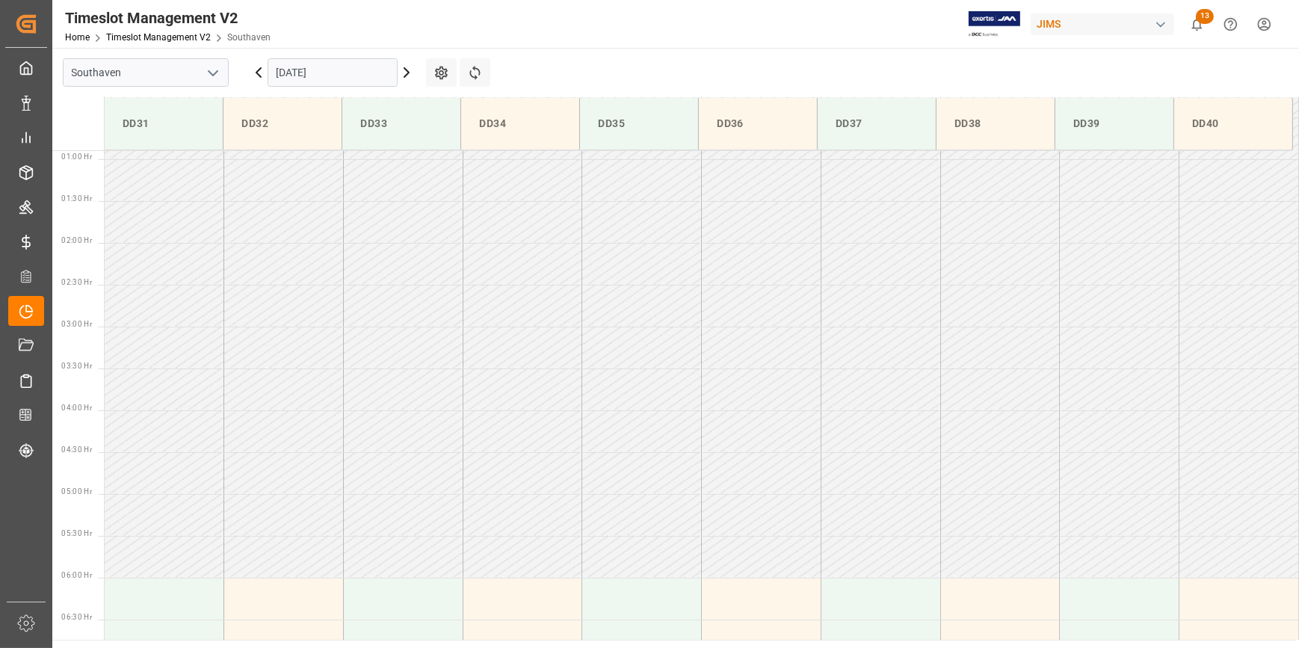
click at [326, 71] on input "03-09-2025" at bounding box center [333, 72] width 130 height 28
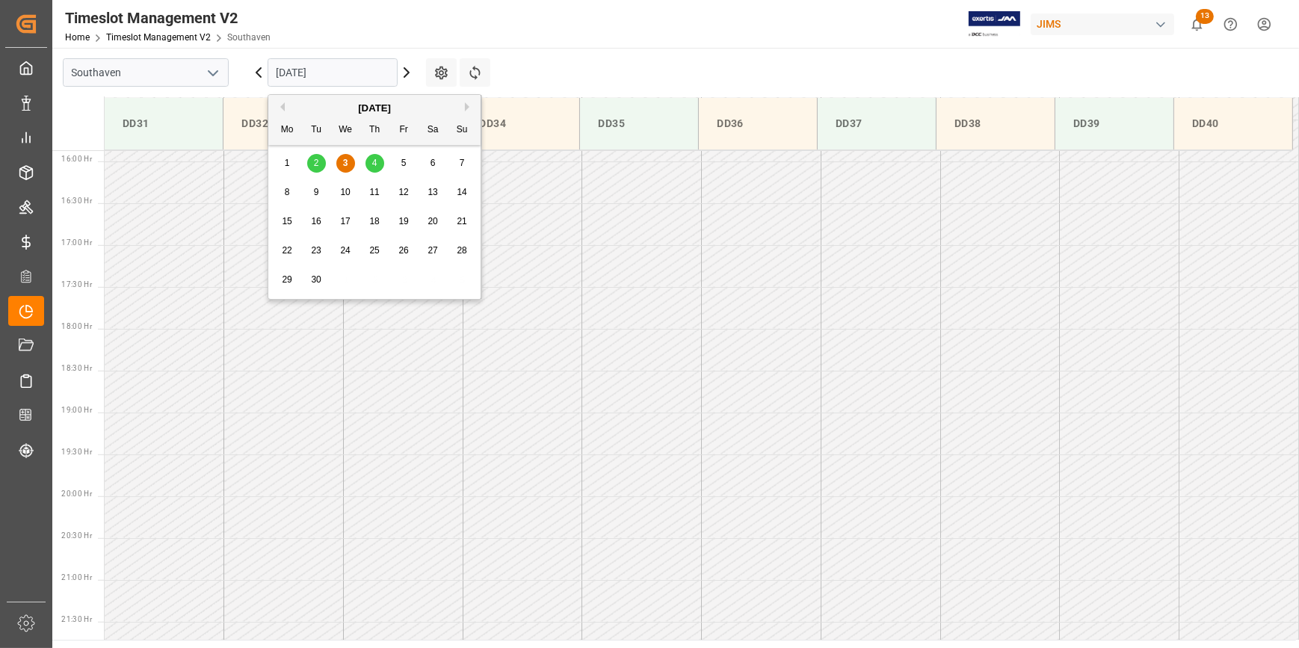
scroll to position [1330, 0]
click at [381, 160] on div "4" at bounding box center [375, 164] width 19 height 18
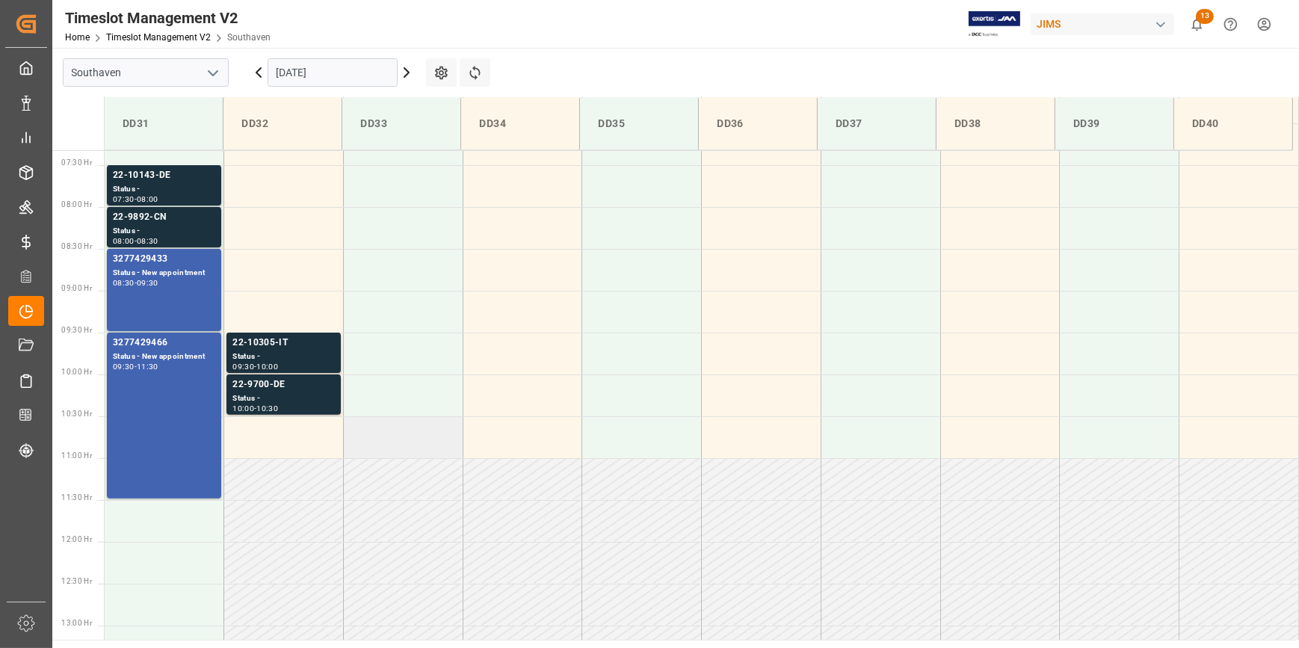
scroll to position [484, 0]
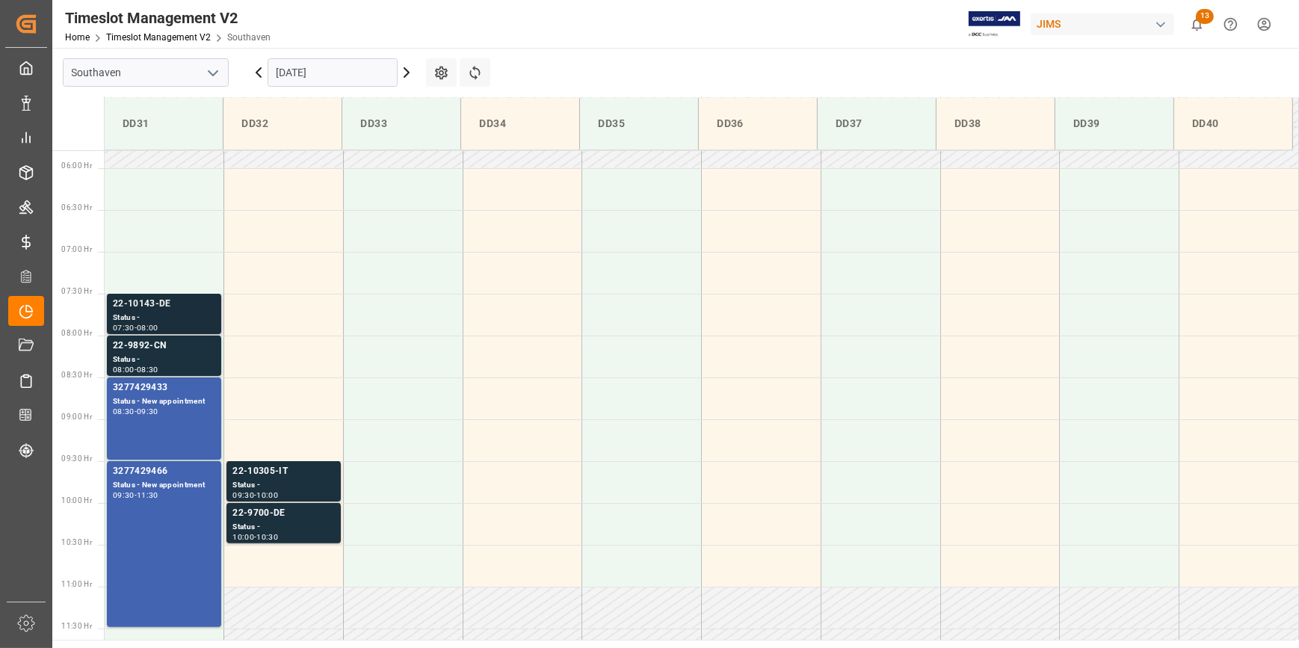
click at [161, 319] on div "Status -" at bounding box center [164, 318] width 102 height 13
click at [158, 359] on div "Status -" at bounding box center [164, 360] width 102 height 13
click at [156, 409] on div "09:30" at bounding box center [148, 411] width 22 height 7
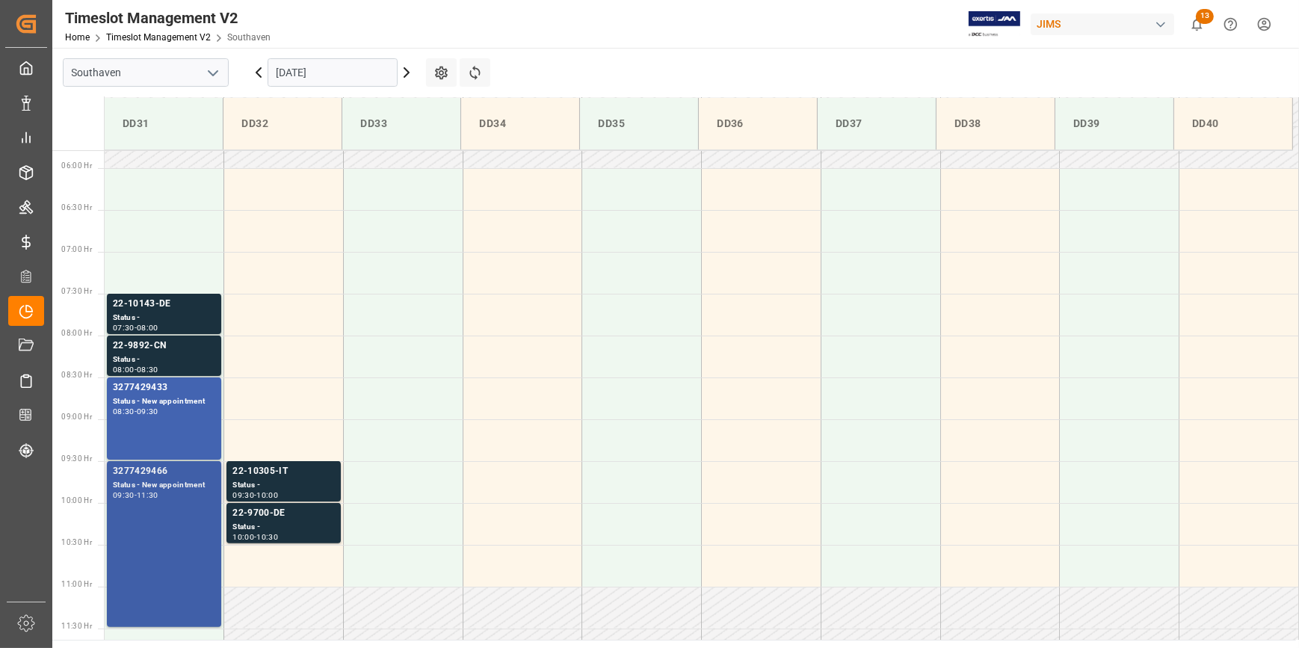
click at [166, 484] on div "Status - New appointment" at bounding box center [164, 485] width 102 height 13
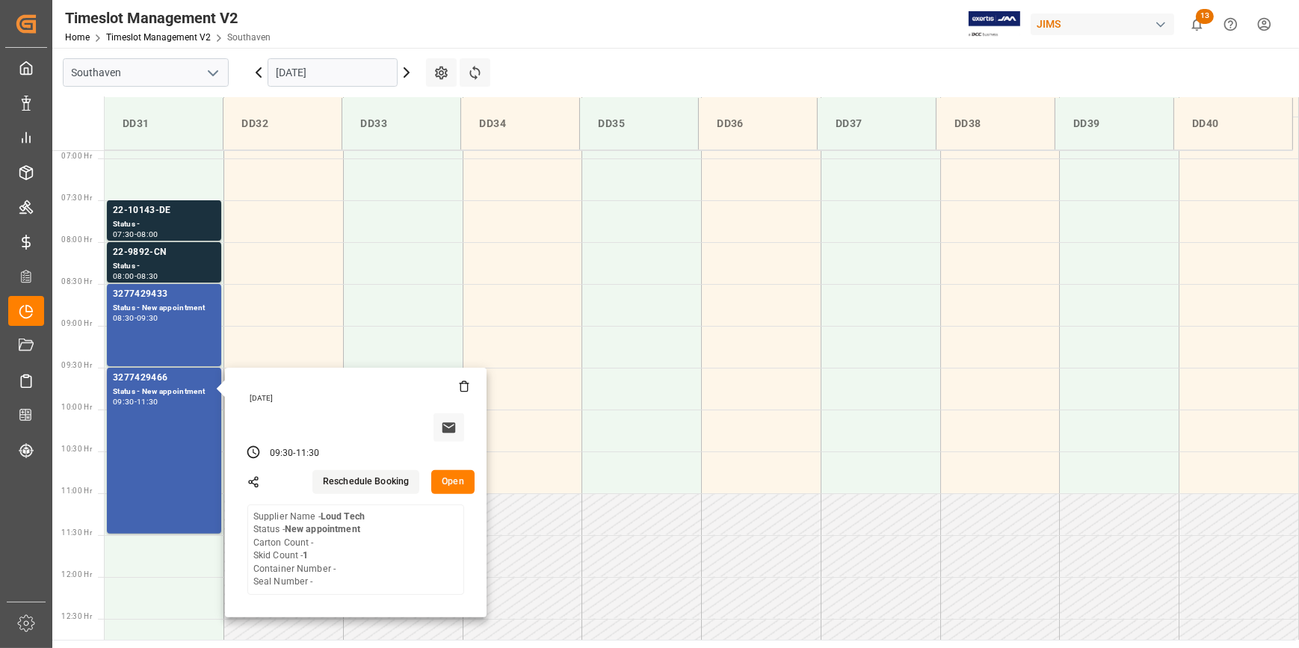
scroll to position [621, 0]
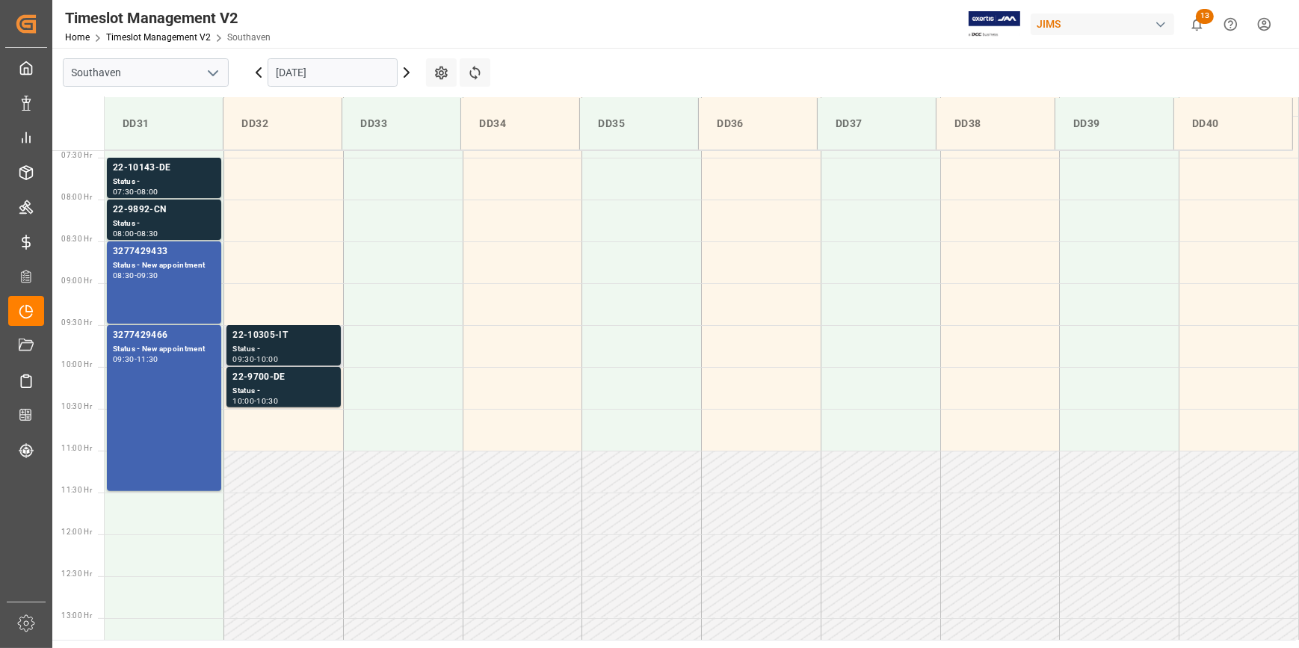
click at [278, 357] on div "10:00" at bounding box center [267, 359] width 22 height 7
click at [299, 389] on div "Status -" at bounding box center [284, 391] width 102 height 13
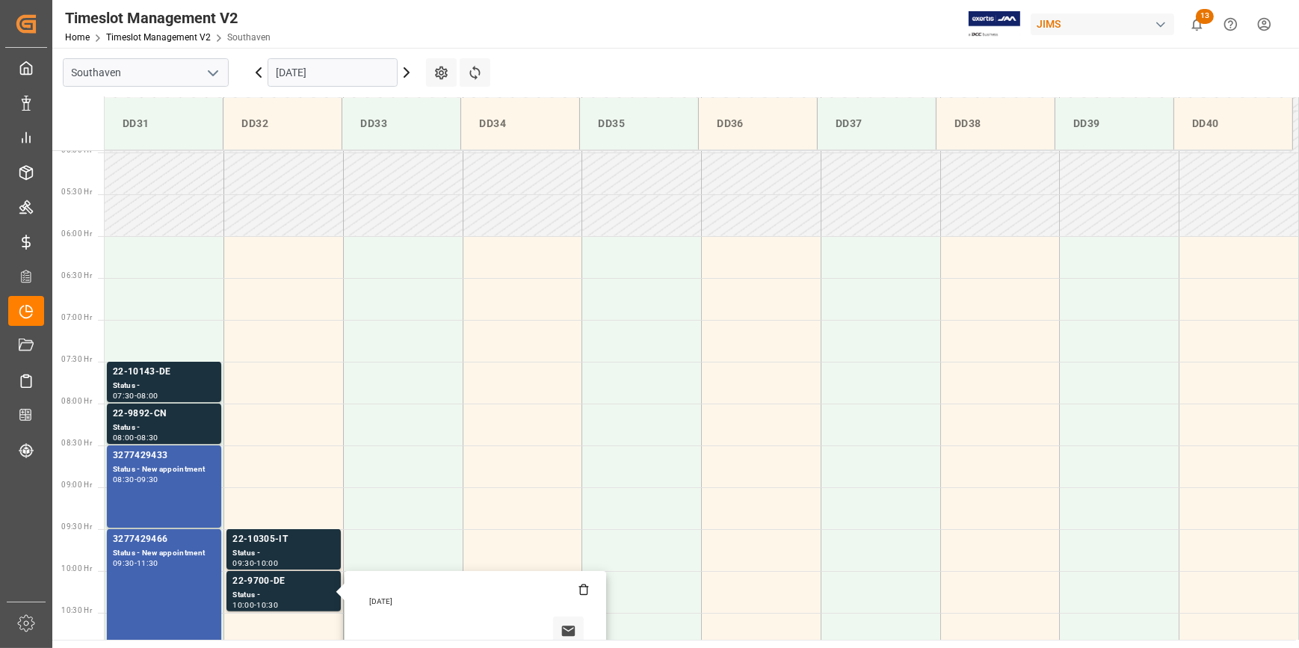
scroll to position [348, 0]
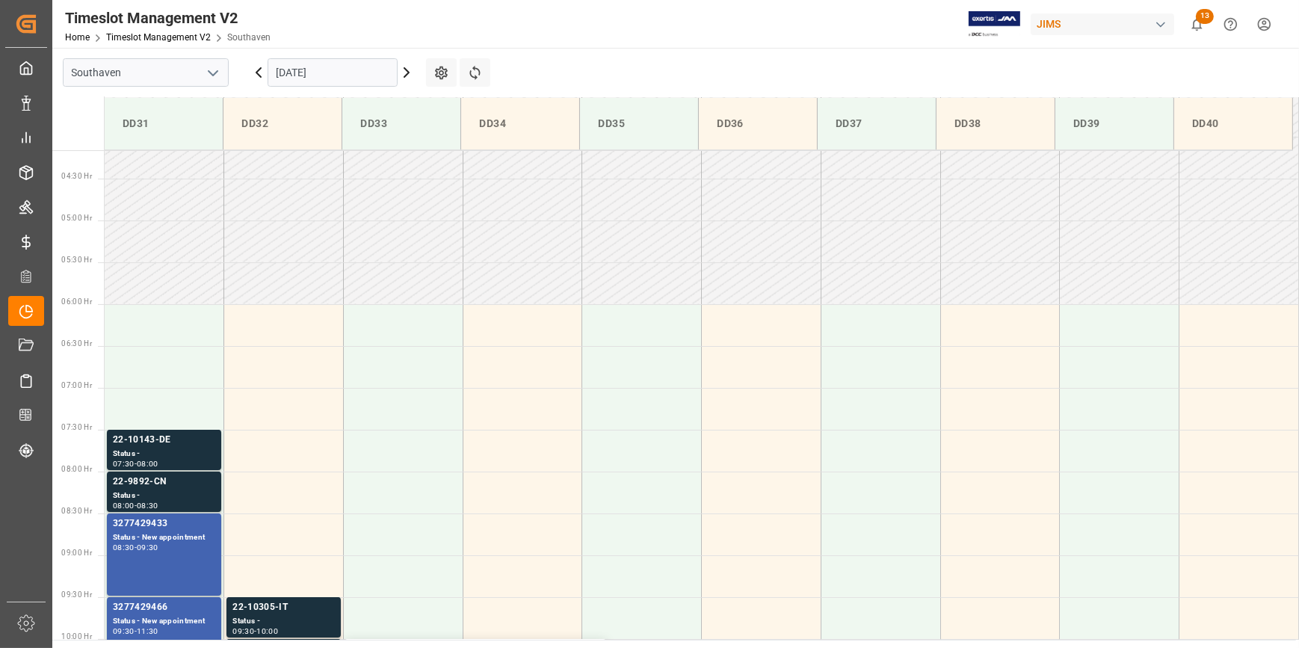
click at [344, 76] on input "04-09-2025" at bounding box center [333, 72] width 130 height 28
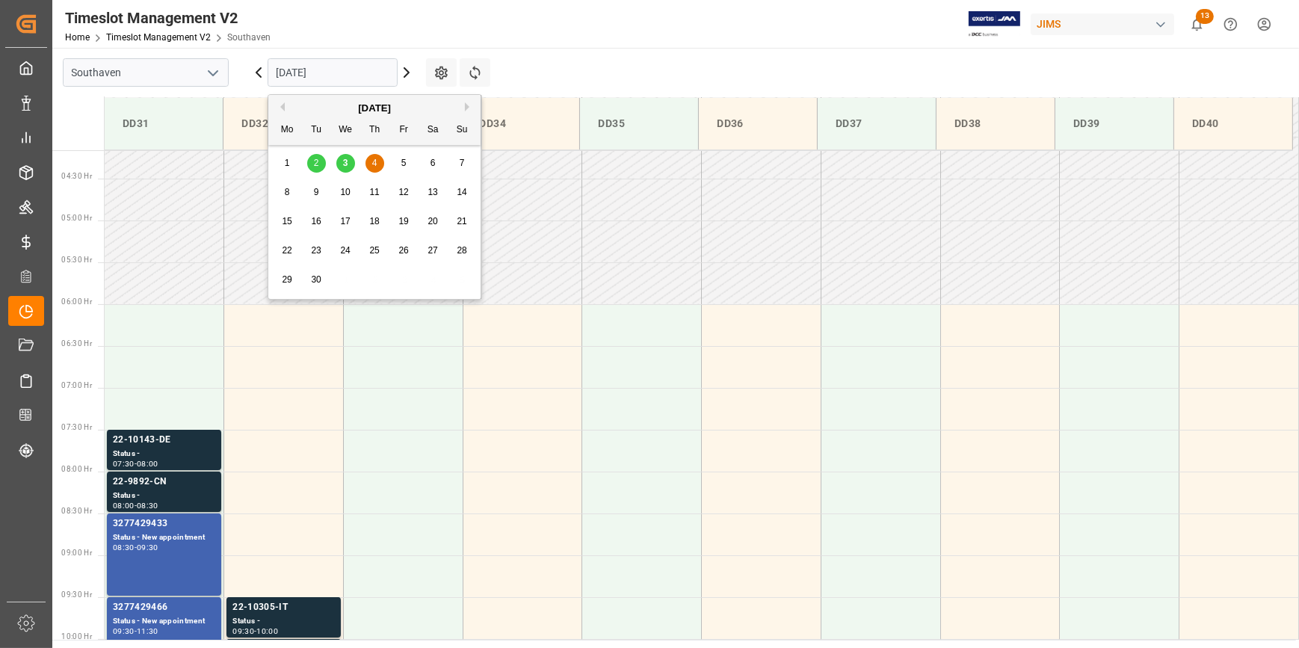
click at [285, 189] on span "8" at bounding box center [287, 192] width 5 height 10
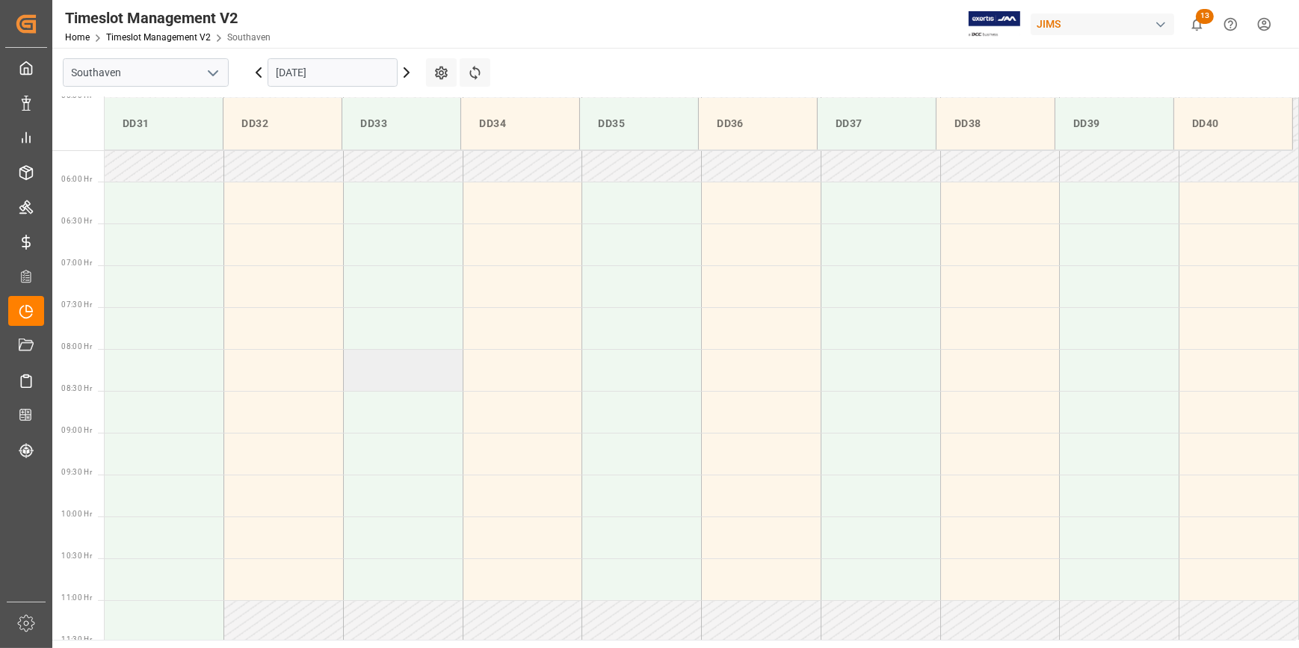
scroll to position [304, 0]
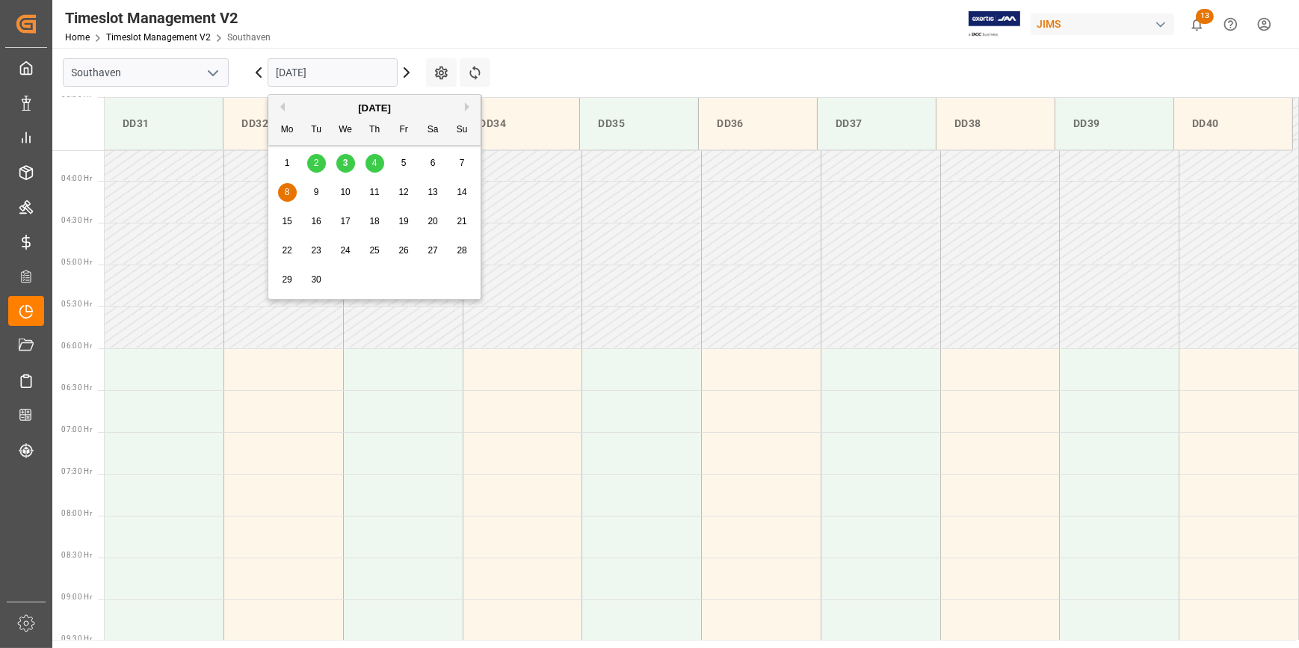
click at [346, 69] on input "08-09-2025" at bounding box center [333, 72] width 130 height 28
click at [319, 188] on div "9" at bounding box center [316, 193] width 19 height 18
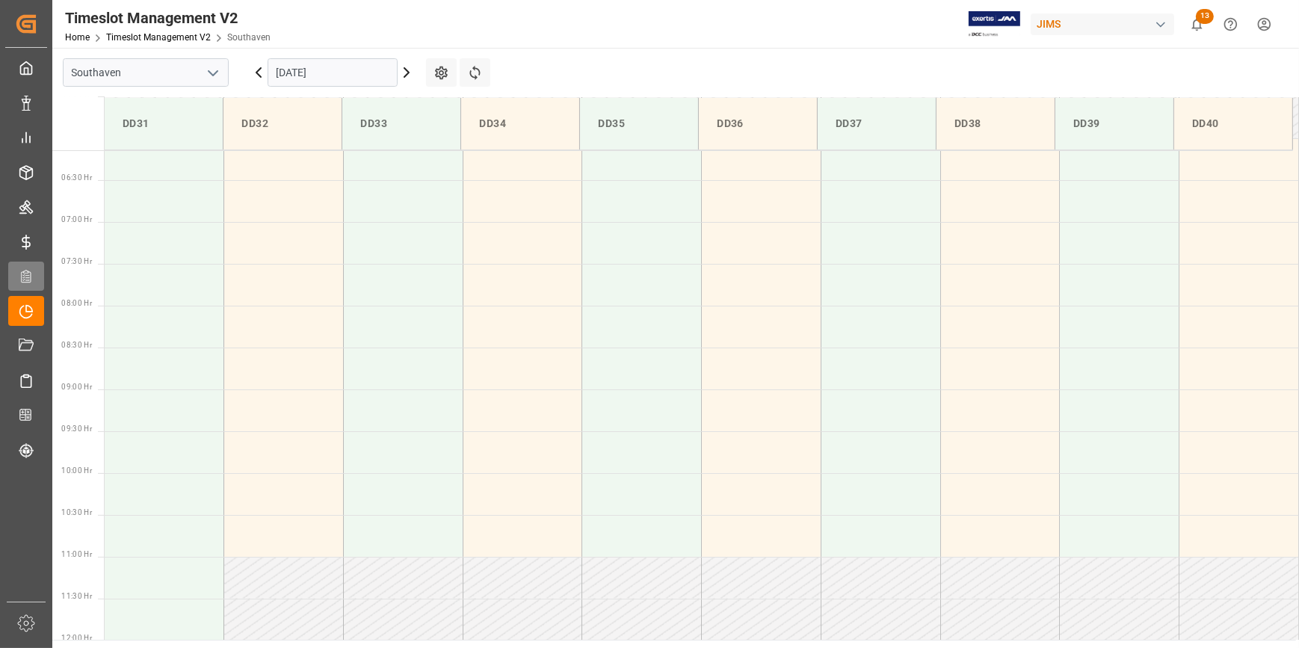
scroll to position [378, 0]
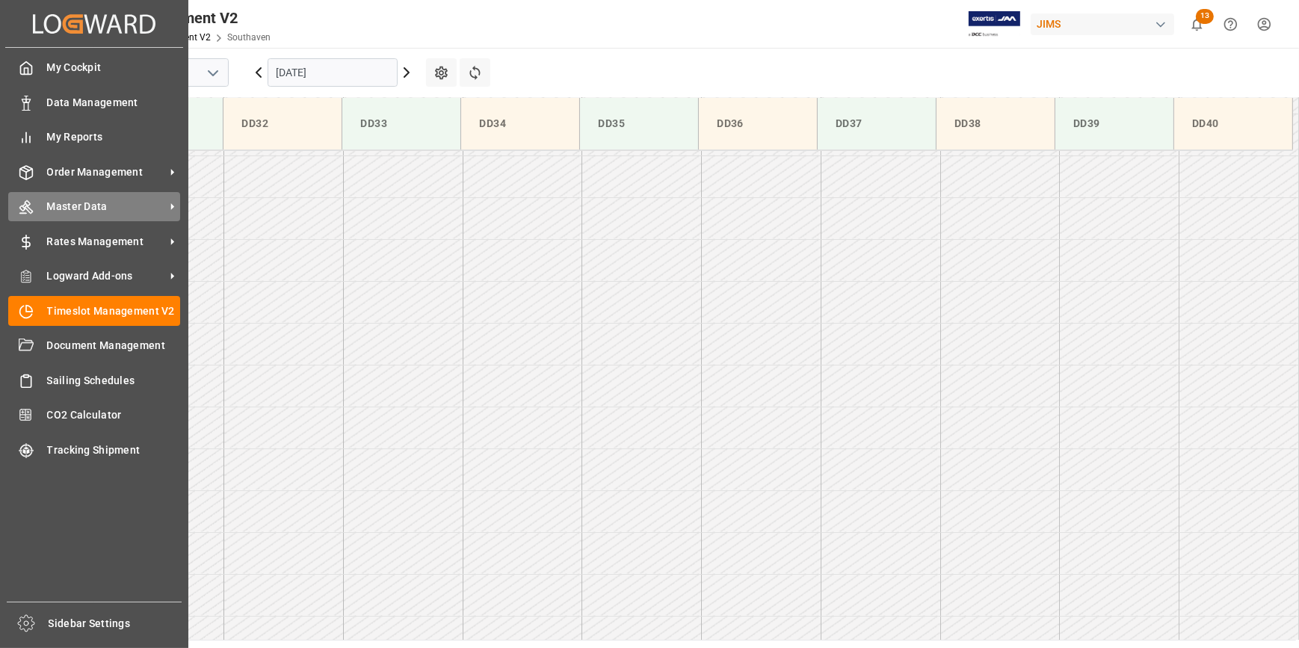
scroll to position [1330, 0]
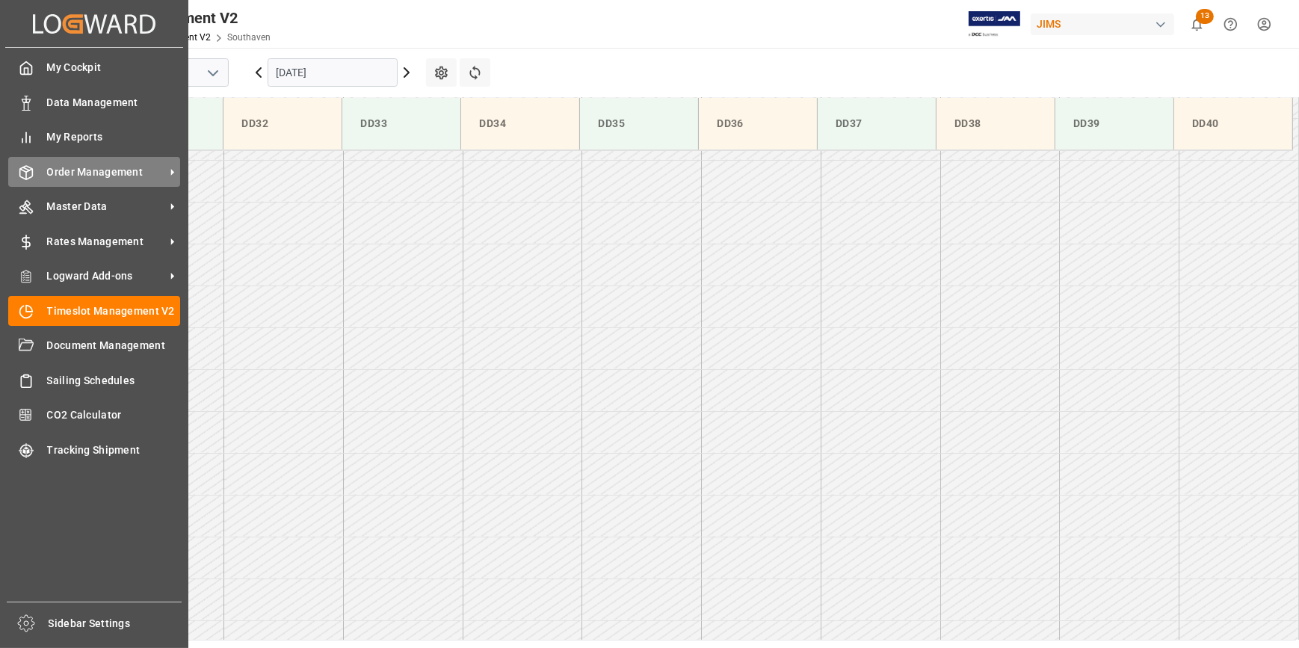
click at [80, 171] on span "Order Management" at bounding box center [106, 172] width 118 height 16
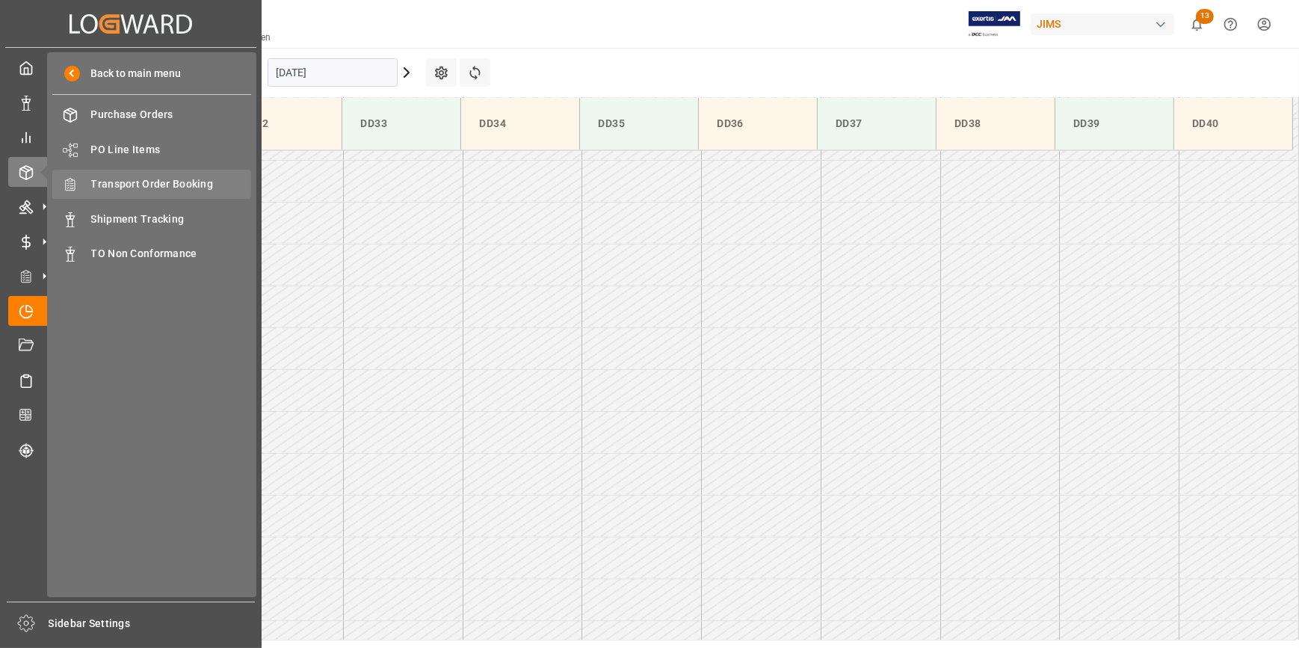
click at [134, 186] on span "Transport Order Booking" at bounding box center [171, 184] width 161 height 16
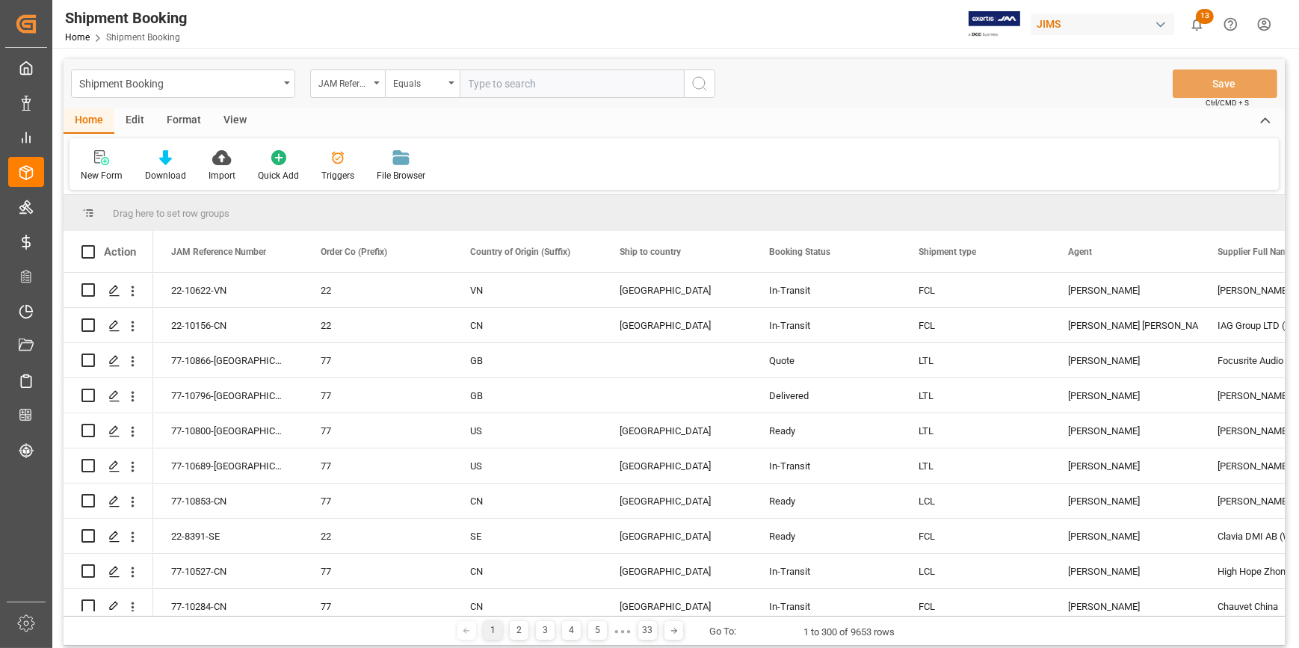
click at [490, 85] on input "text" at bounding box center [572, 84] width 224 height 28
paste input "22-10143-DE"
type input "22-10143-DE"
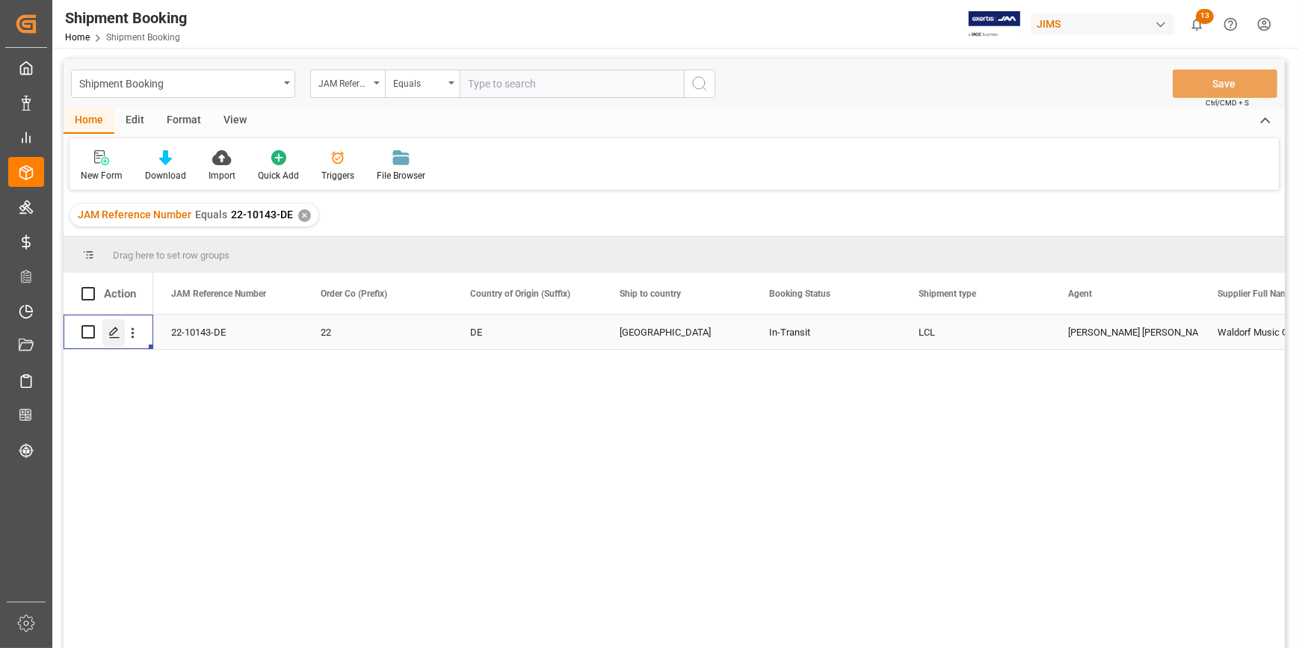
click at [118, 333] on icon "Press SPACE to select this row." at bounding box center [114, 333] width 12 height 12
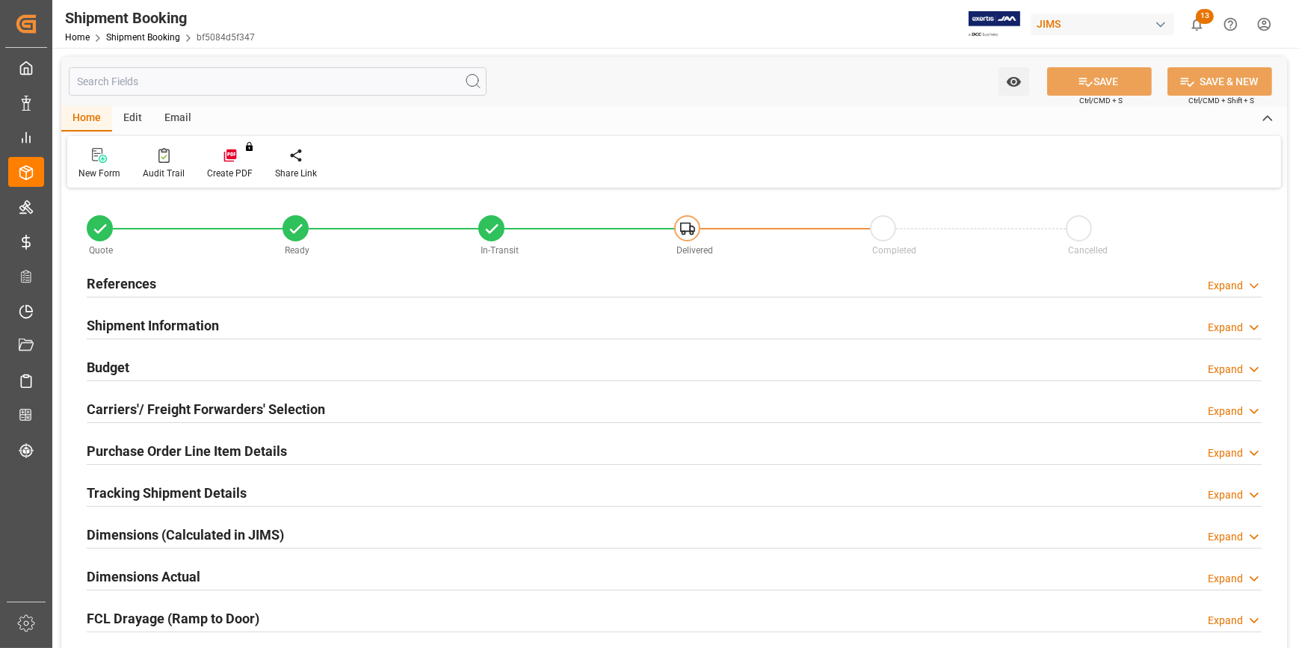
type input "0"
type input "405"
type input "[DATE]"
type input "[DATE] 00:00"
click at [271, 282] on div "References Expand" at bounding box center [674, 282] width 1175 height 28
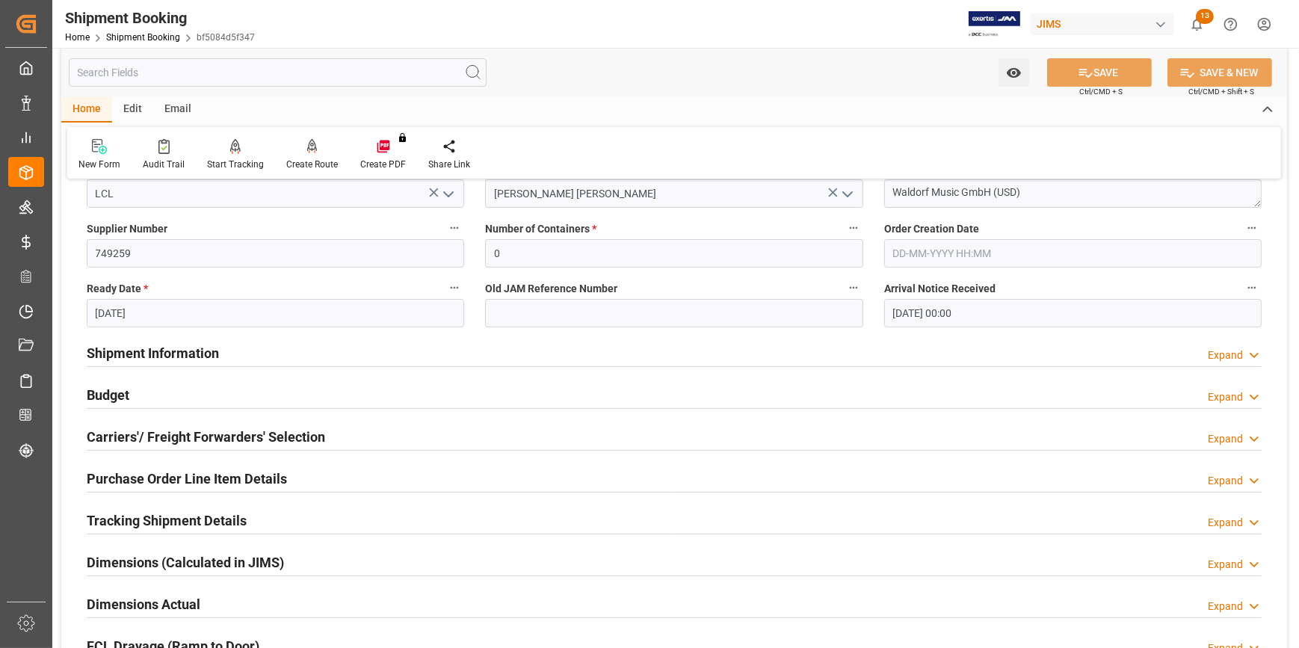
click at [282, 351] on div "Shipment Information Expand" at bounding box center [674, 352] width 1175 height 28
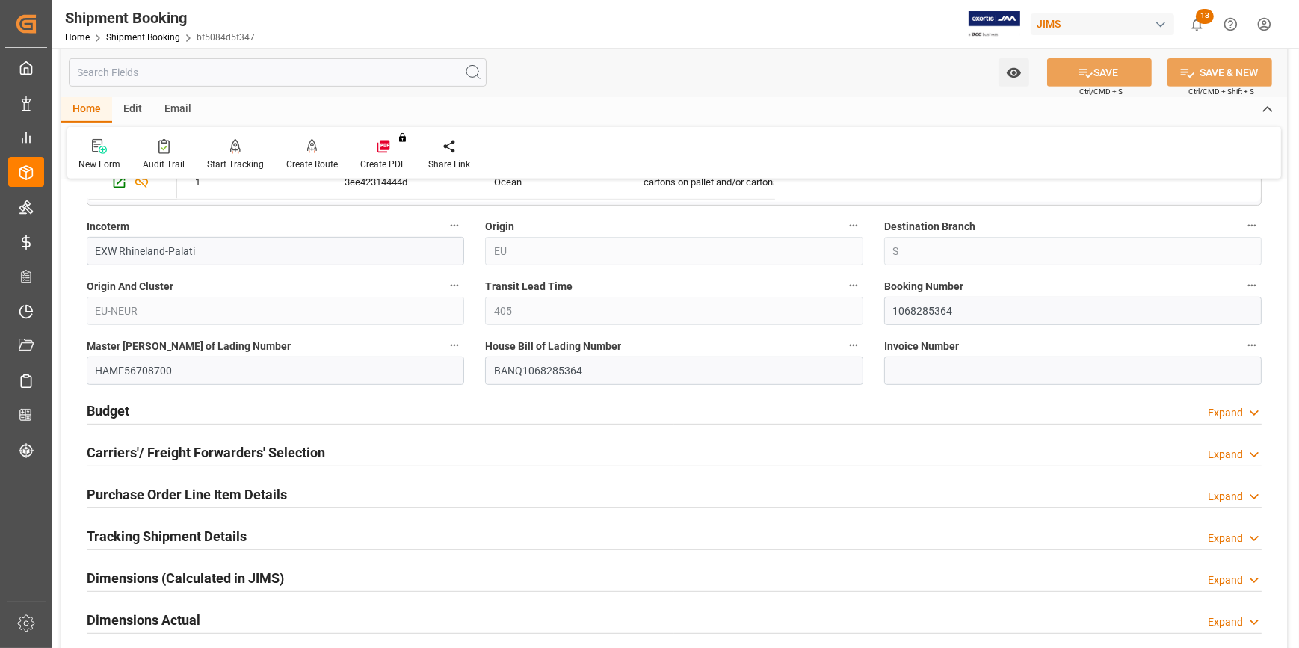
scroll to position [883, 0]
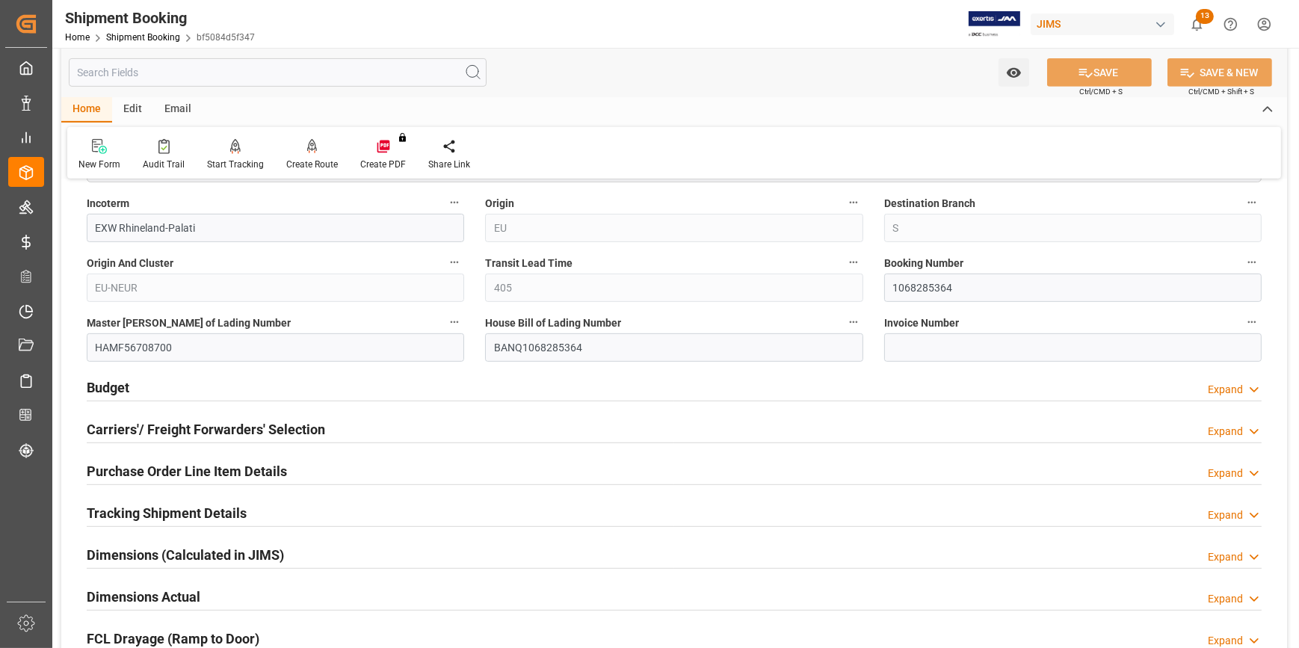
click at [345, 388] on div "Budget Expand" at bounding box center [674, 386] width 1175 height 28
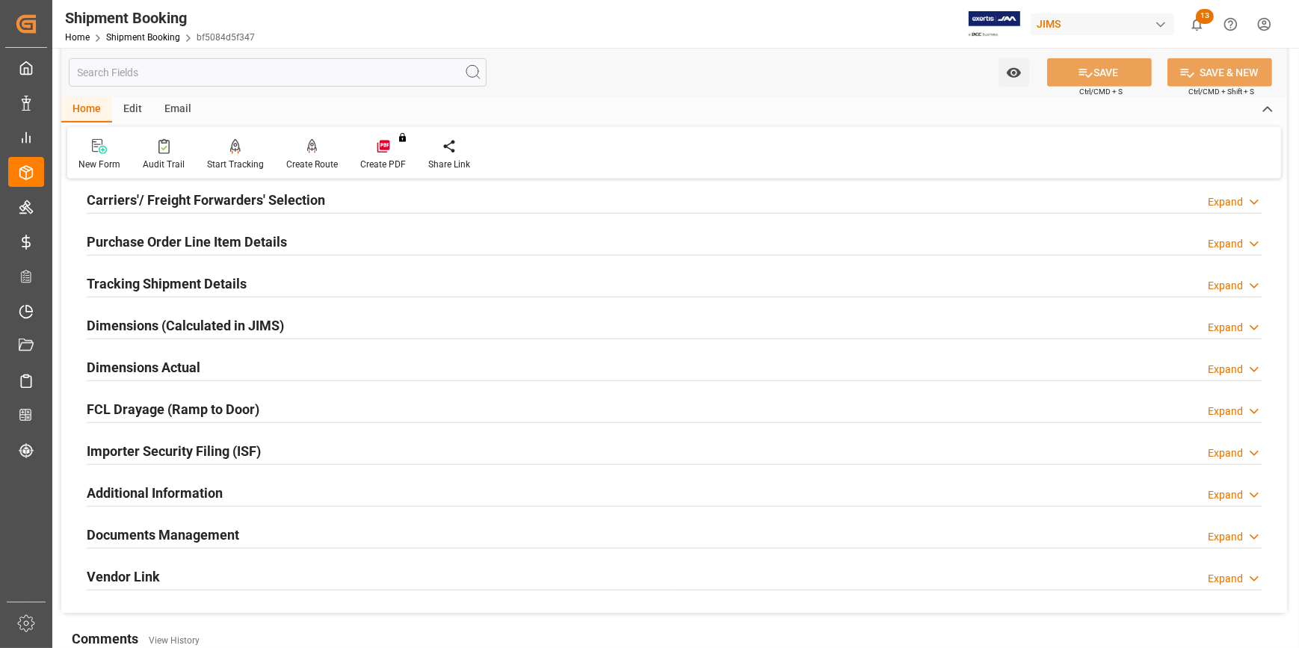
scroll to position [1495, 0]
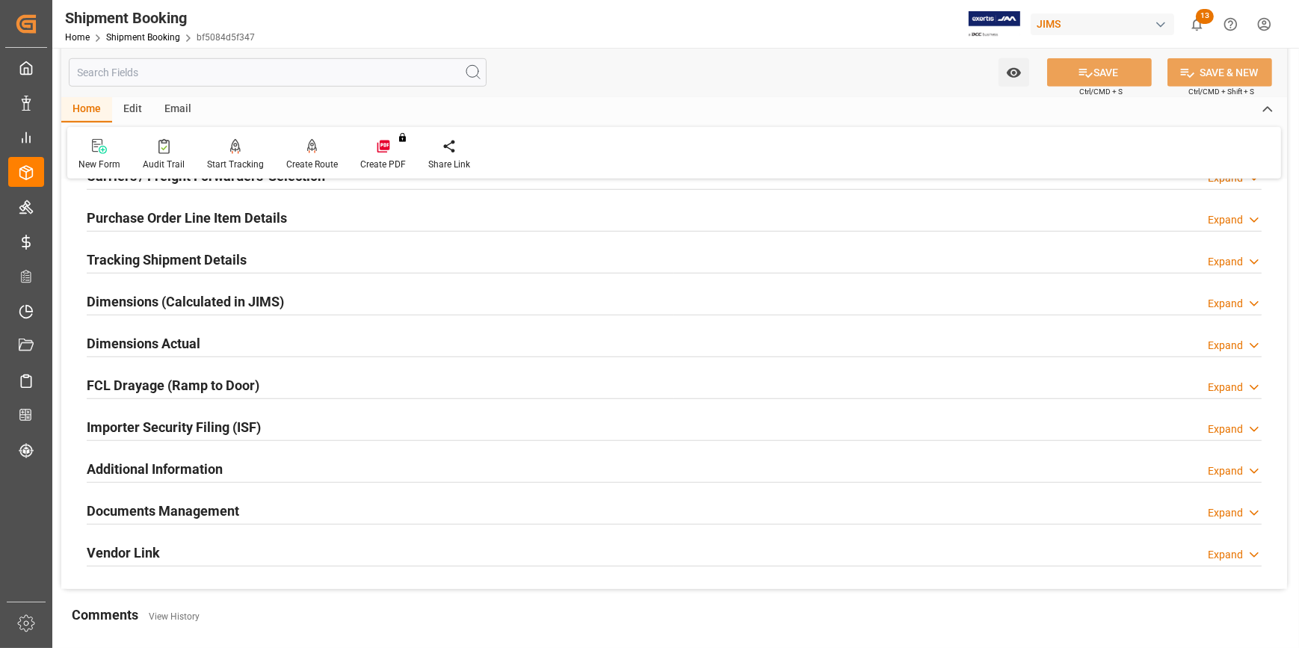
click at [318, 514] on div "Documents Management Expand" at bounding box center [674, 510] width 1175 height 28
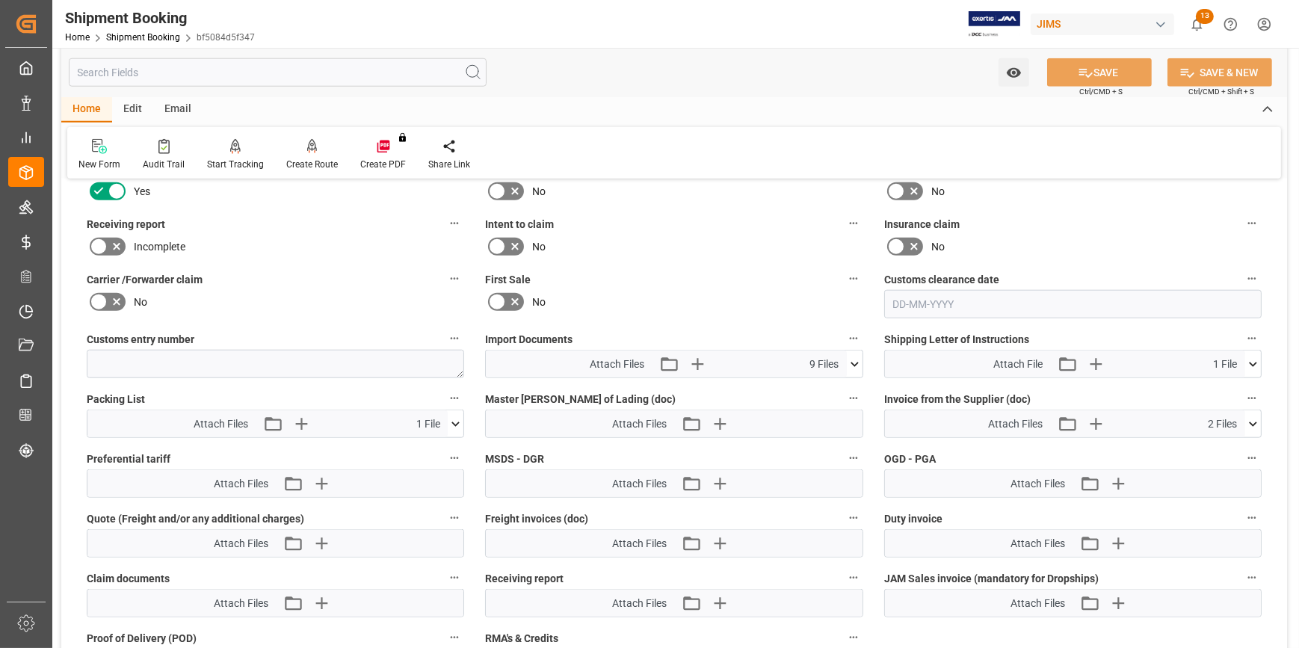
scroll to position [1971, 0]
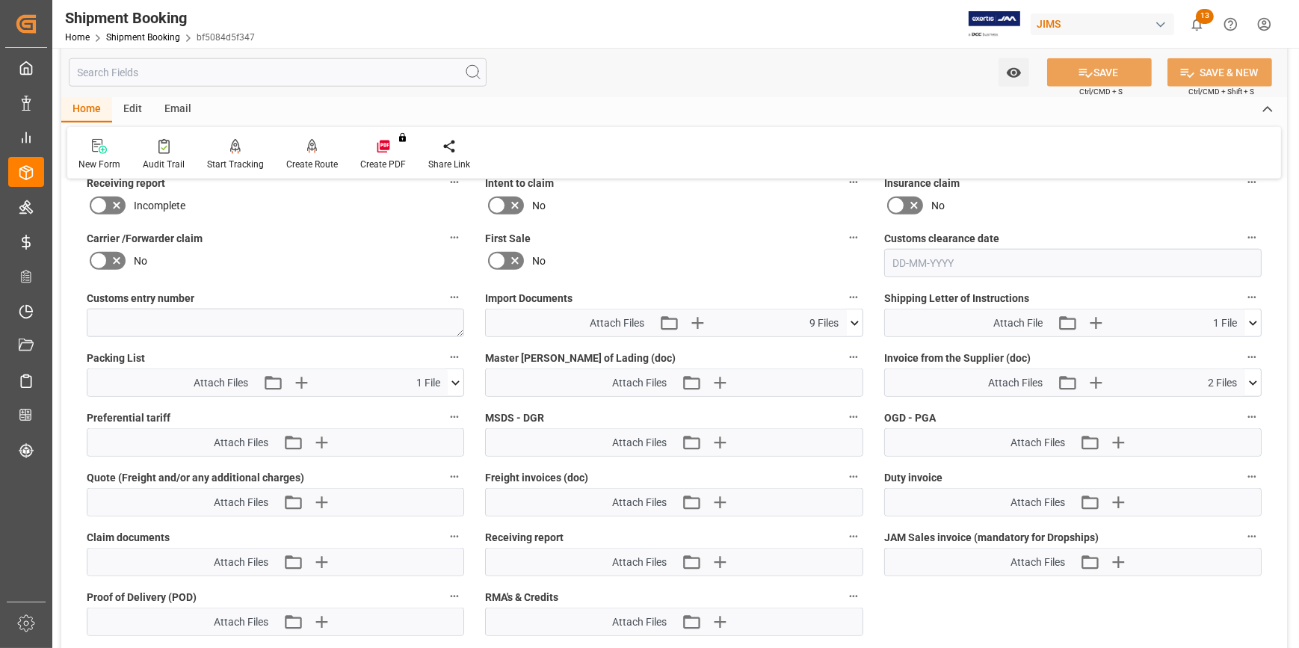
click at [856, 321] on icon at bounding box center [855, 323] width 16 height 16
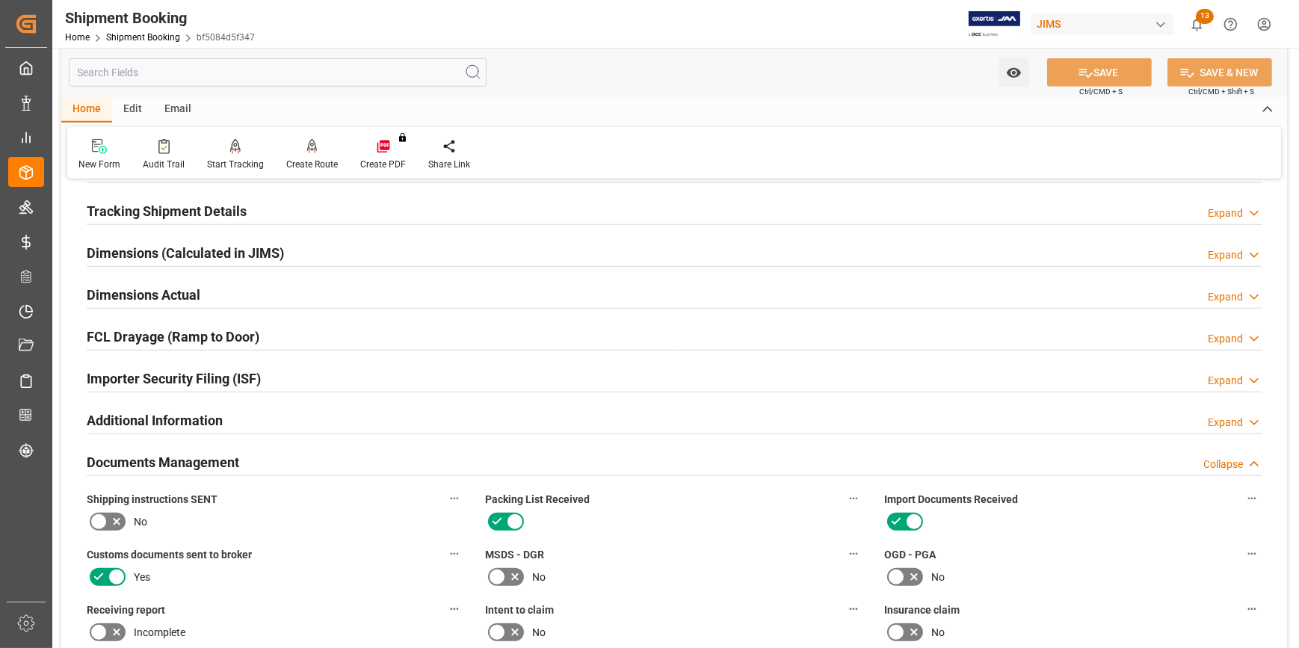
scroll to position [1495, 0]
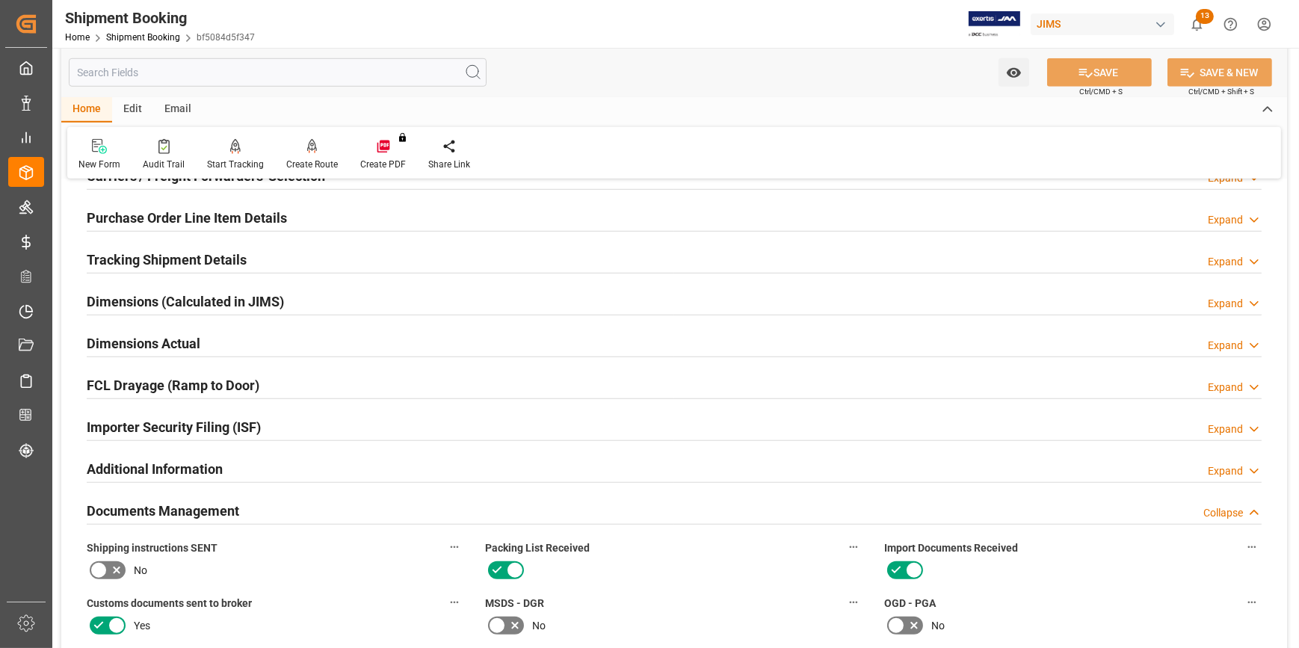
click at [297, 257] on div "Tracking Shipment Details Expand" at bounding box center [674, 258] width 1175 height 28
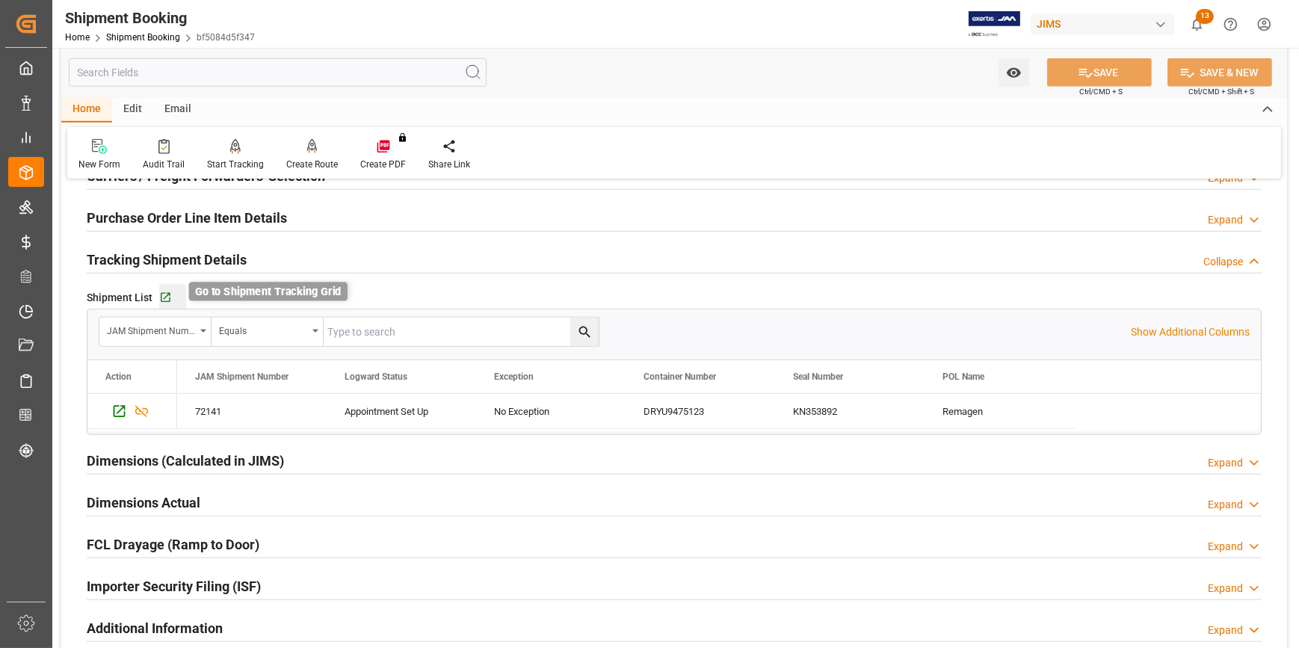
click at [170, 295] on icon "button" at bounding box center [165, 298] width 13 height 13
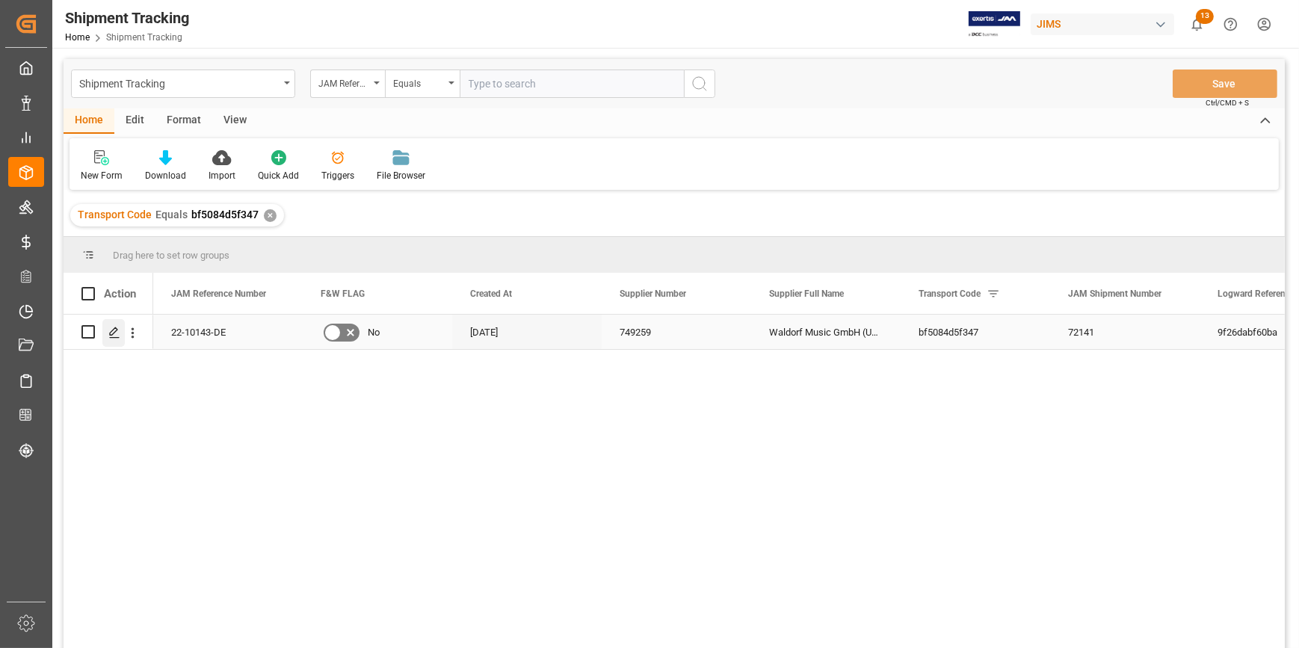
click at [114, 333] on icon "Press SPACE to select this row." at bounding box center [114, 333] width 12 height 12
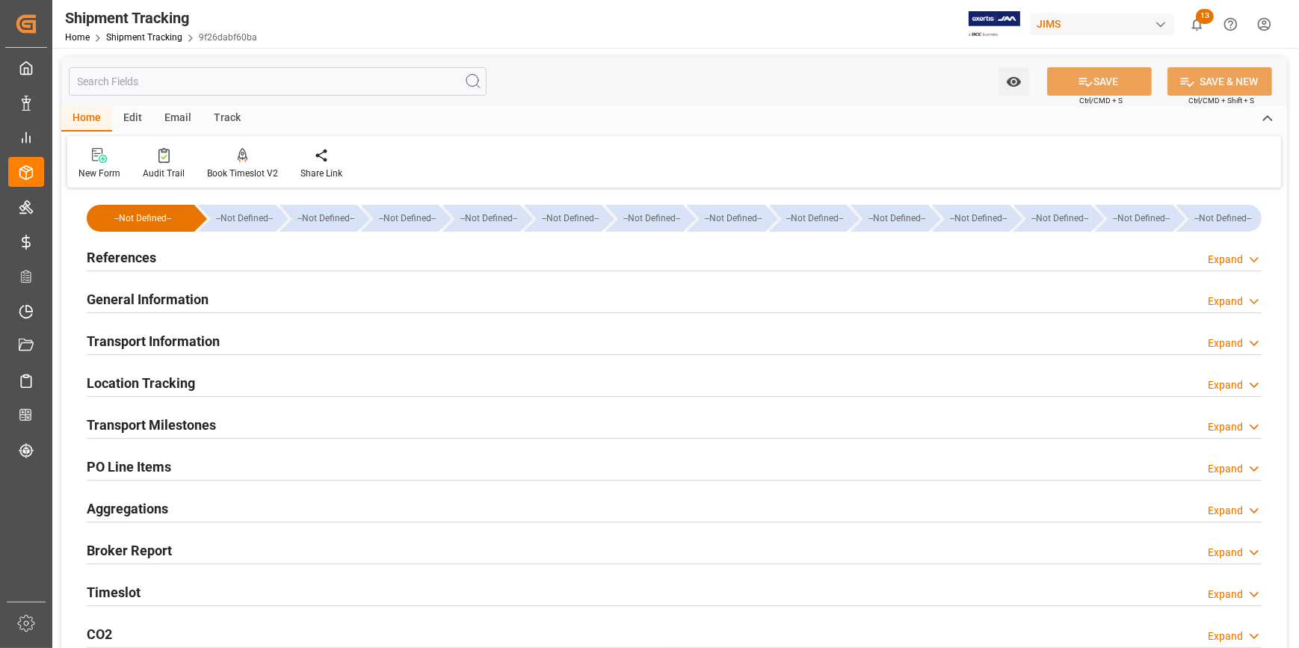
click at [366, 267] on div "References Expand" at bounding box center [674, 256] width 1175 height 28
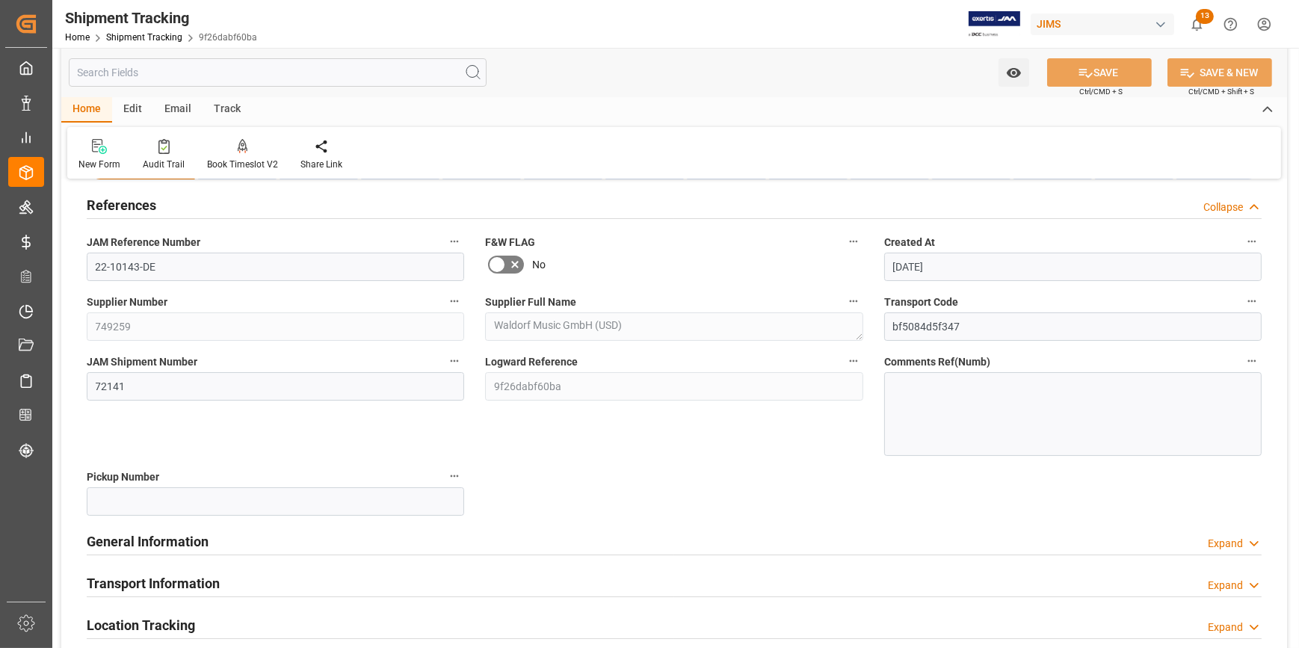
scroll to position [135, 0]
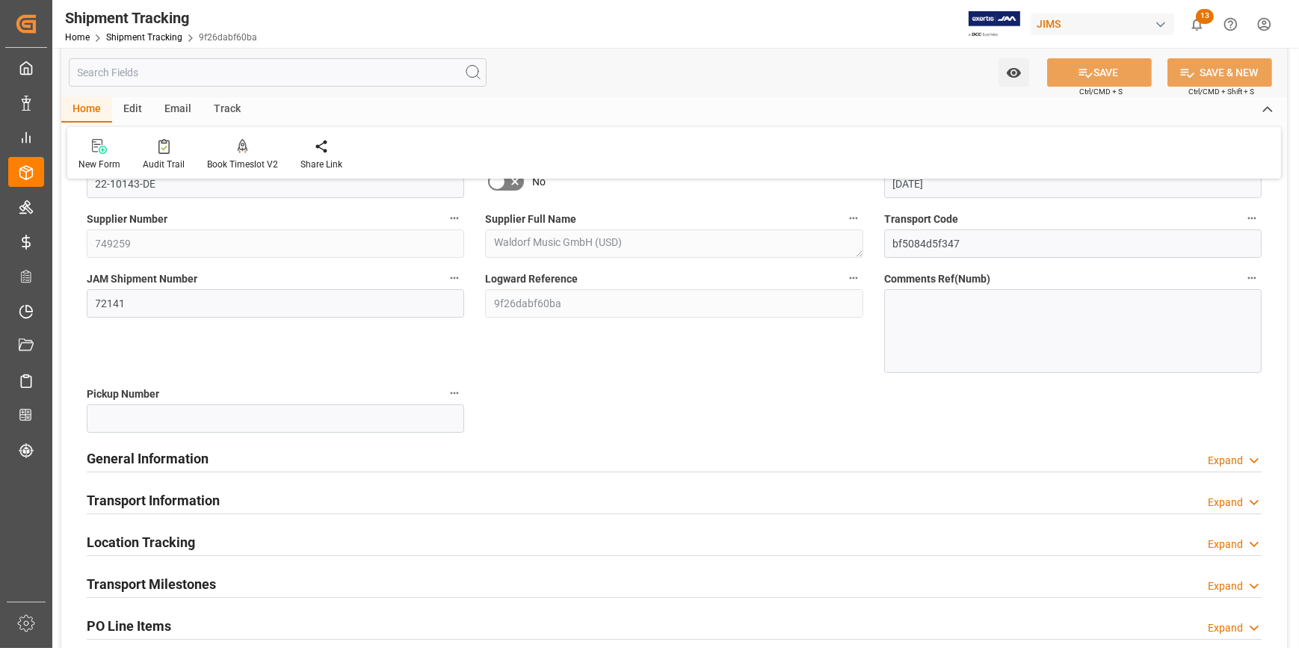
click at [306, 461] on div "General Information Expand" at bounding box center [674, 457] width 1175 height 28
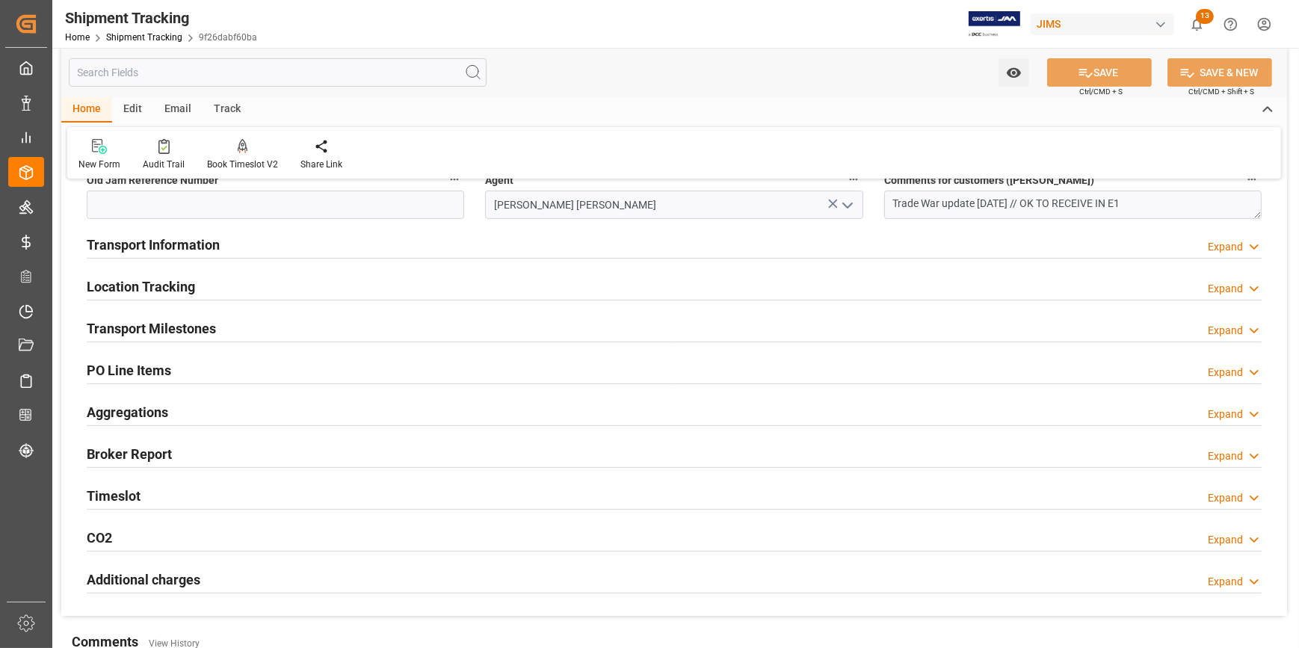
scroll to position [544, 0]
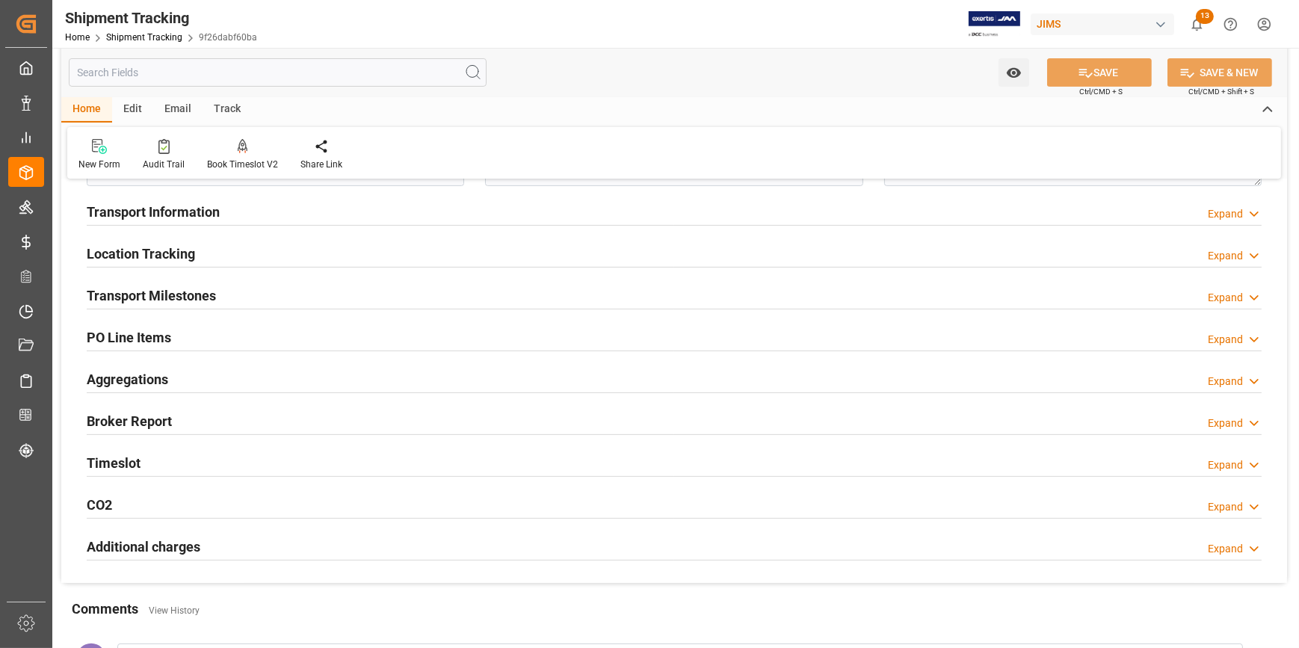
click at [248, 297] on div "Transport Milestones Expand" at bounding box center [674, 294] width 1175 height 28
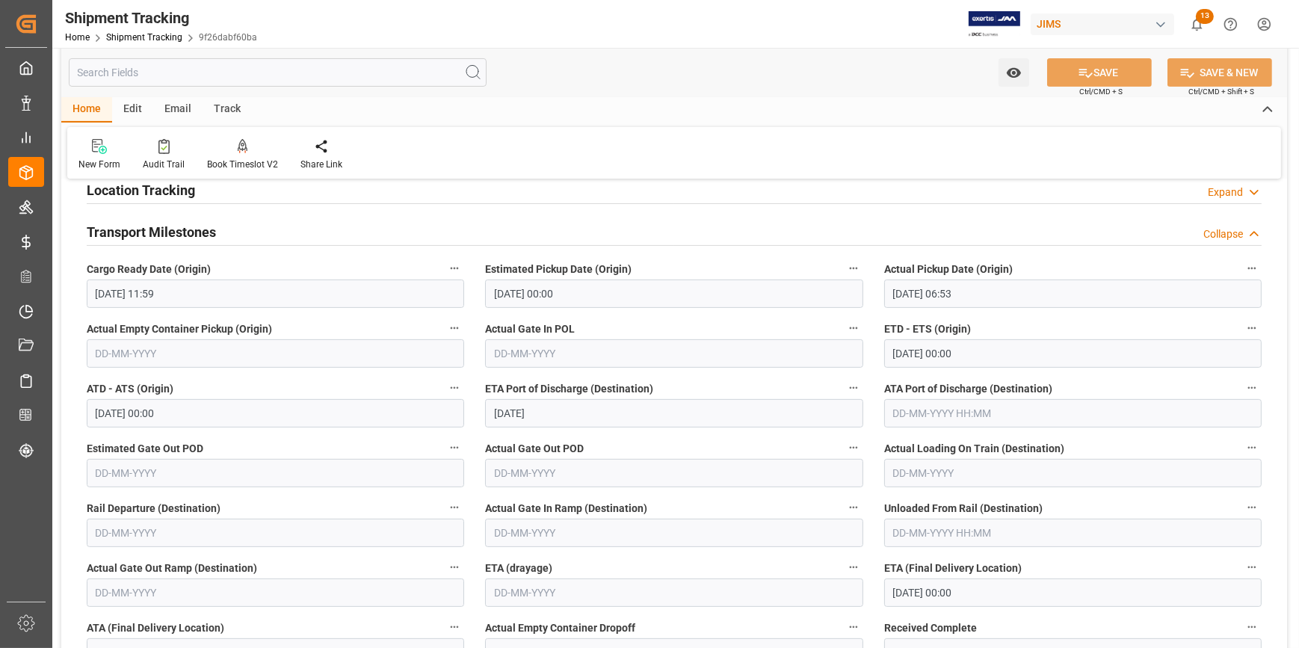
scroll to position [680, 0]
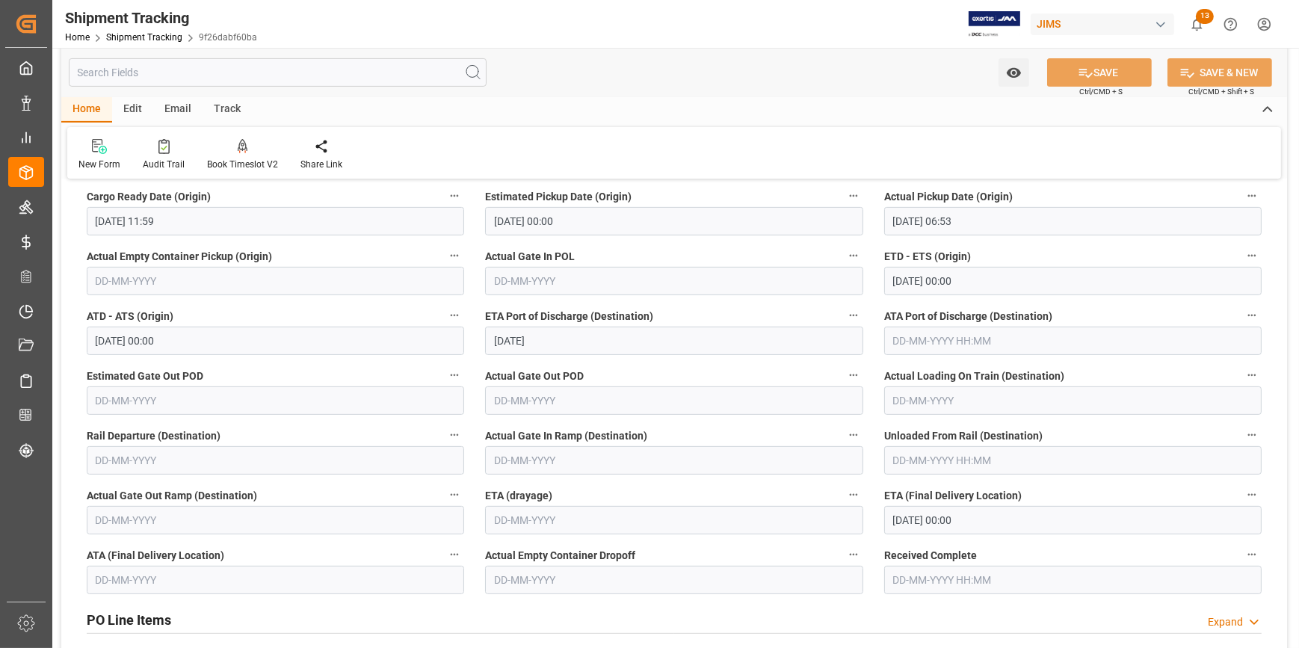
click at [940, 516] on input "[DATE] 00:00" at bounding box center [1073, 520] width 378 height 28
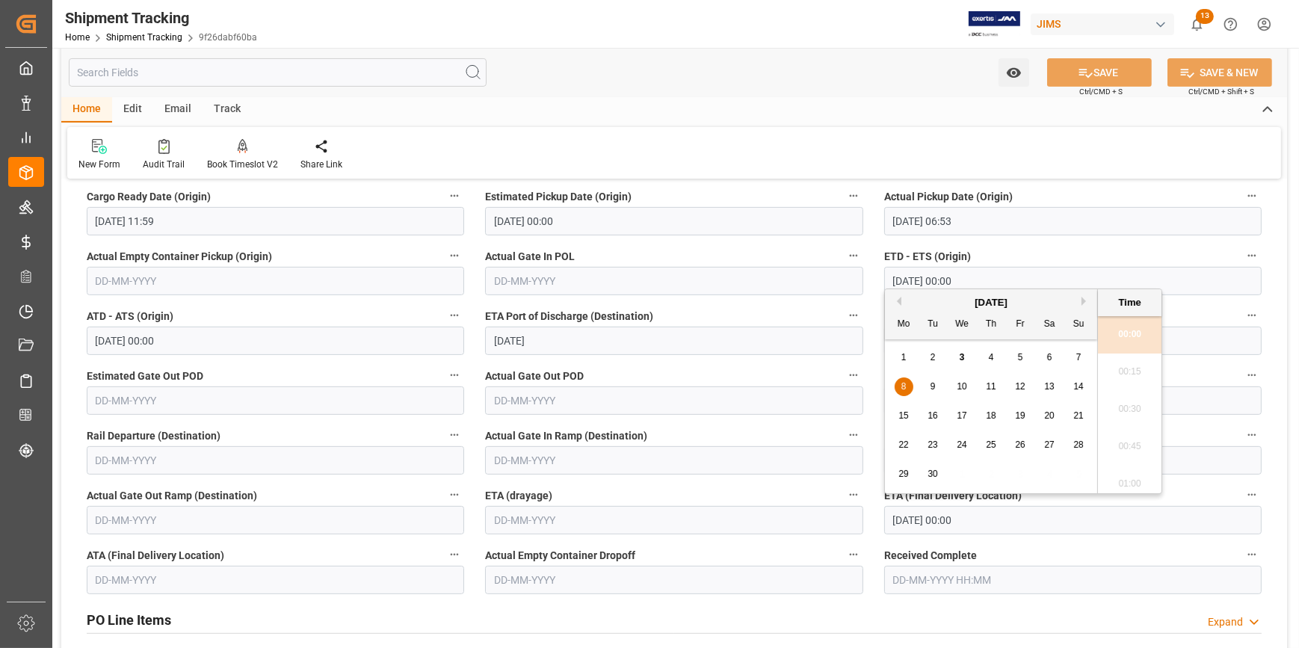
click at [964, 357] on span "3" at bounding box center [962, 357] width 5 height 10
type input "03-09-2025 00:00"
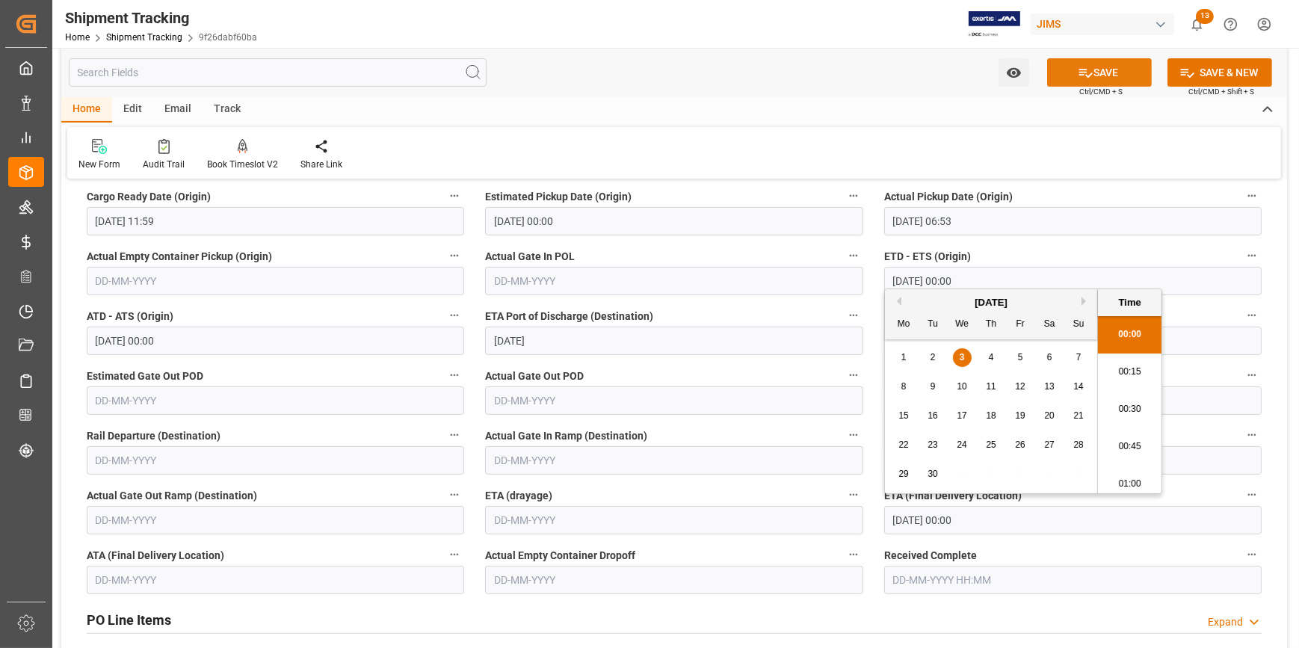
click at [1092, 78] on button "SAVE" at bounding box center [1099, 72] width 105 height 28
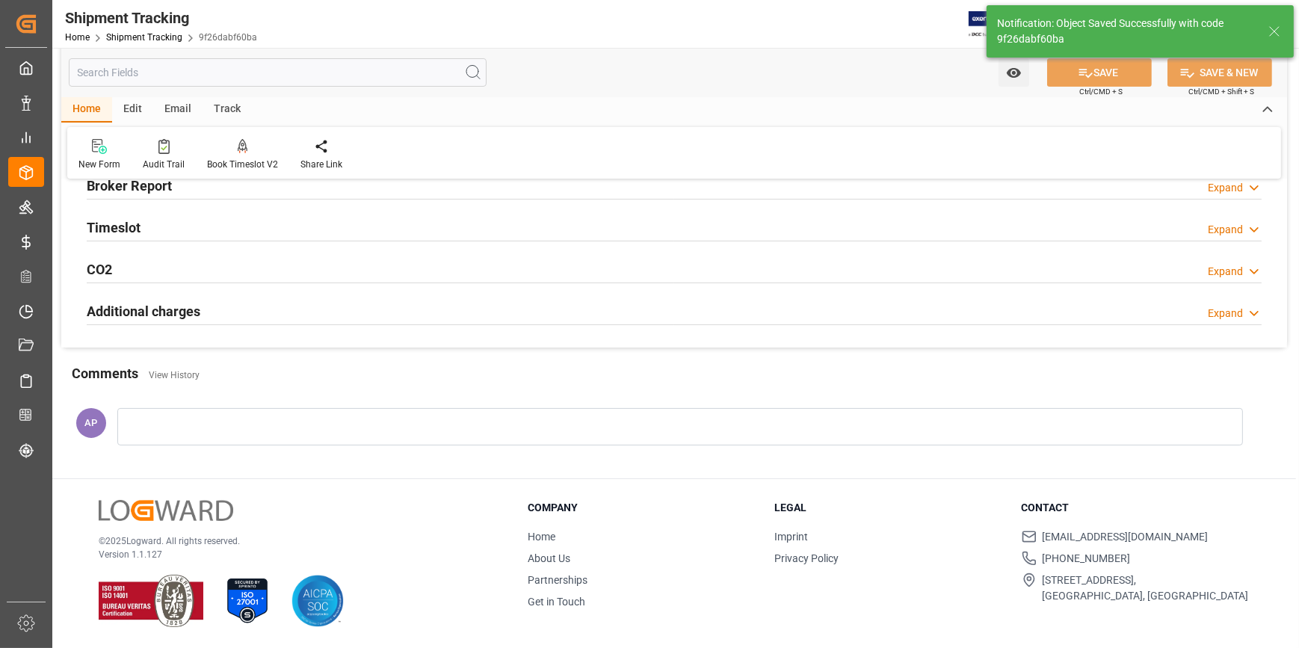
scroll to position [265, 0]
